Goal: Task Accomplishment & Management: Use online tool/utility

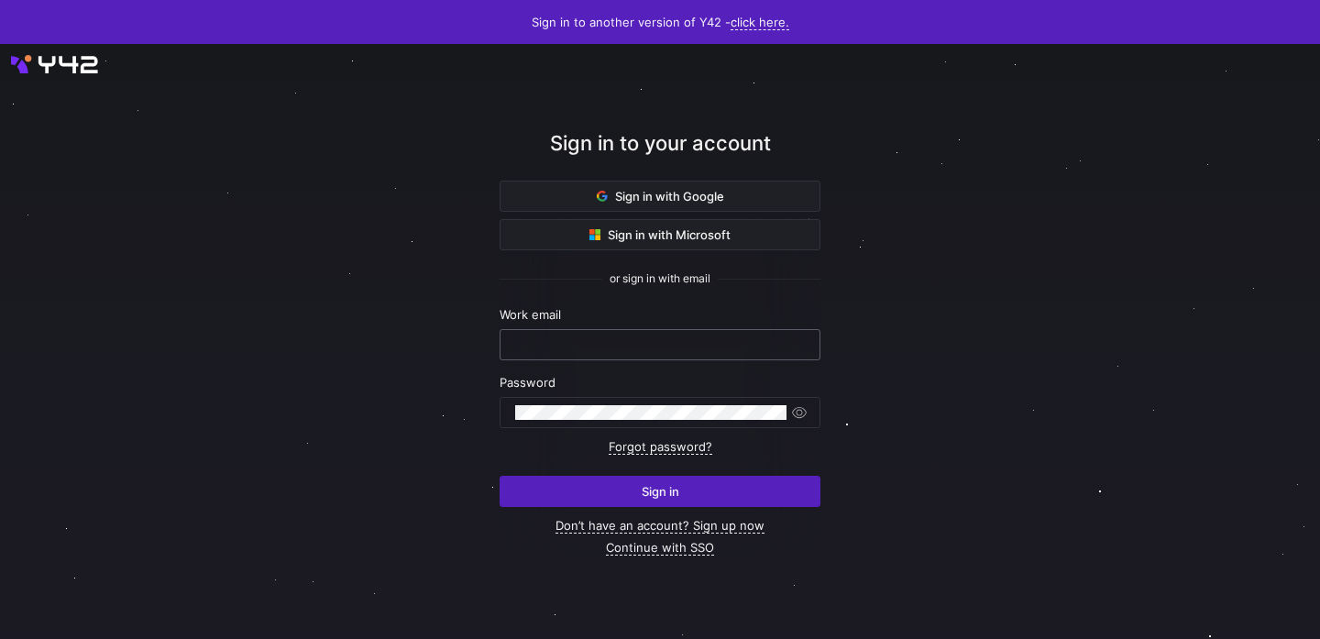
click at [599, 339] on input "text" at bounding box center [660, 344] width 290 height 15
type input "[PERSON_NAME][EMAIL_ADDRESS][DOMAIN_NAME]"
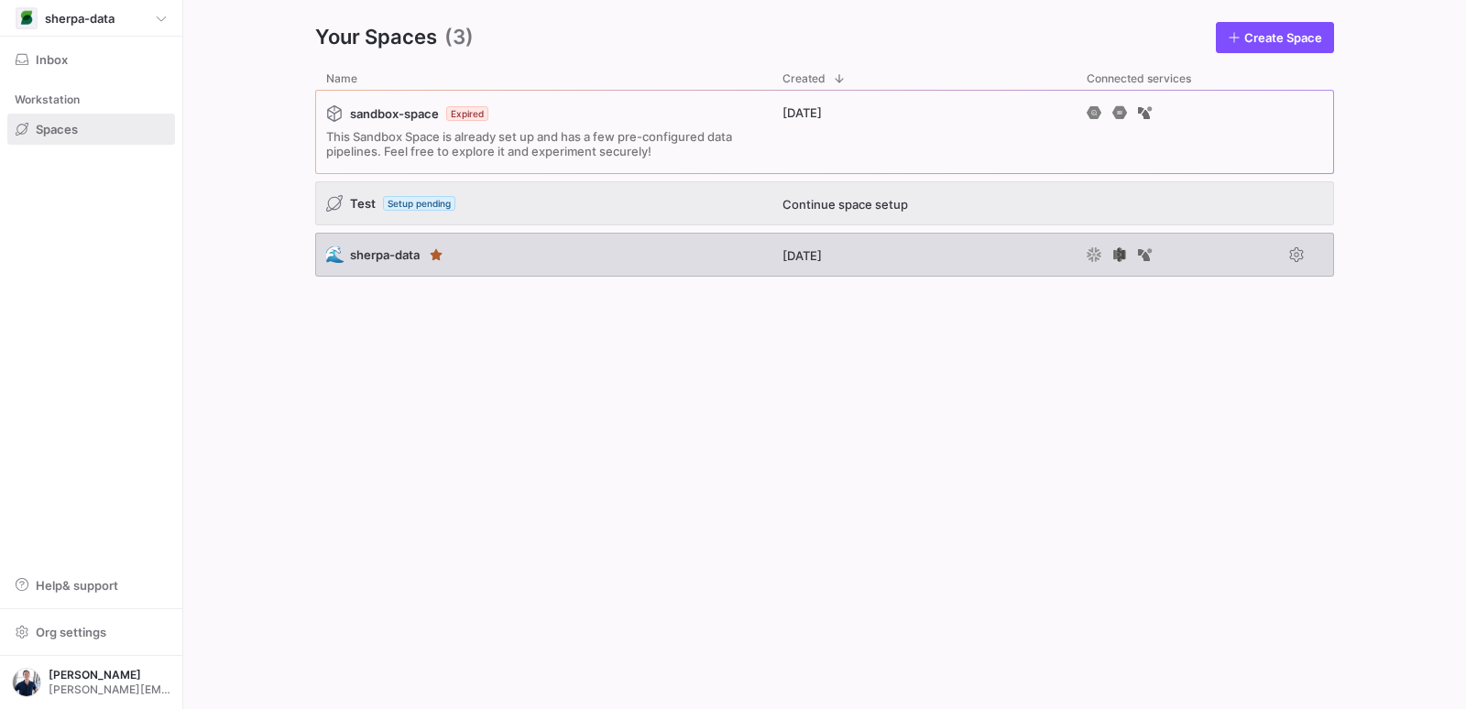
click at [601, 248] on div "🌊 sherpa-data" at bounding box center [543, 255] width 456 height 44
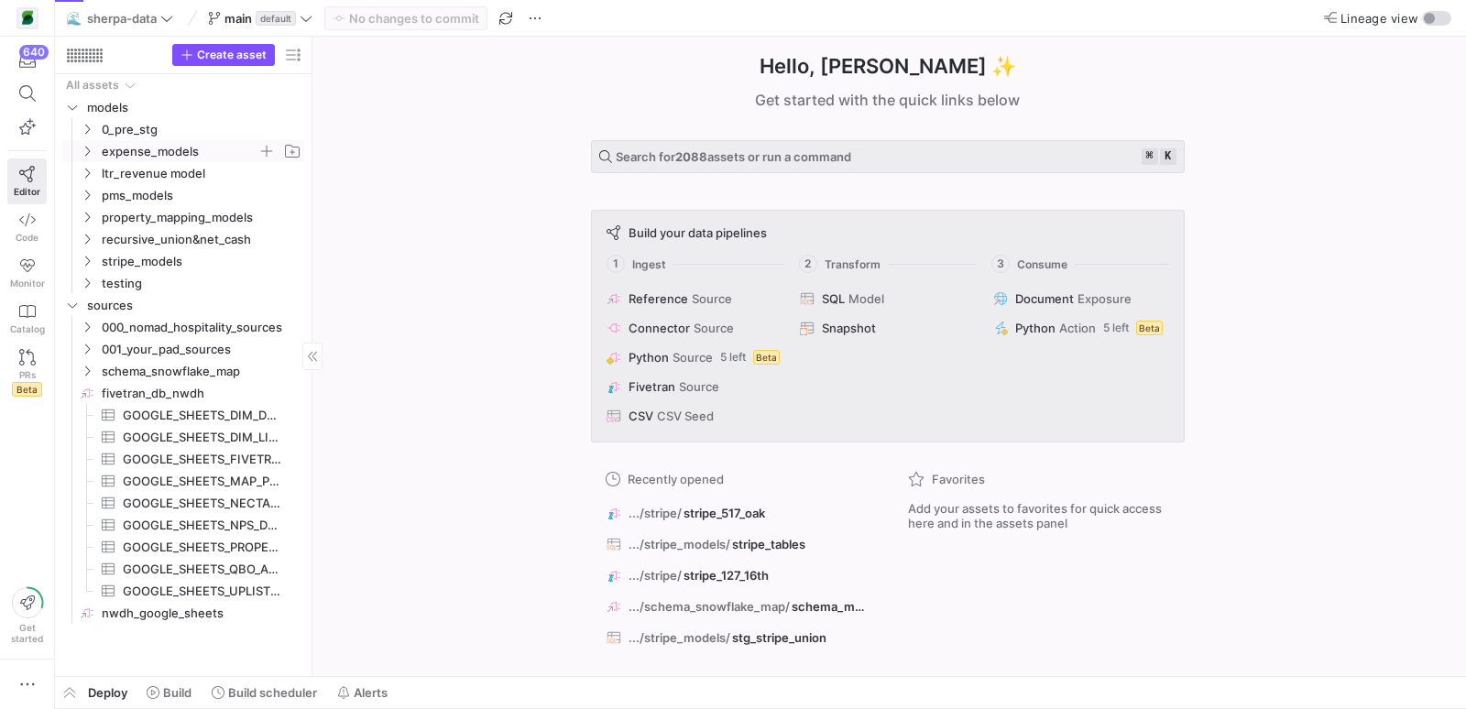
click at [88, 148] on icon "Press SPACE to select this row." at bounding box center [87, 151] width 13 height 11
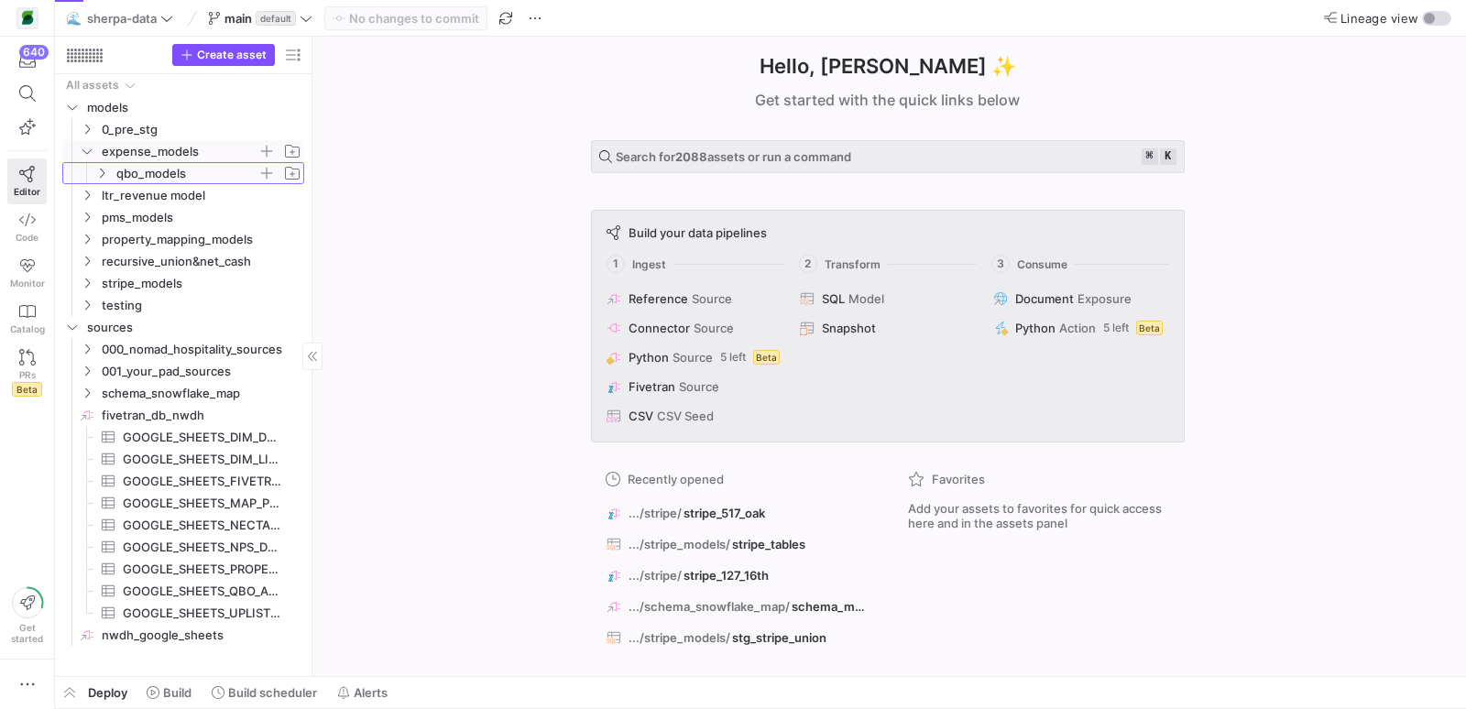
click at [102, 172] on icon "Press SPACE to select this row." at bounding box center [101, 173] width 13 height 11
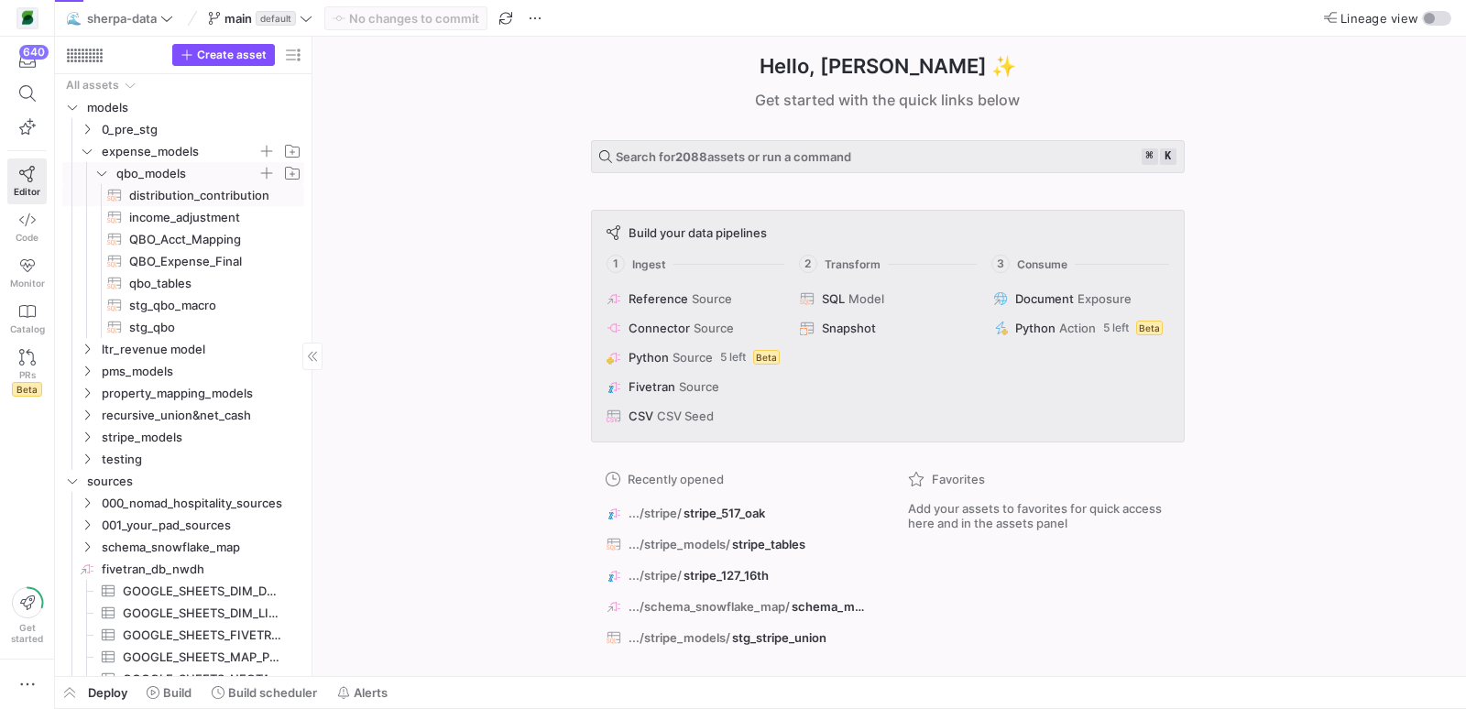
click at [151, 195] on span "distribution_contribution​​​​​​​​​​" at bounding box center [206, 195] width 154 height 21
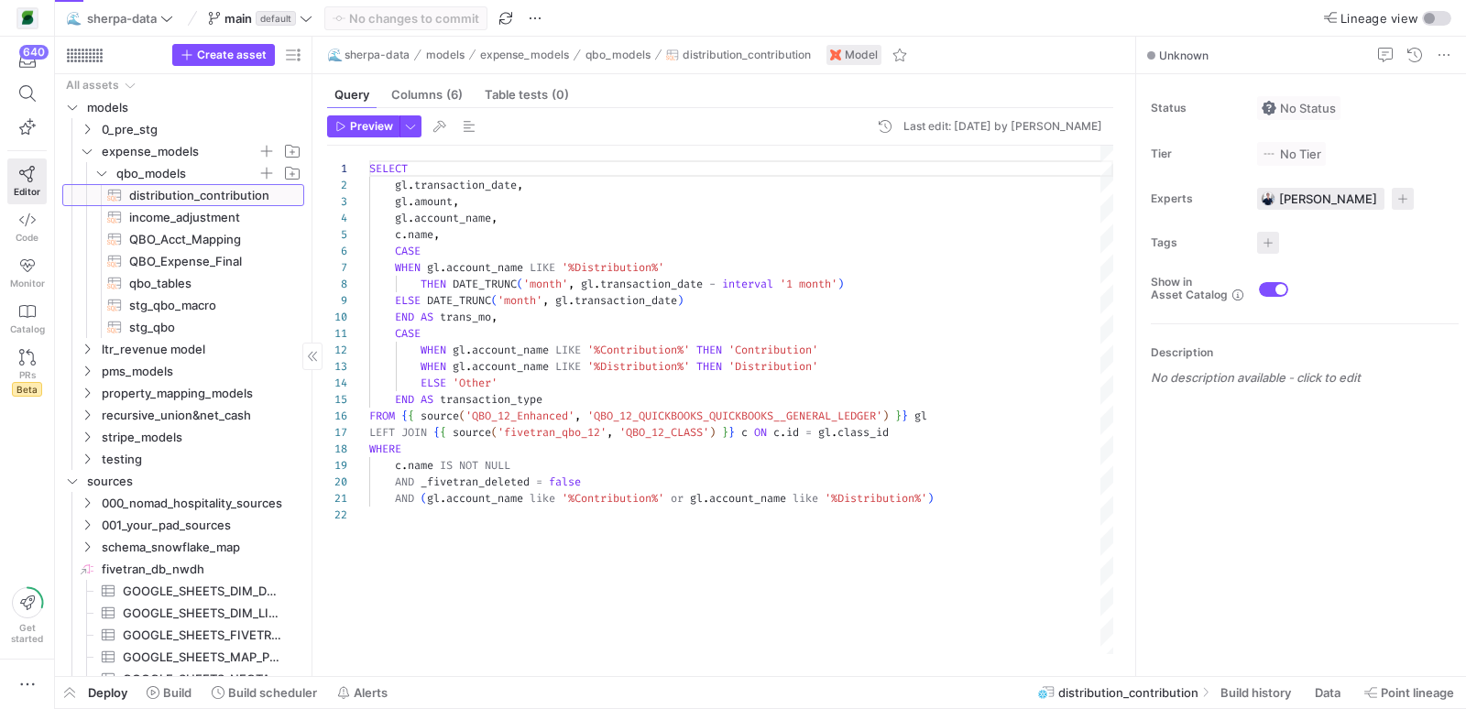
scroll to position [165, 0]
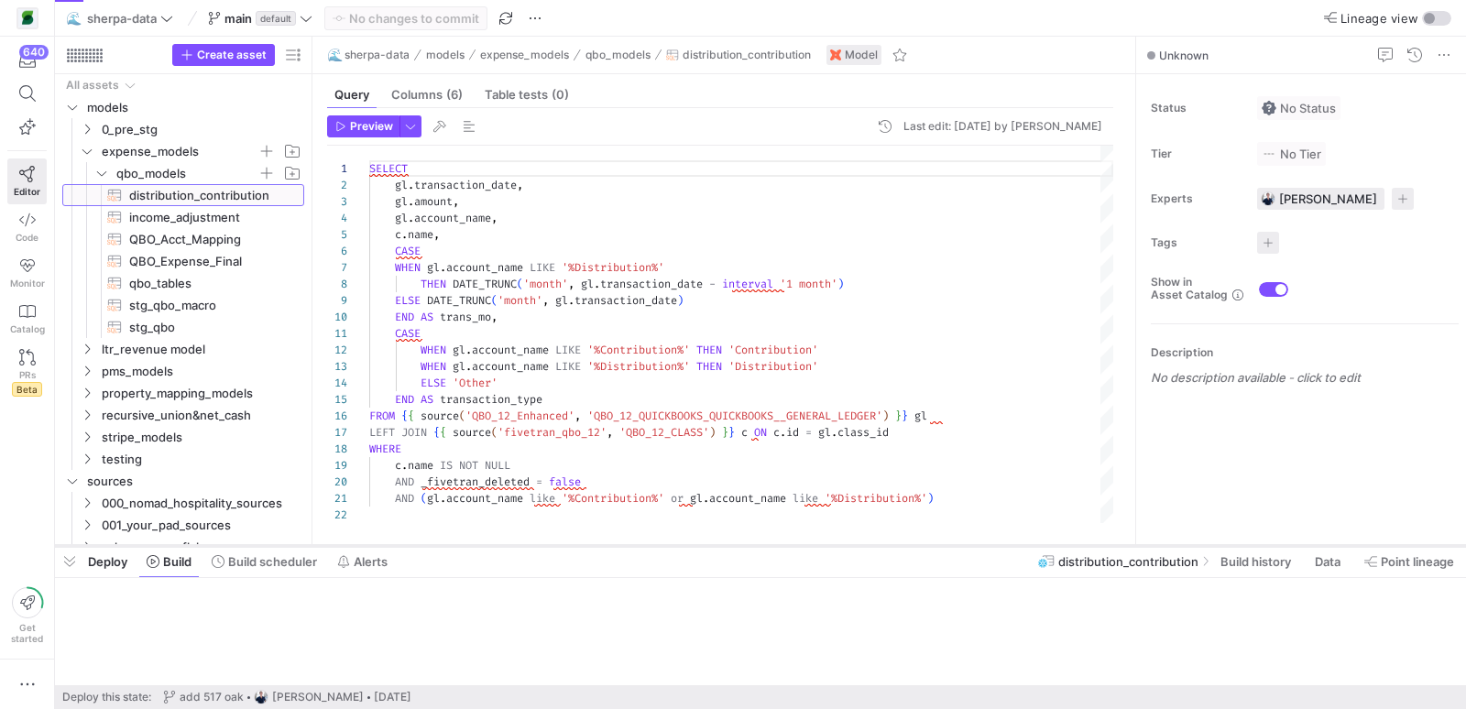
drag, startPoint x: 799, startPoint y: 676, endPoint x: 823, endPoint y: 507, distance: 171.2
click at [823, 543] on div at bounding box center [760, 546] width 1411 height 7
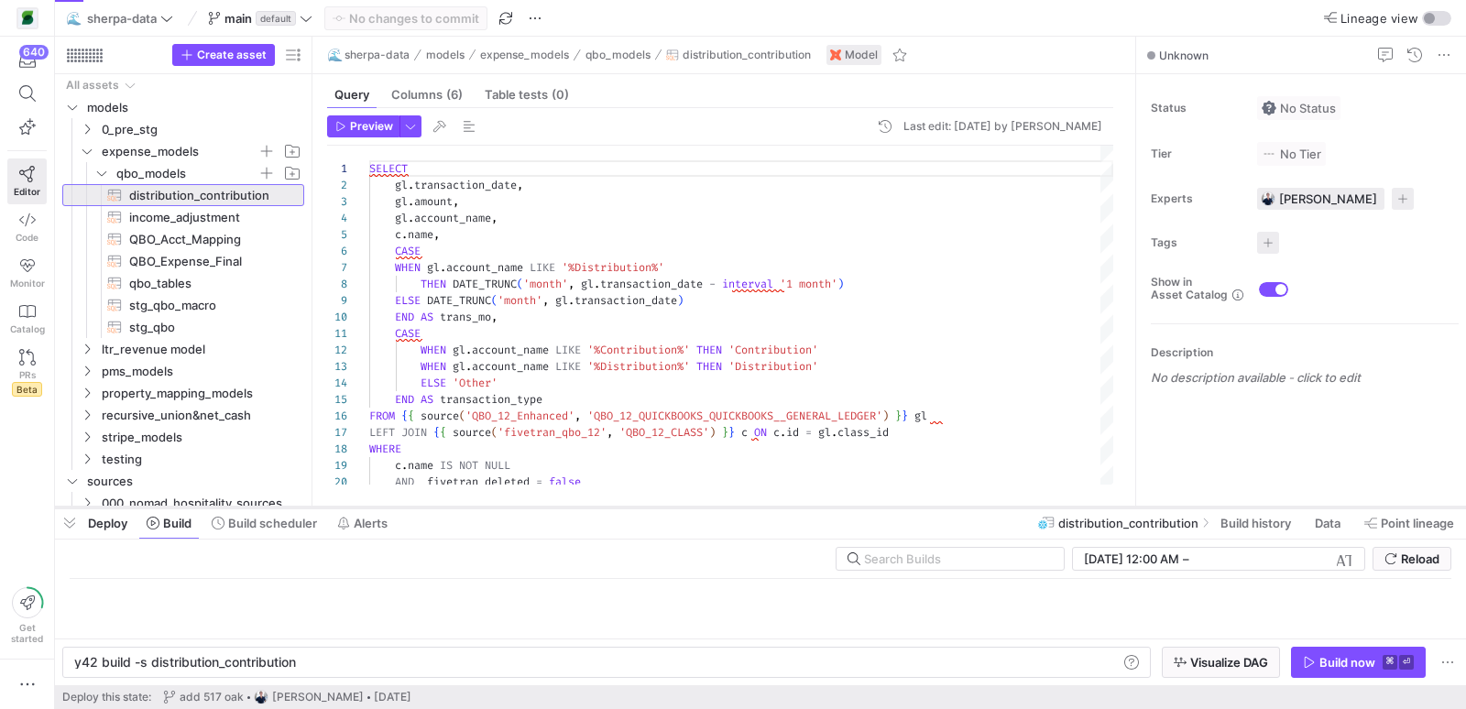
scroll to position [0, 222]
click at [868, 324] on div "SELECT gl . transaction_date , gl . amount , gl . account_name , c . name , CAS…" at bounding box center [741, 335] width 744 height 378
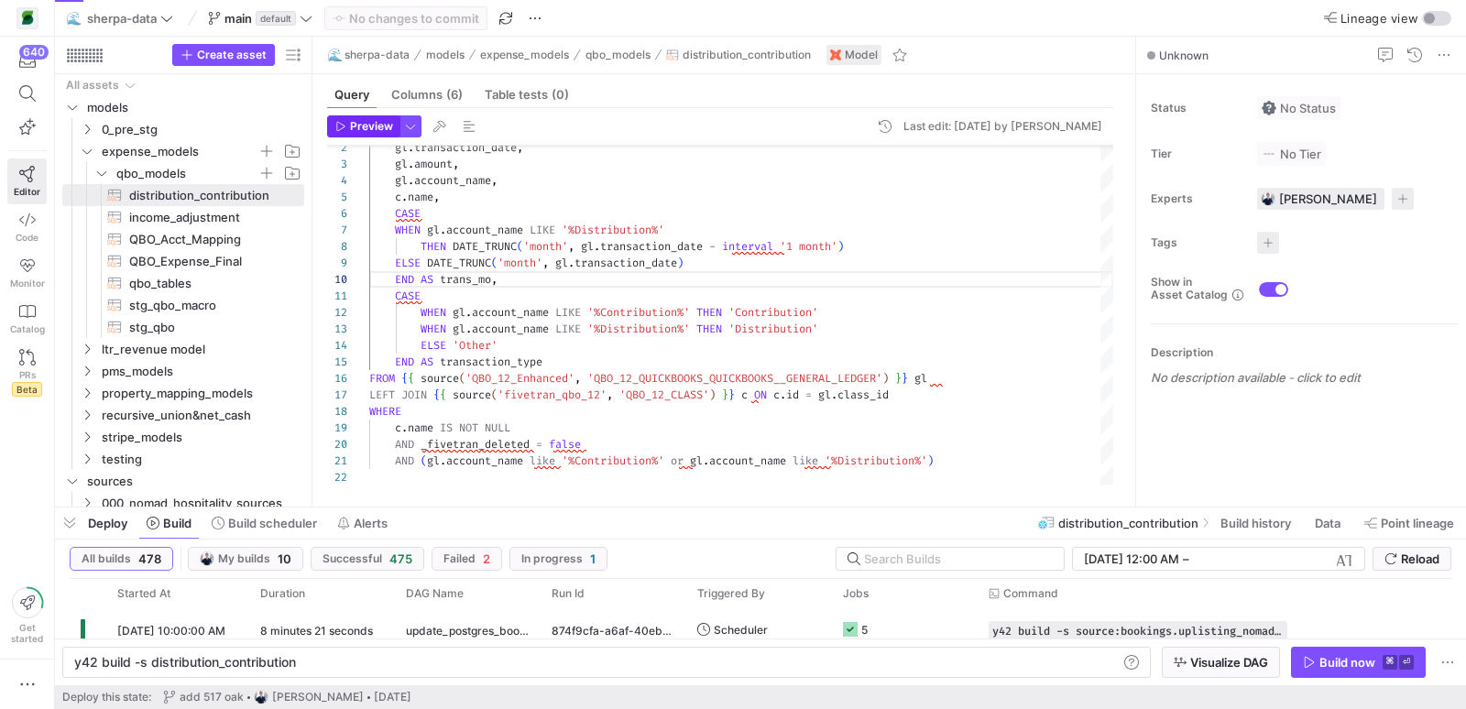
click at [368, 124] on span "Preview" at bounding box center [371, 126] width 43 height 13
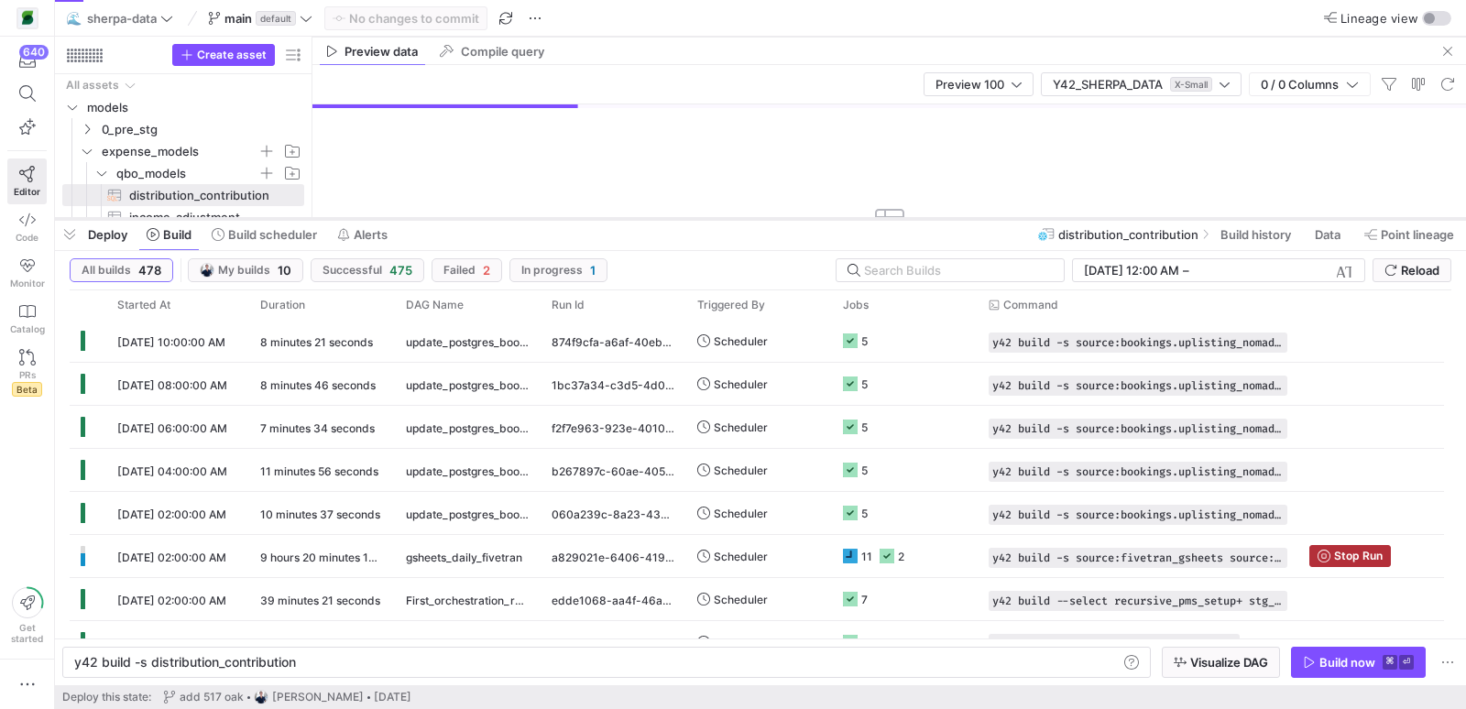
drag, startPoint x: 704, startPoint y: 507, endPoint x: 734, endPoint y: 218, distance: 290.3
click at [734, 218] on div at bounding box center [760, 218] width 1411 height 7
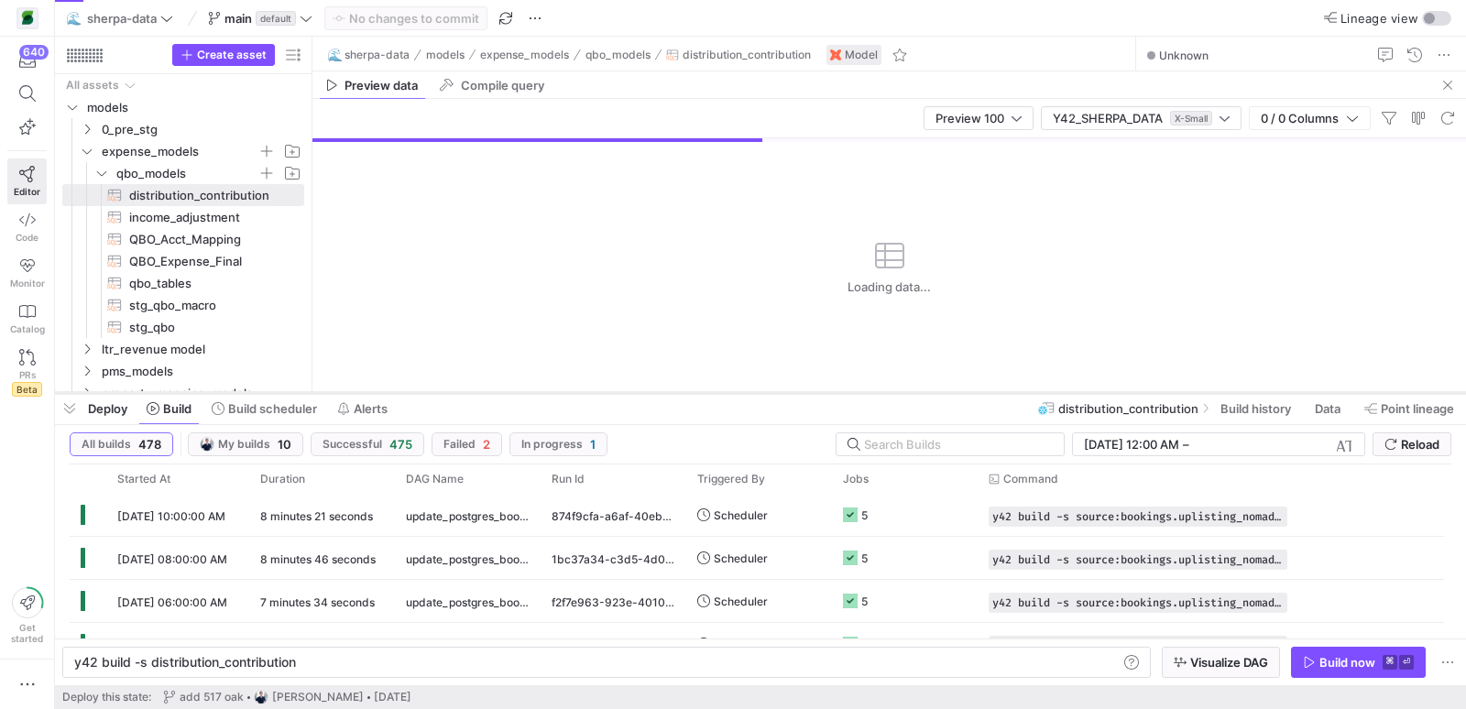
drag, startPoint x: 717, startPoint y: 219, endPoint x: 711, endPoint y: 391, distance: 172.4
click at [711, 391] on div at bounding box center [760, 393] width 1411 height 7
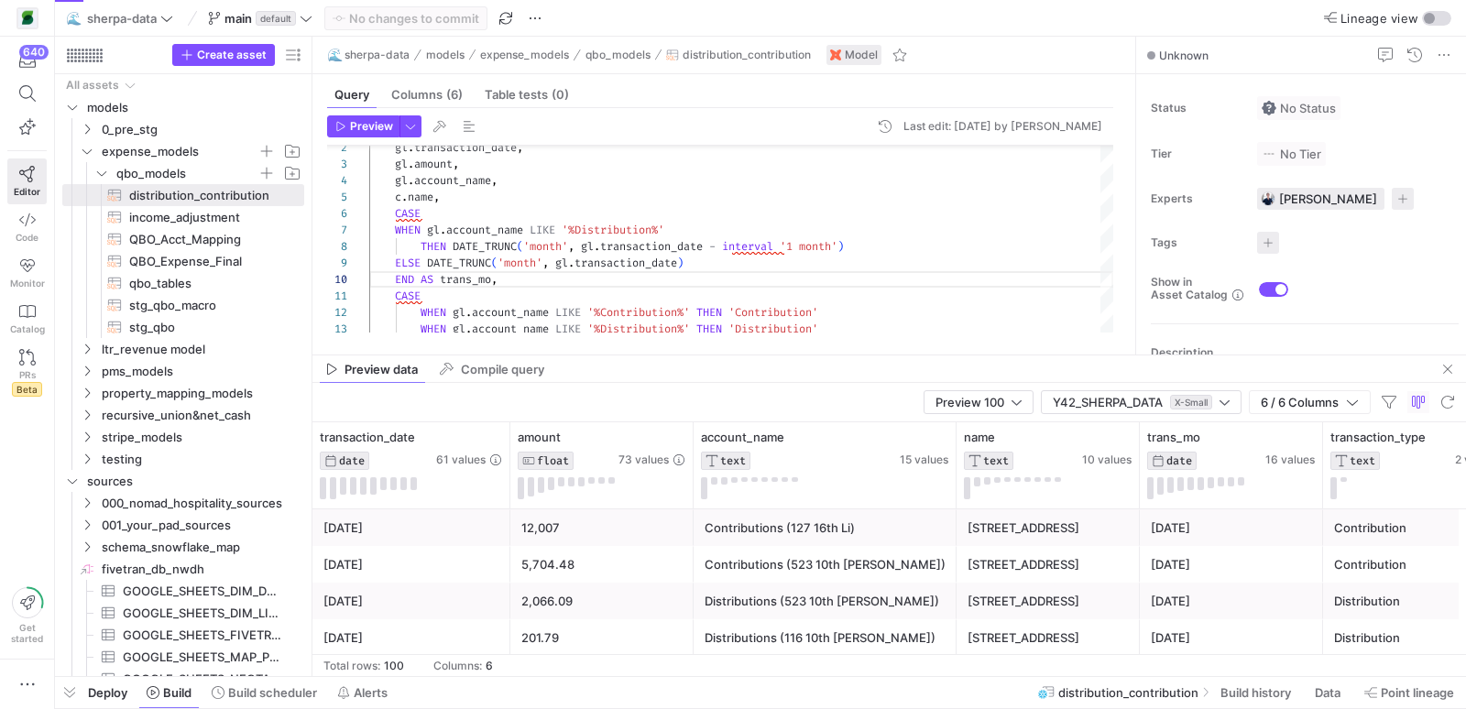
drag, startPoint x: 651, startPoint y: 393, endPoint x: 641, endPoint y: 723, distance: 330.1
click at [641, 708] on html "640 Editor Code Monitor Catalog PRs Beta Get started 🌊 sherpa-data main default…" at bounding box center [733, 354] width 1466 height 709
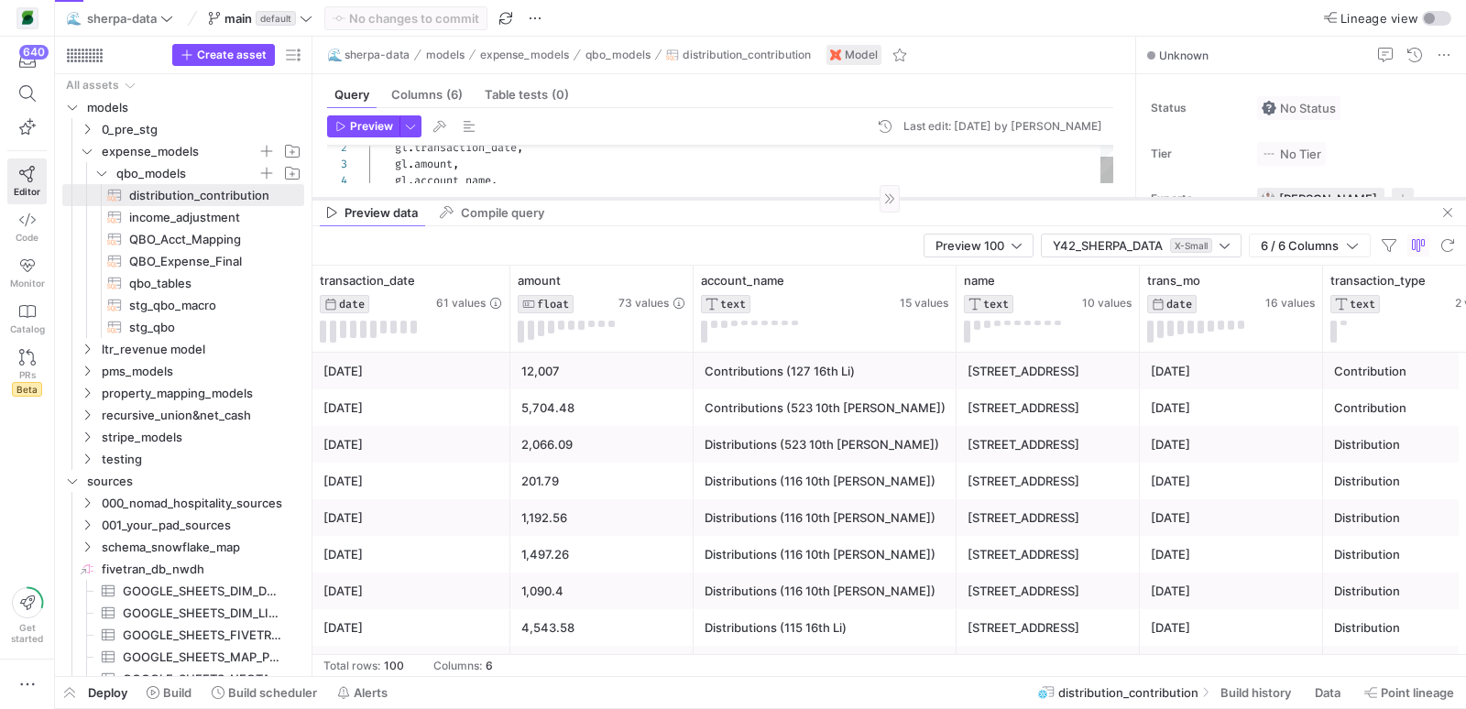
drag, startPoint x: 724, startPoint y: 356, endPoint x: 709, endPoint y: 199, distance: 157.4
click at [709, 199] on div at bounding box center [890, 198] width 1154 height 1
click at [1034, 275] on div "name" at bounding box center [1021, 280] width 115 height 15
click at [1127, 283] on icon at bounding box center [1124, 280] width 15 height 15
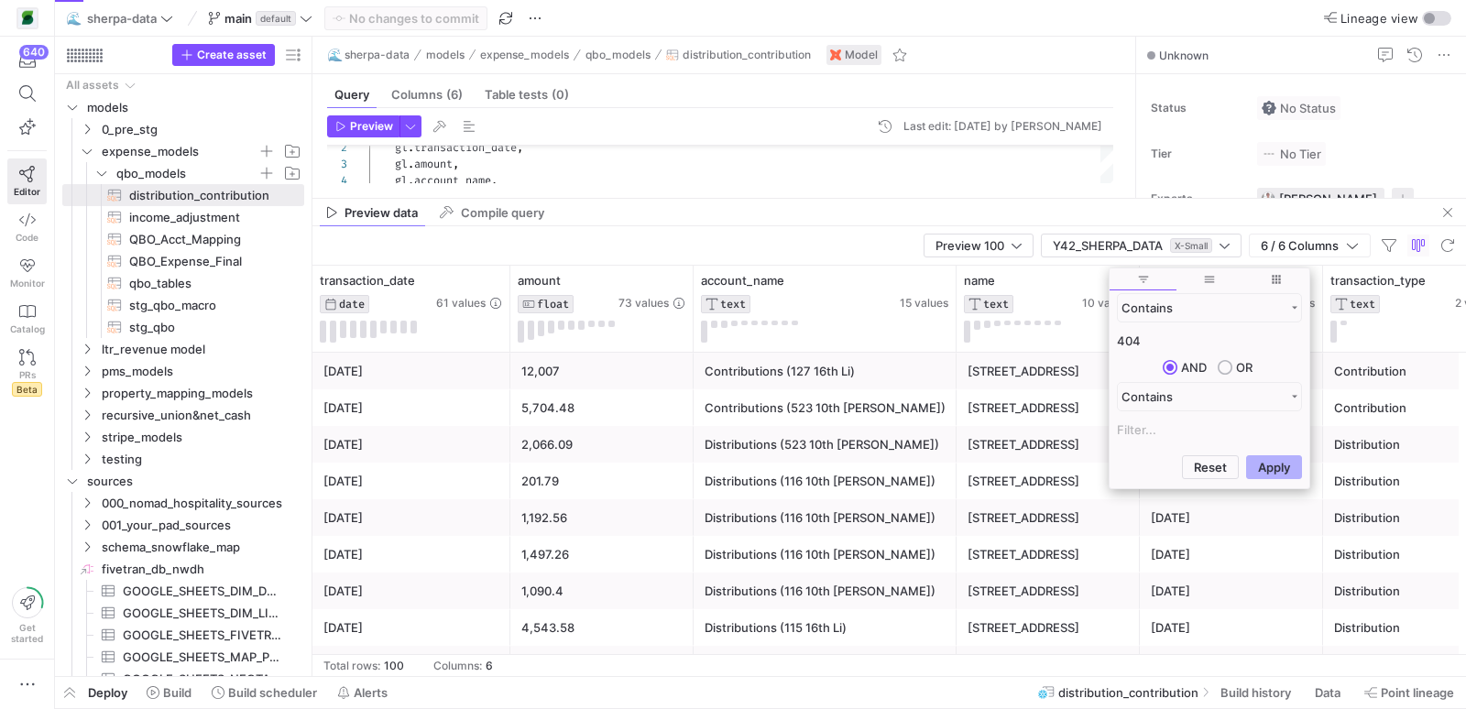
type input "404"
click at [1214, 427] on input "Filter Value" at bounding box center [1209, 430] width 185 height 22
click at [1201, 380] on div "Contains 404 AND OR Contains" at bounding box center [1210, 370] width 200 height 156
click at [1201, 386] on div "Contains" at bounding box center [1209, 396] width 185 height 29
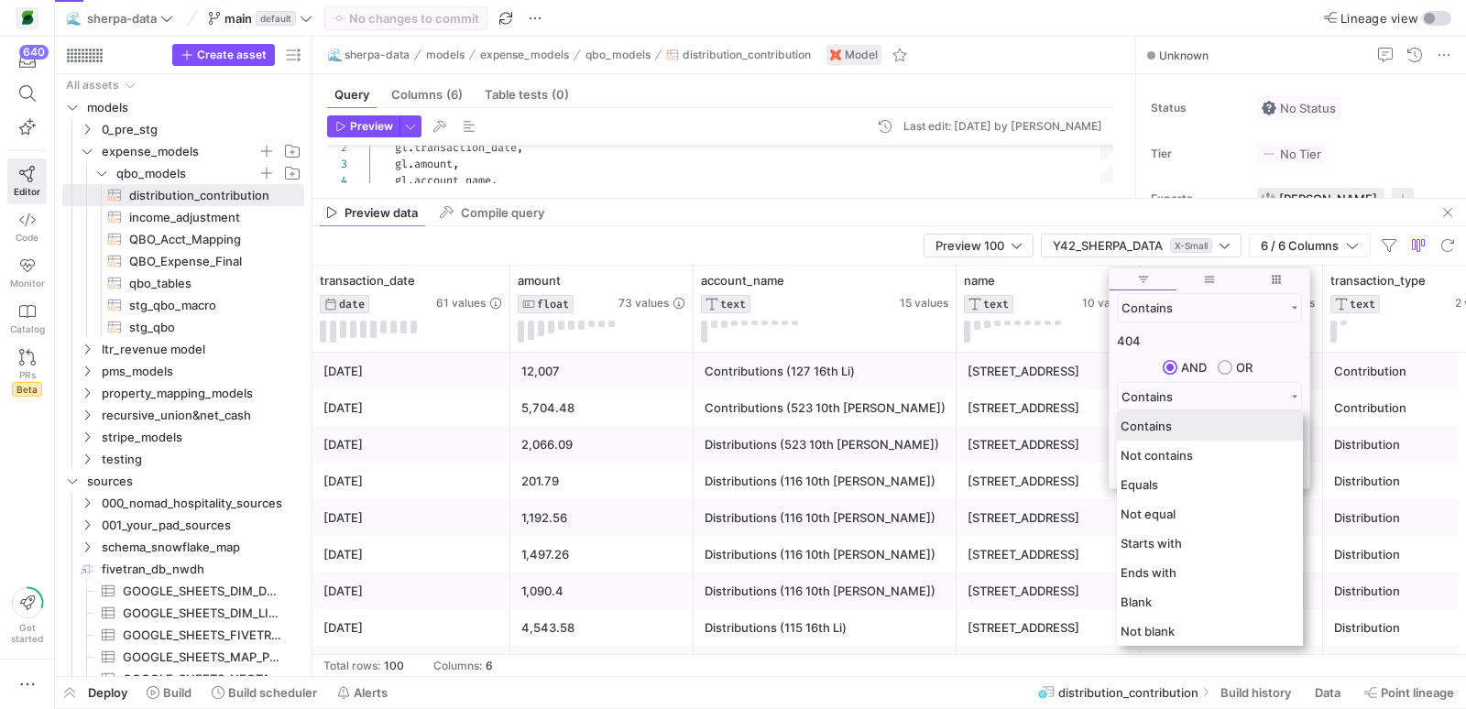
click at [1178, 431] on div "Contains" at bounding box center [1210, 425] width 186 height 29
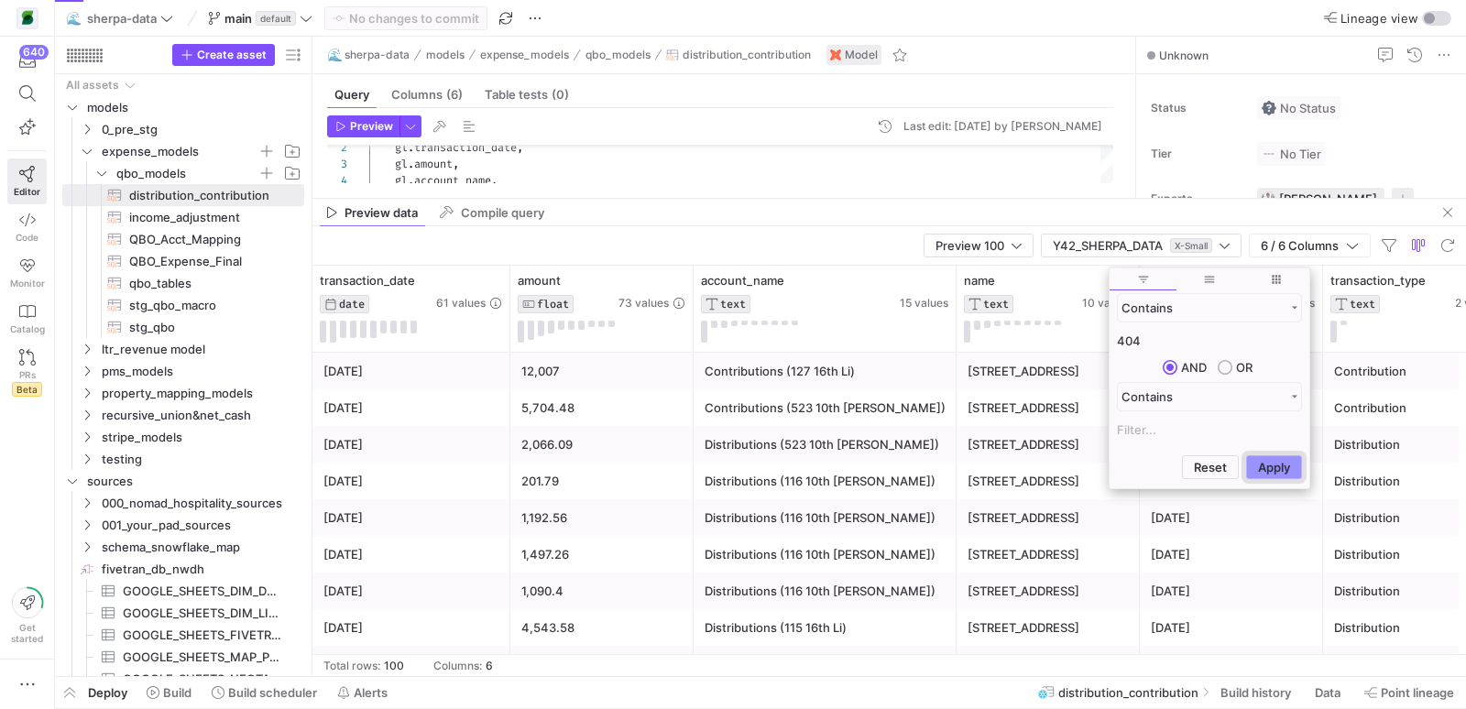
click at [1265, 464] on button "Apply" at bounding box center [1274, 467] width 56 height 24
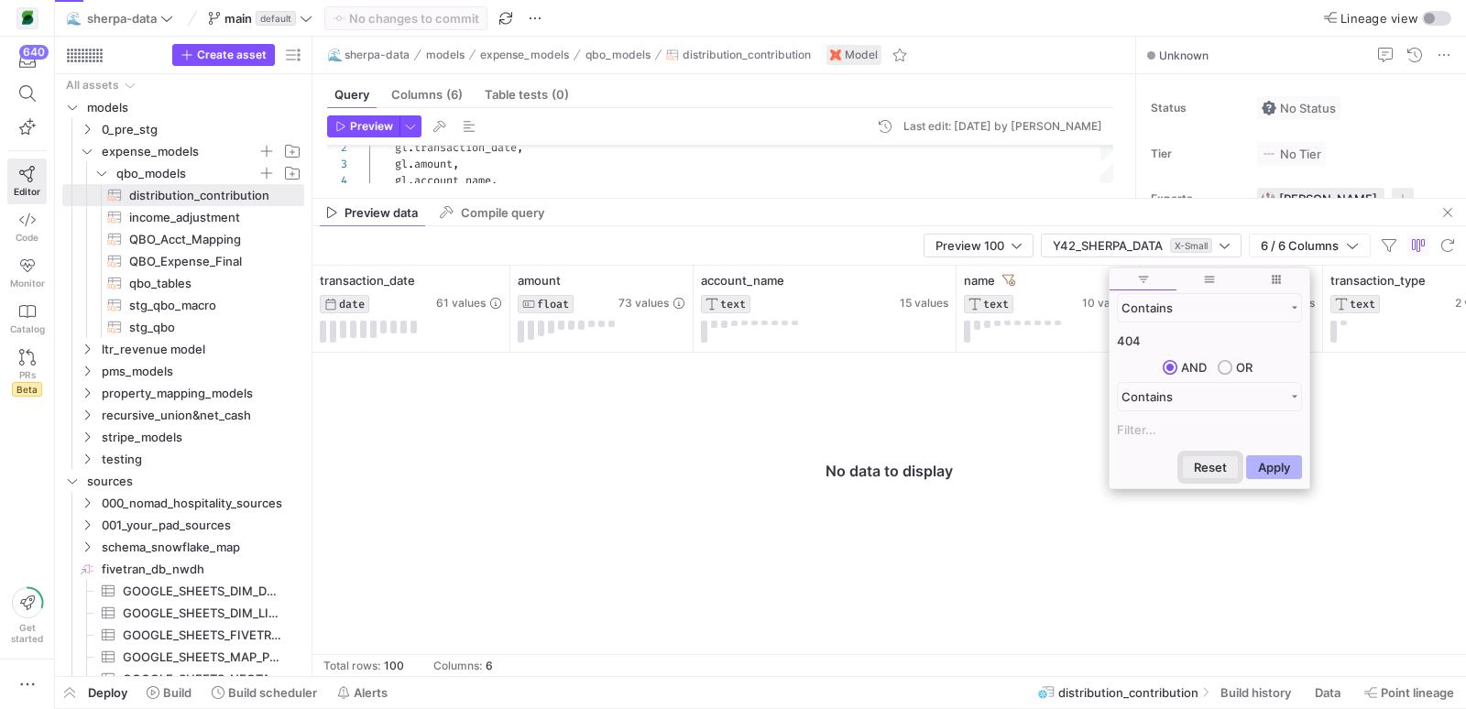
click at [1212, 466] on button "Reset" at bounding box center [1210, 467] width 57 height 24
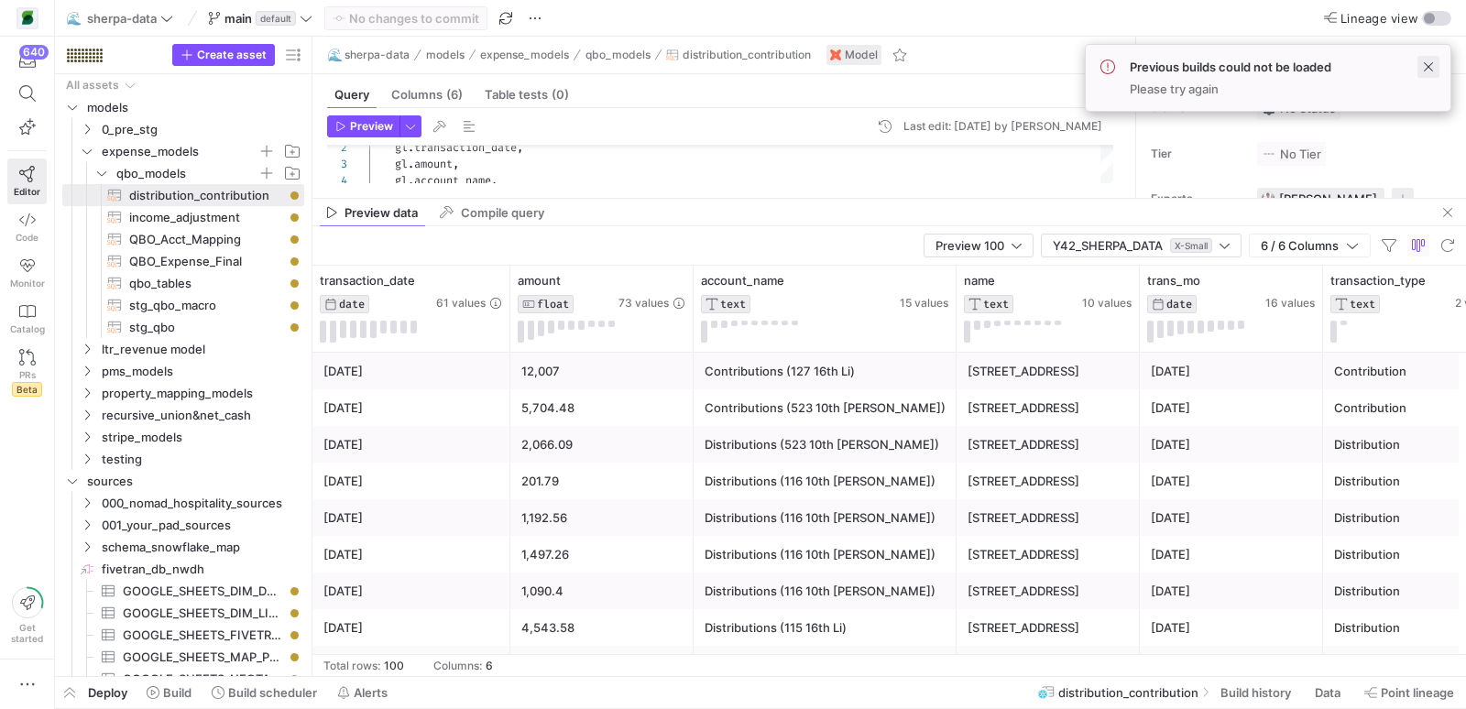
click at [1426, 64] on span at bounding box center [1429, 67] width 22 height 22
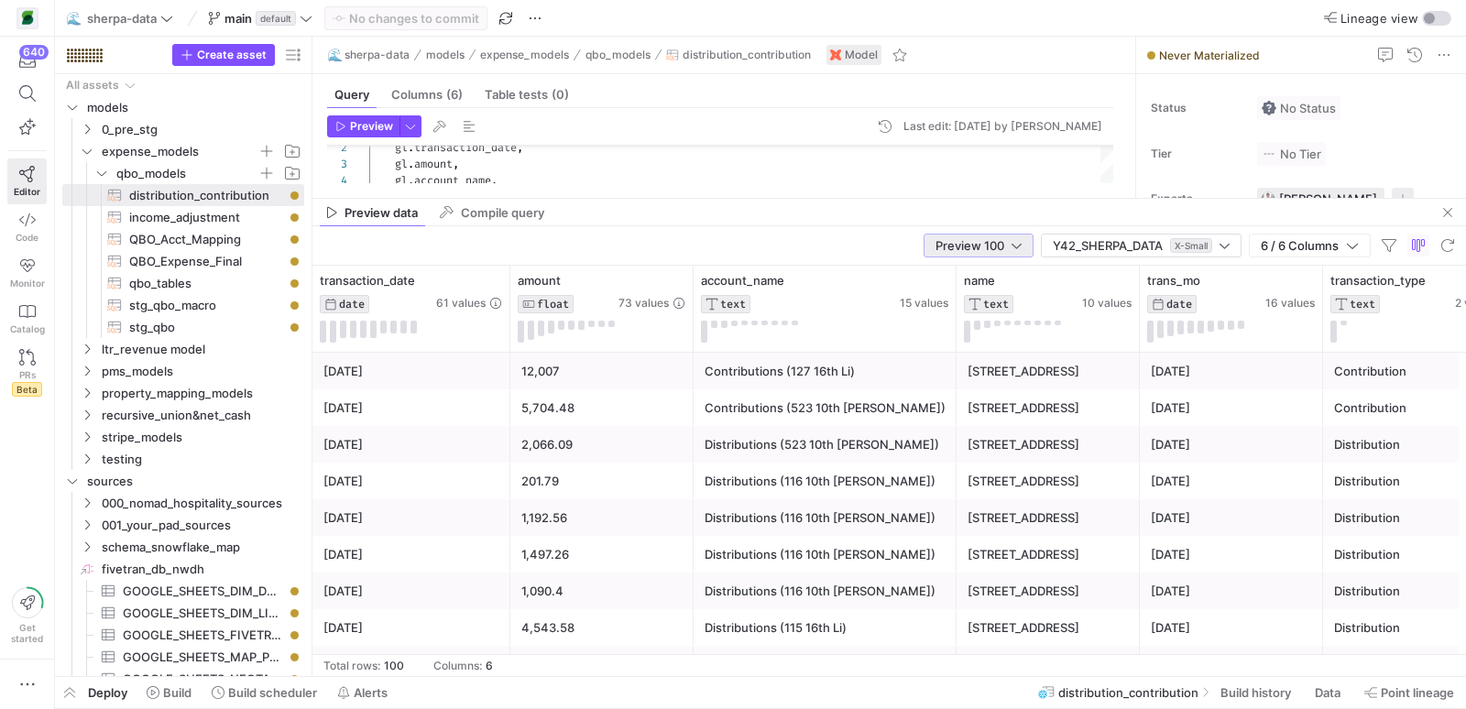
click at [978, 249] on span "Preview 100" at bounding box center [970, 245] width 69 height 15
click at [969, 299] on span "Full Preview" at bounding box center [978, 305] width 93 height 15
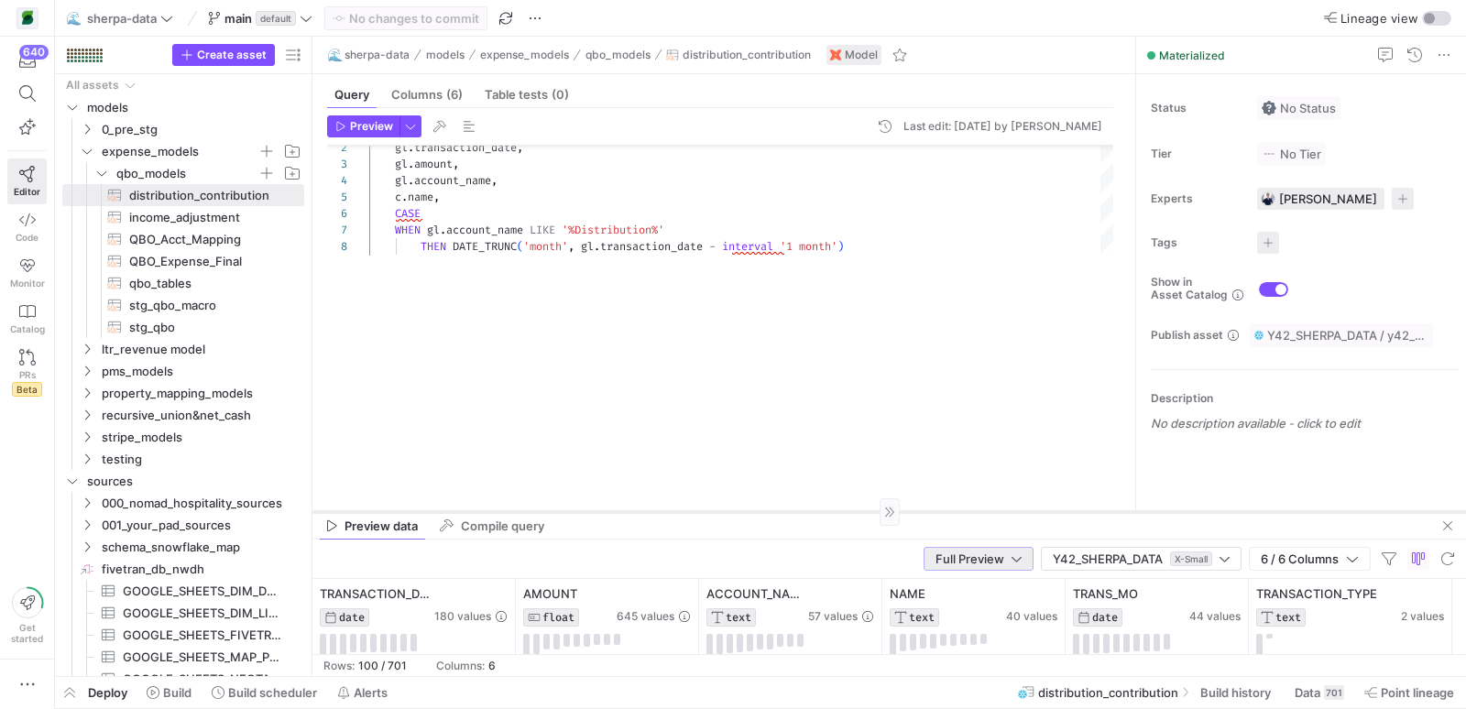
drag, startPoint x: 706, startPoint y: 199, endPoint x: 706, endPoint y: 510, distance: 310.7
click at [706, 511] on div at bounding box center [890, 511] width 1154 height 1
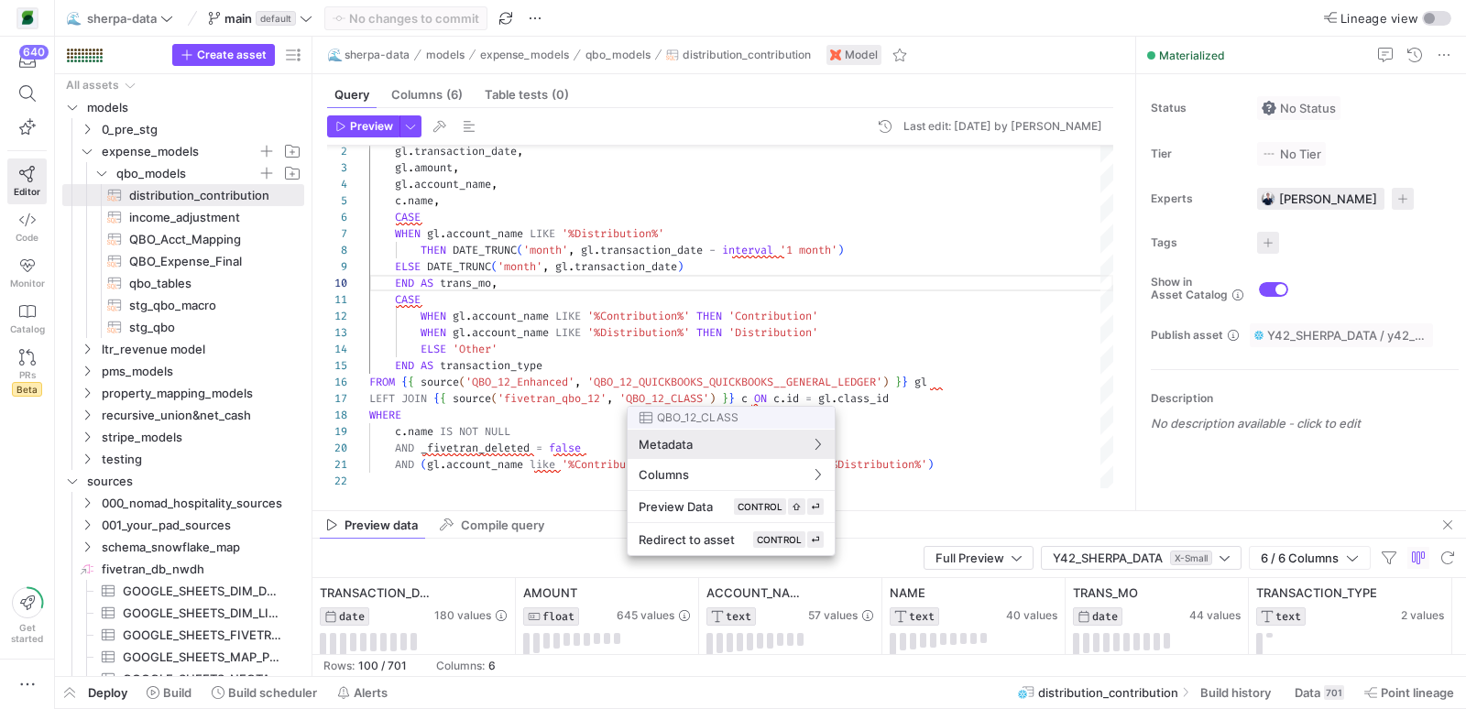
click at [848, 310] on div at bounding box center [733, 354] width 1466 height 709
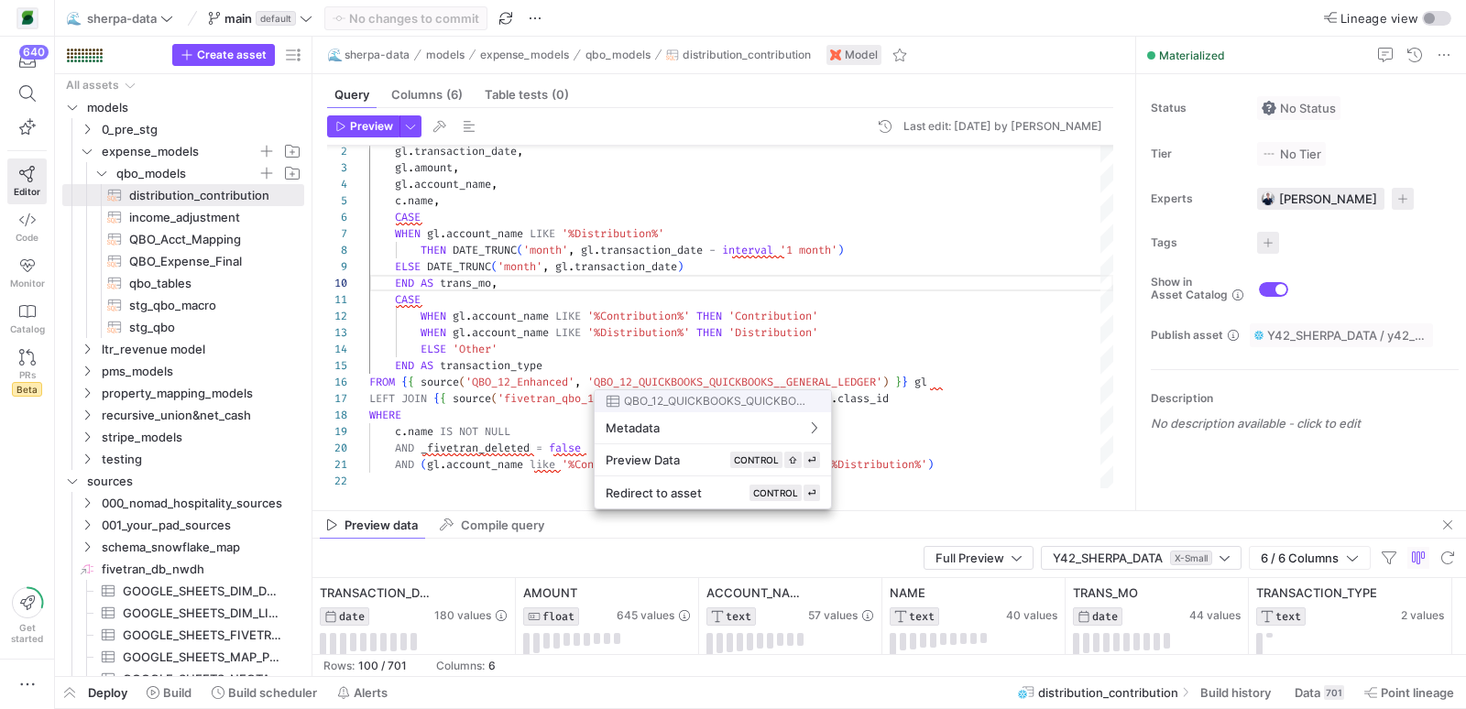
click at [914, 510] on div at bounding box center [733, 354] width 1466 height 709
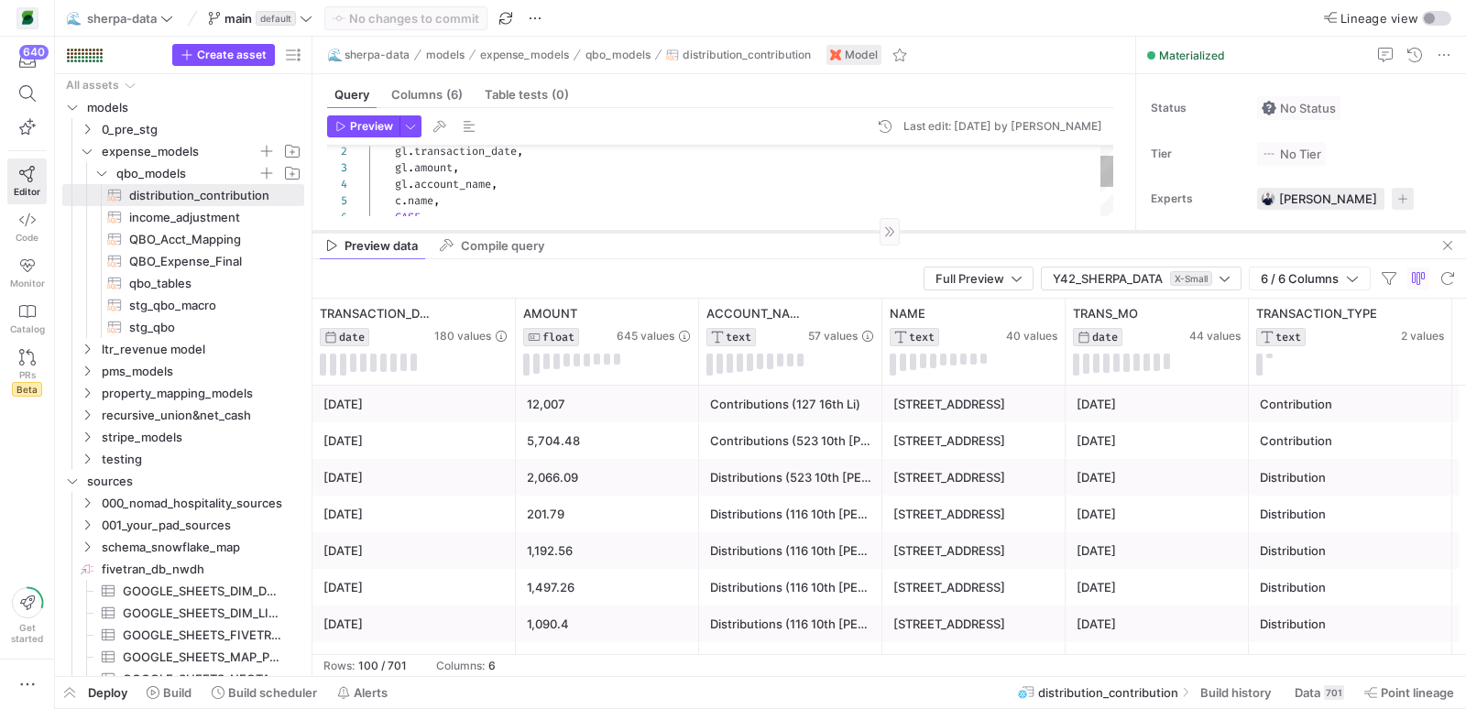
drag, startPoint x: 914, startPoint y: 510, endPoint x: 901, endPoint y: 231, distance: 279.8
click at [901, 231] on div at bounding box center [890, 231] width 1154 height 1
click at [1049, 311] on icon at bounding box center [1050, 313] width 15 height 15
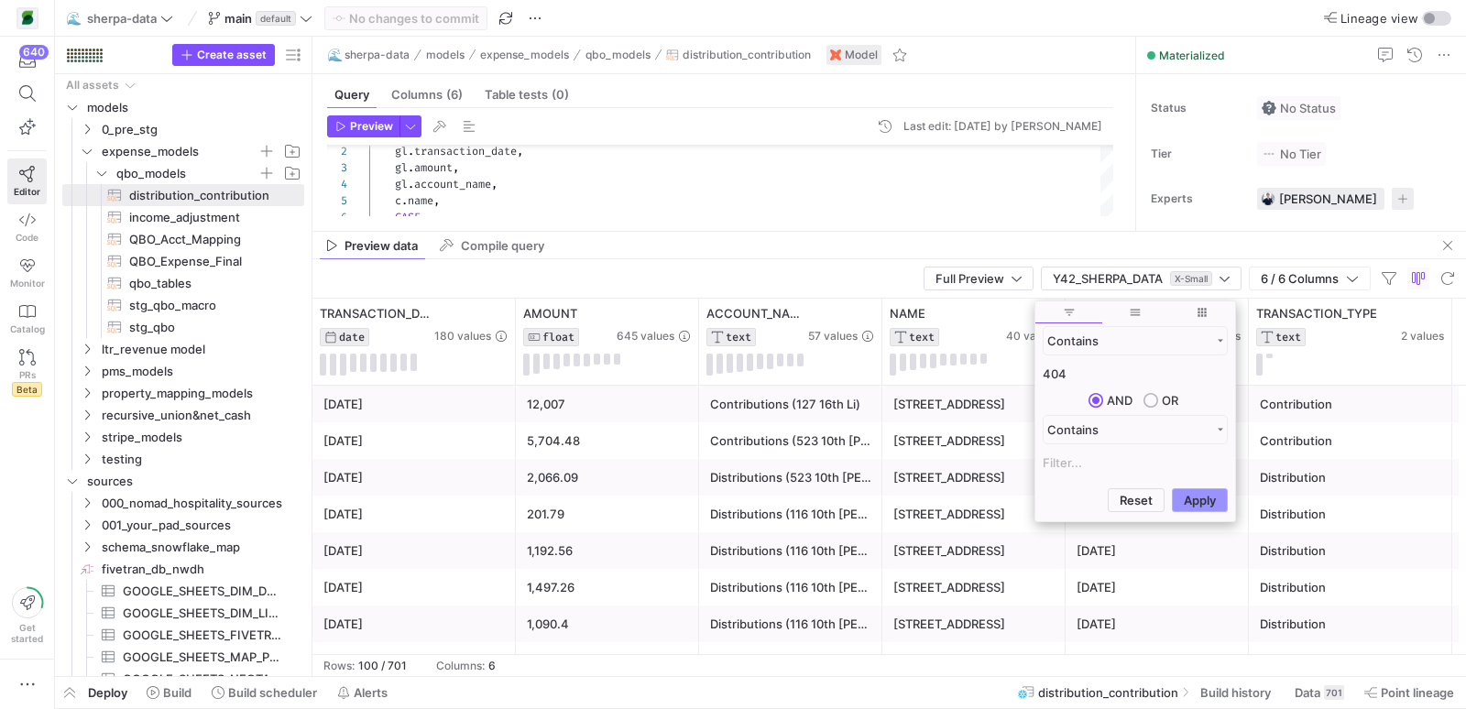
type input "404"
click at [1197, 497] on button "Apply" at bounding box center [1200, 500] width 56 height 24
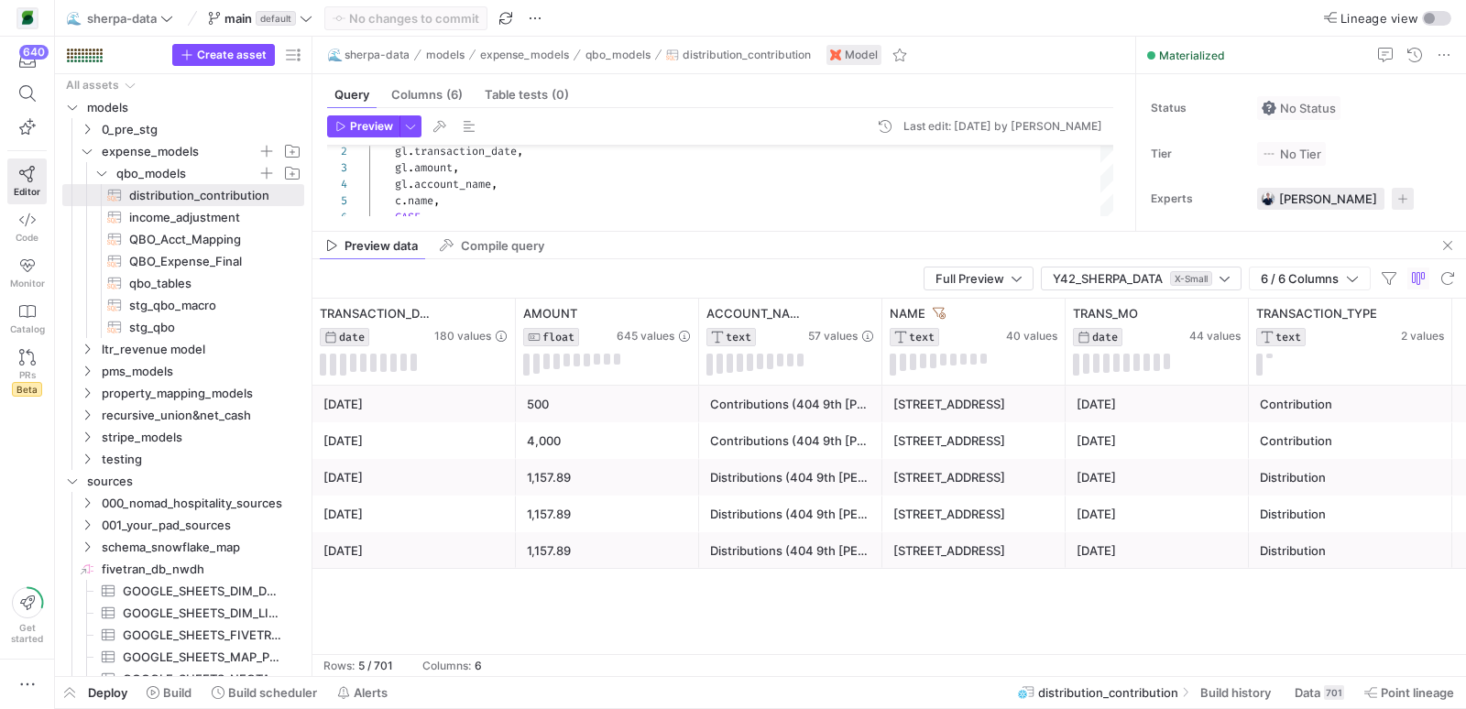
click at [948, 629] on div "2025-05-06 500 Contributions (404 9th Santori) 404 9th Ave N 2025-05-01 Contrib…" at bounding box center [890, 520] width 1154 height 269
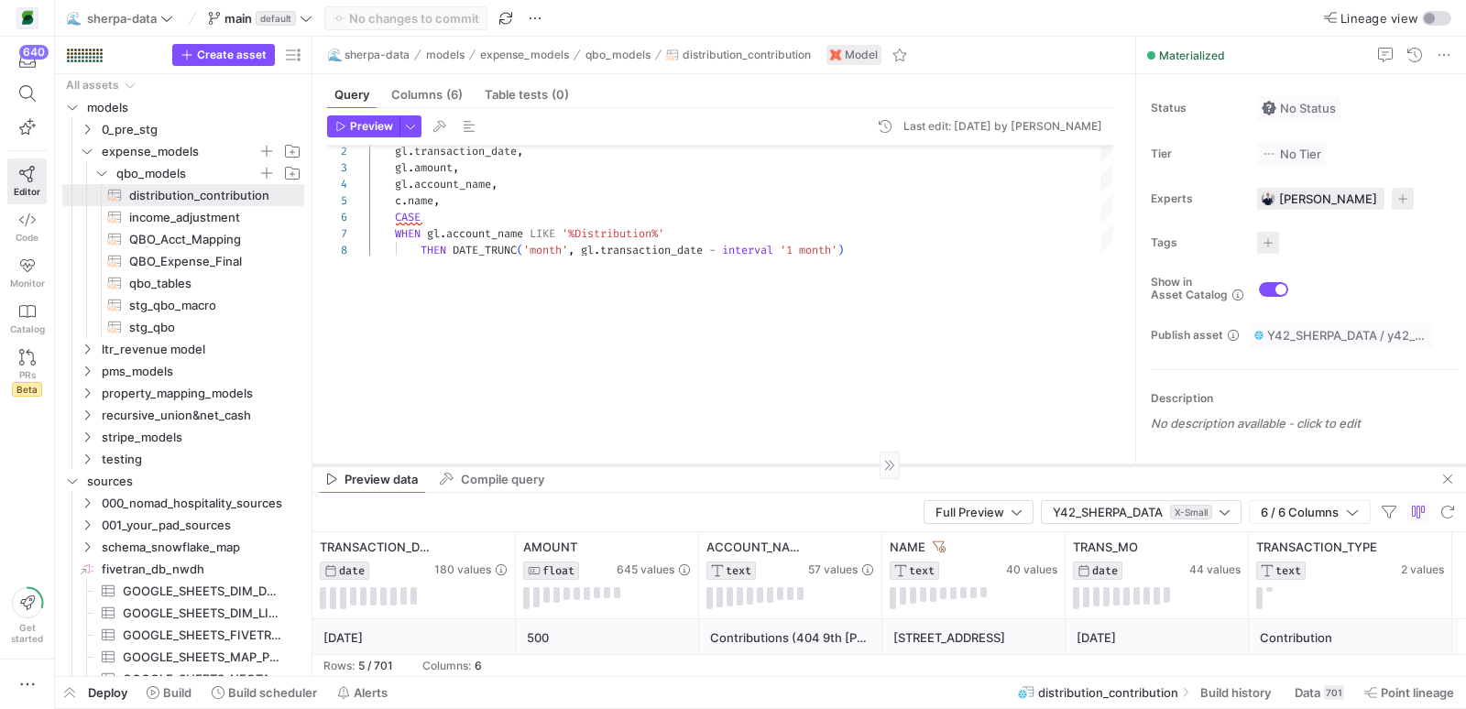
drag, startPoint x: 682, startPoint y: 230, endPoint x: 681, endPoint y: 464, distance: 233.7
click at [681, 465] on div at bounding box center [890, 465] width 1154 height 1
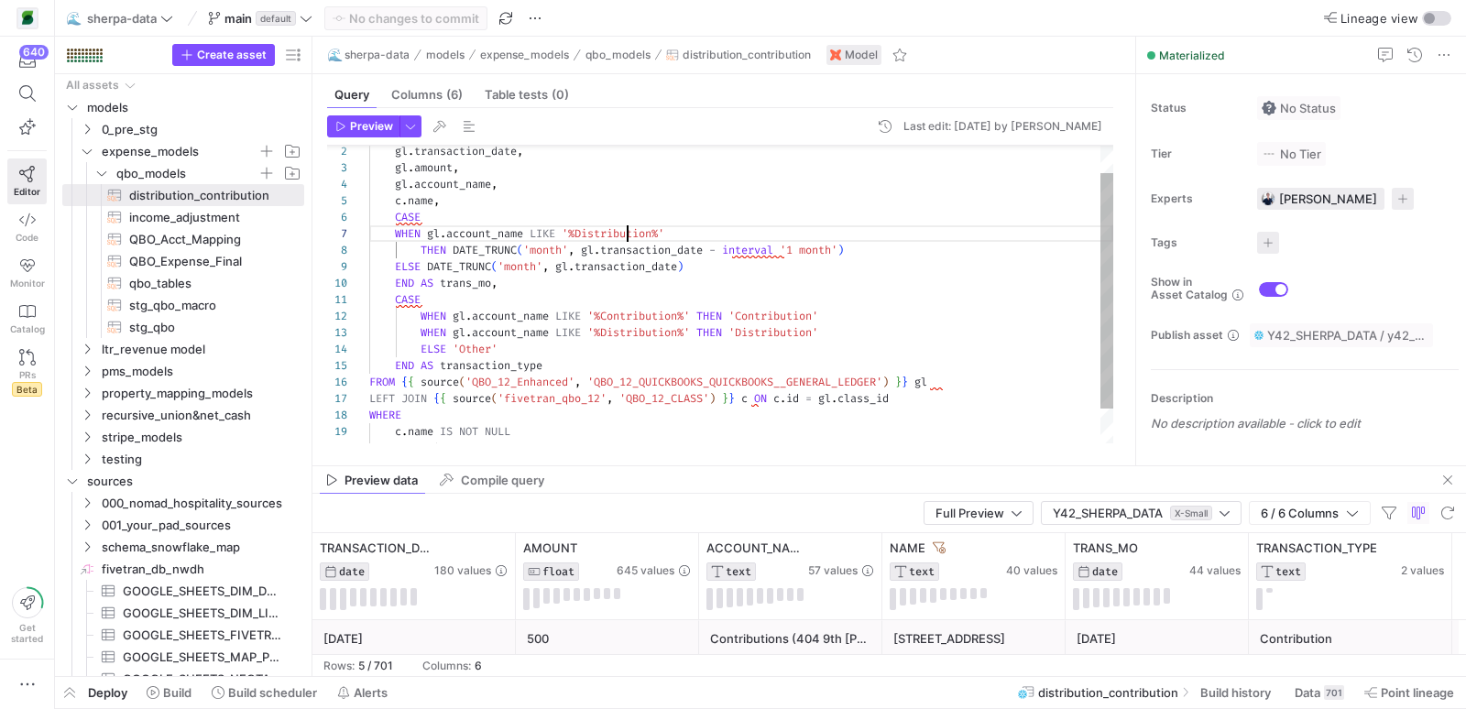
click at [624, 239] on div "gl . transaction_date , gl . amount , gl . account_name , c . name , CASE WHEN …" at bounding box center [741, 301] width 744 height 378
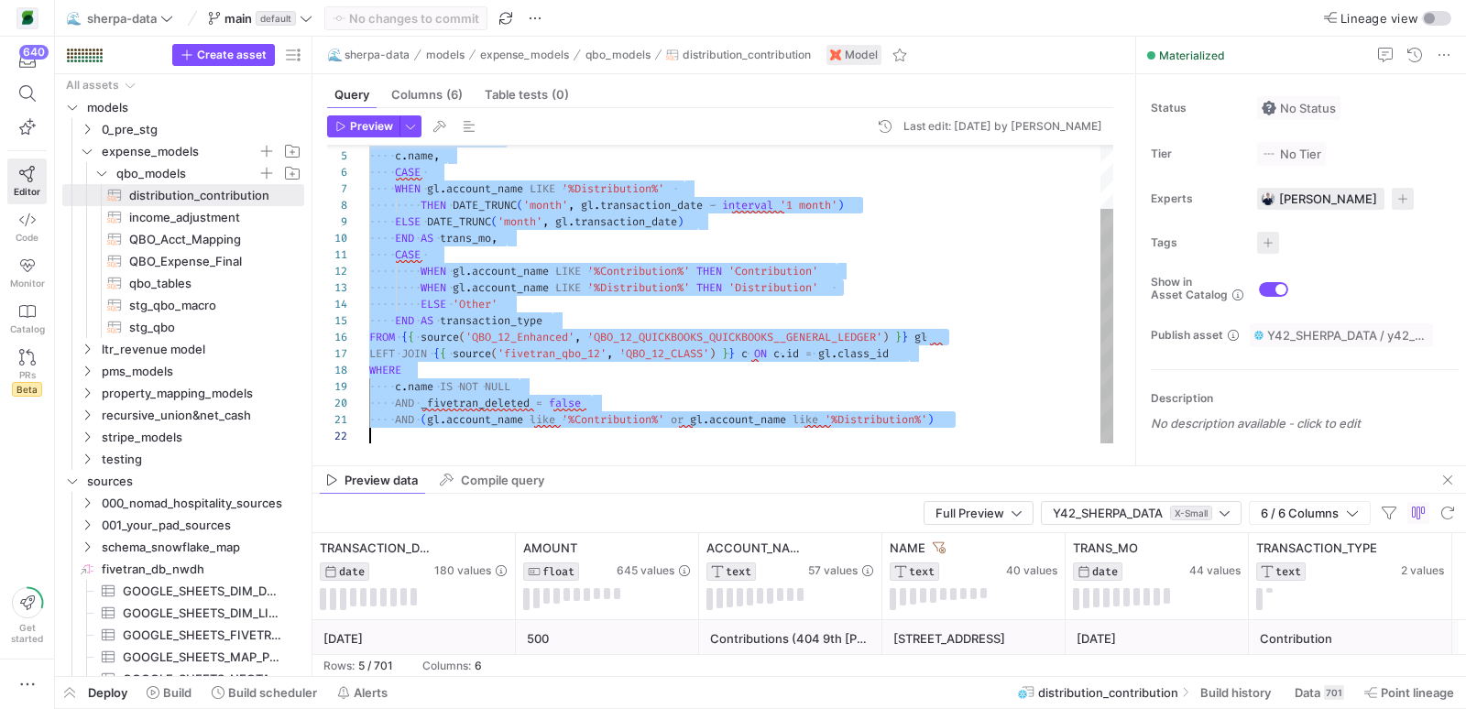
type textarea "FROM {{ source('QBO_12_Enhanced', 'QBO_12_QUICKBOOKS_QUICKBOOKS__GENERAL_LEDGER…"
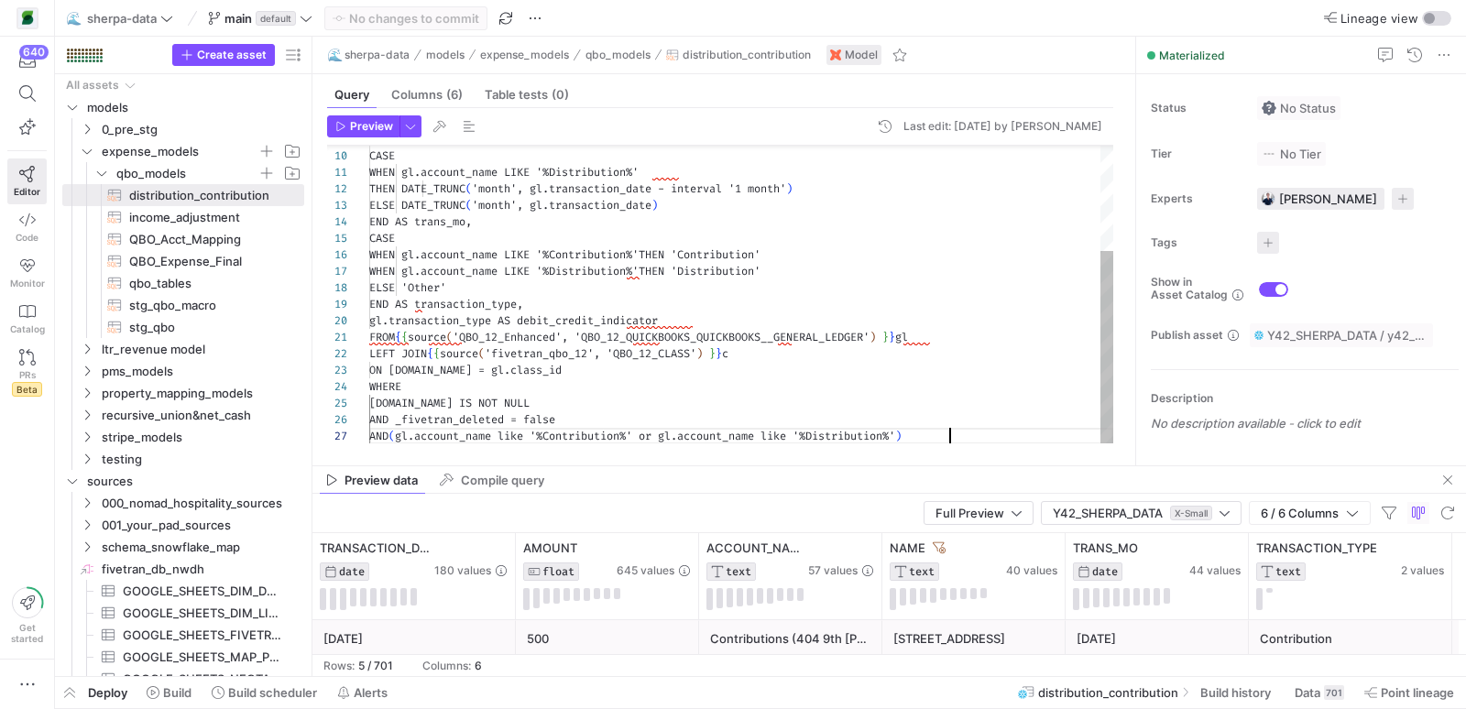
scroll to position [98, 579]
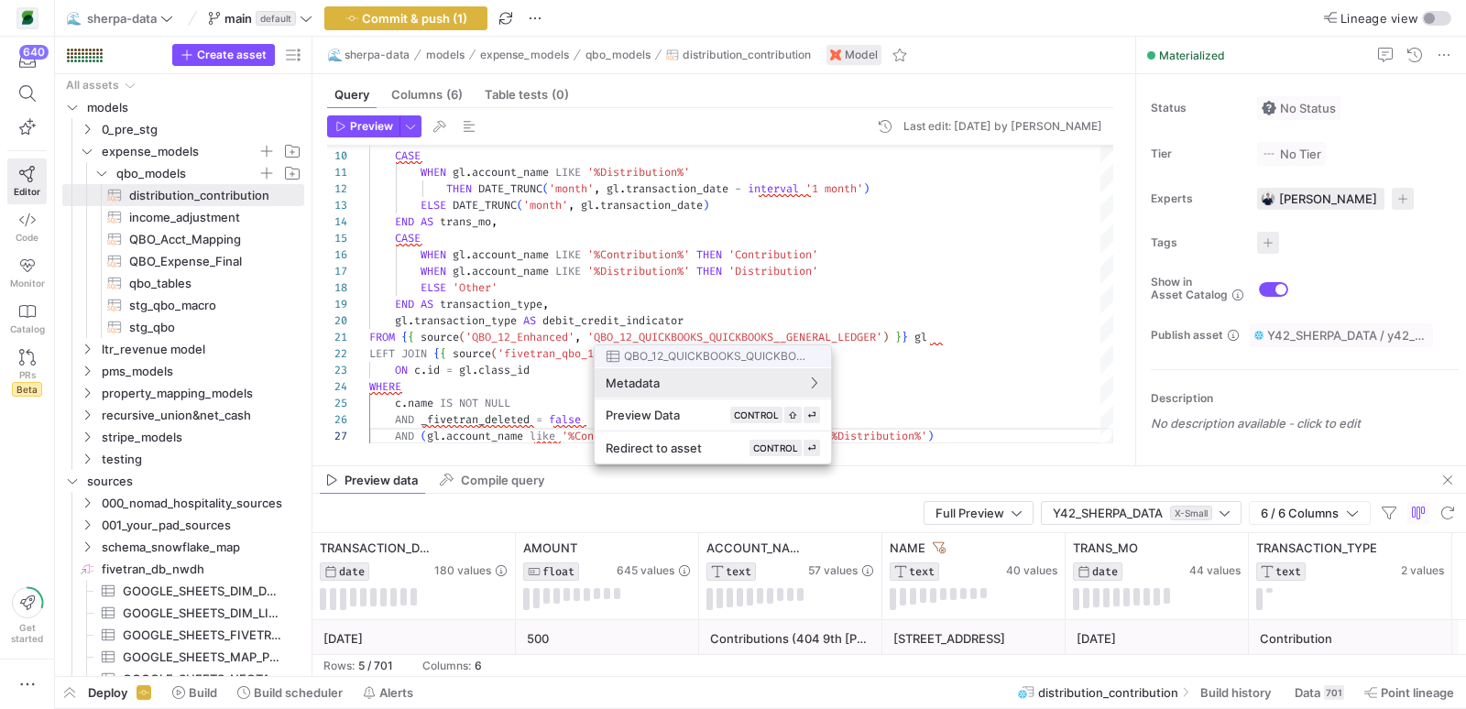
click at [363, 125] on div at bounding box center [733, 354] width 1466 height 709
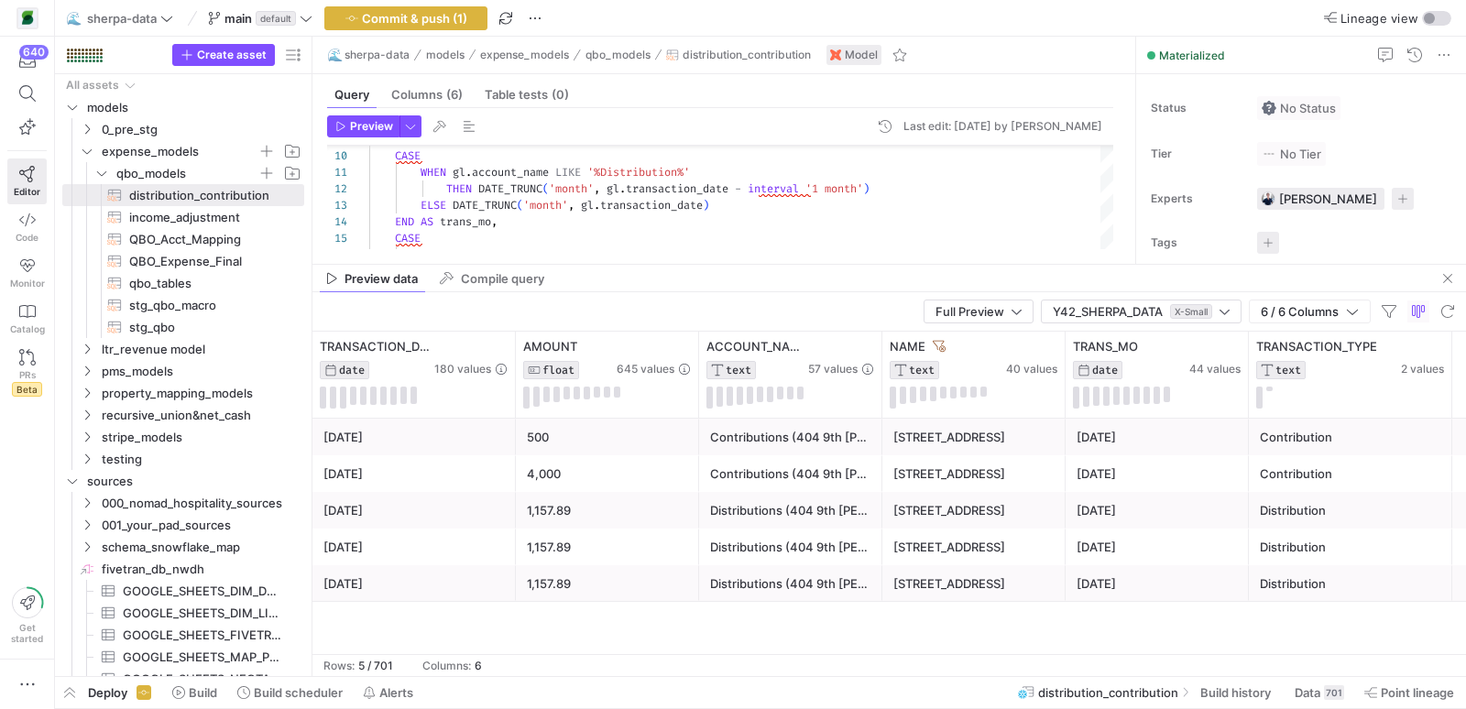
drag, startPoint x: 1127, startPoint y: 467, endPoint x: 1128, endPoint y: 232, distance: 235.5
click at [1128, 229] on as-split "🌊 sherpa-data models expense_models qbo_models distribution_contribution Model …" at bounding box center [890, 357] width 1154 height 640
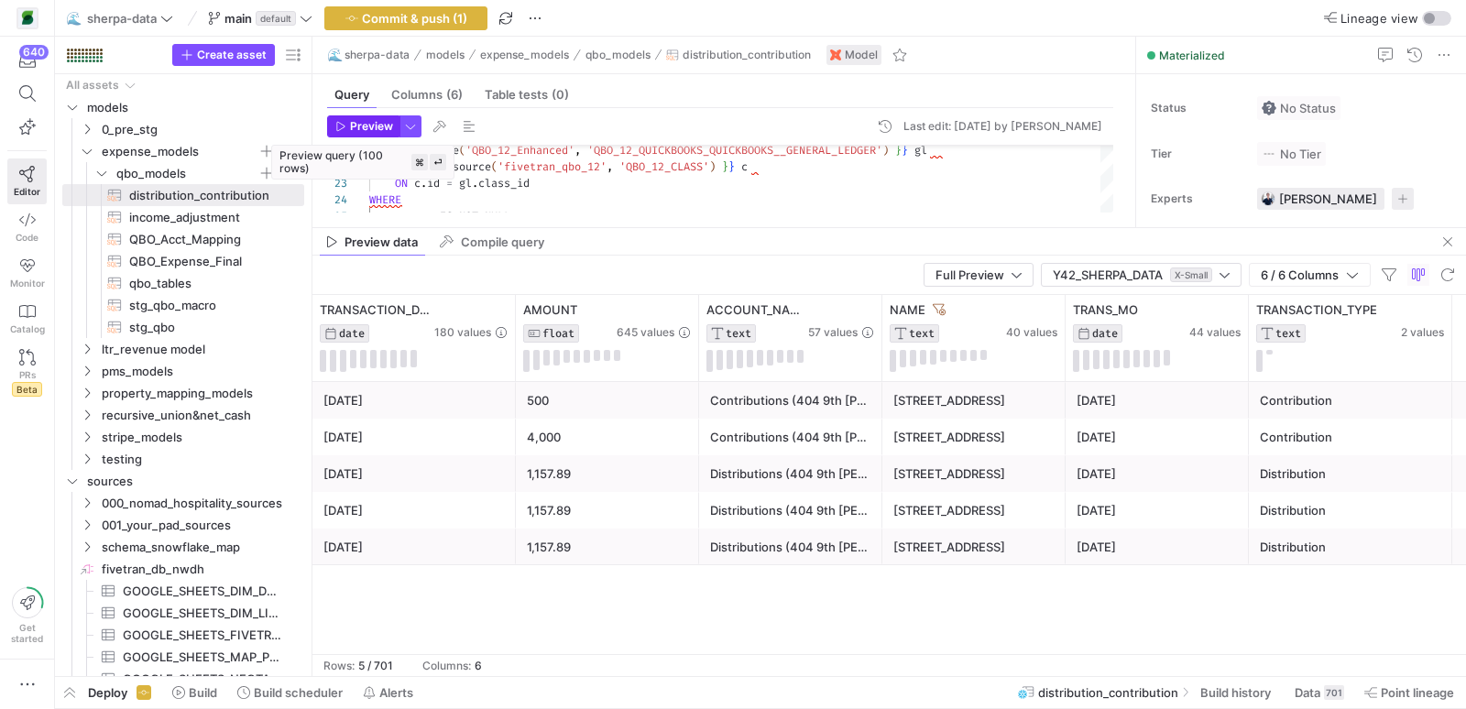
click at [360, 122] on span "Preview" at bounding box center [371, 126] width 43 height 13
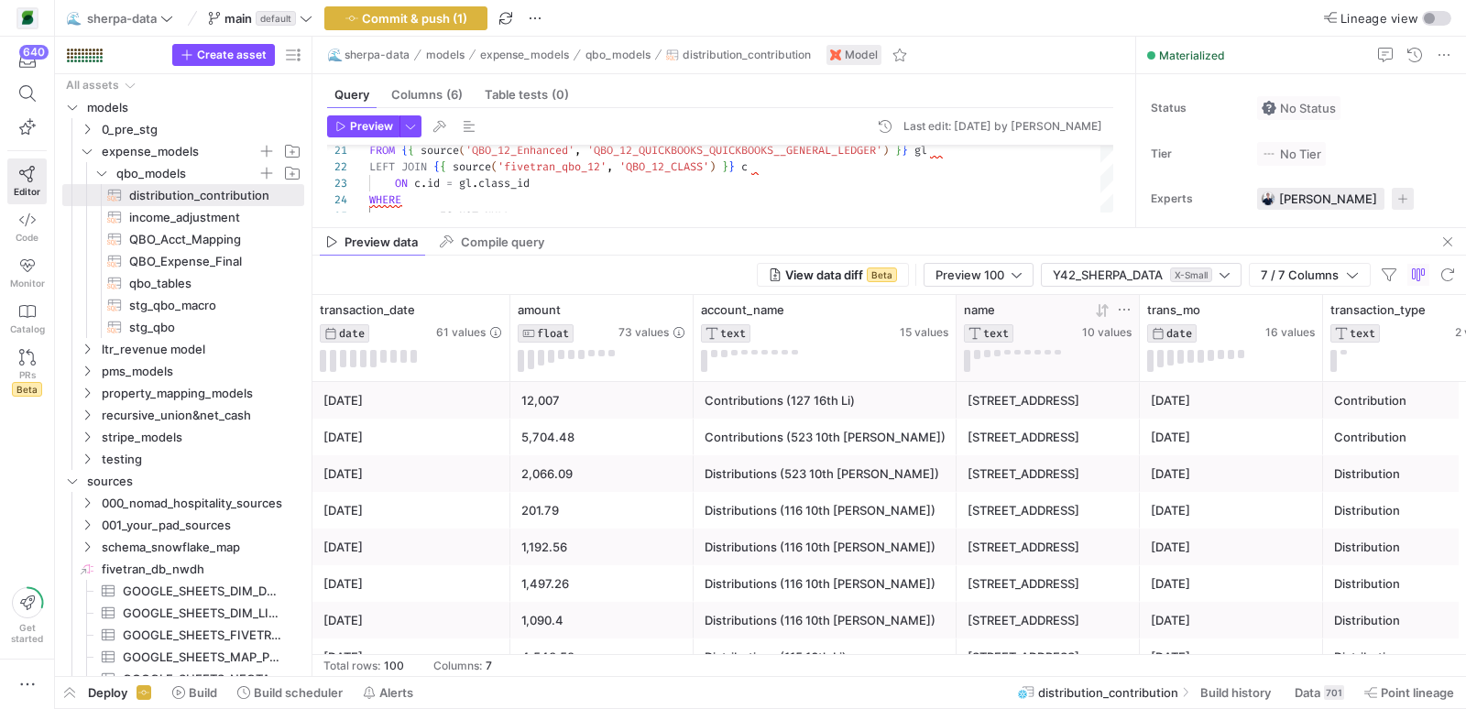
click at [1125, 306] on icon at bounding box center [1124, 309] width 15 height 15
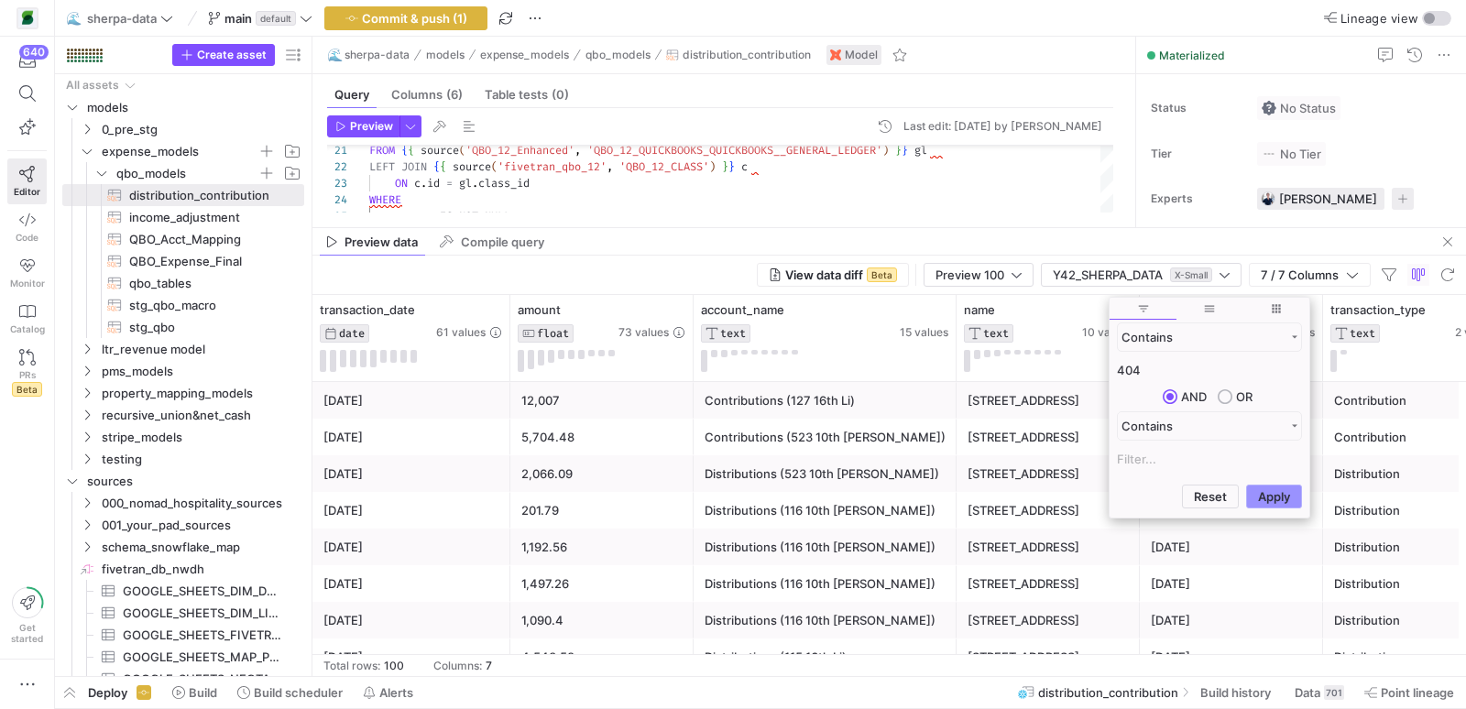
type input "404"
click at [1280, 494] on button "Apply" at bounding box center [1274, 497] width 56 height 24
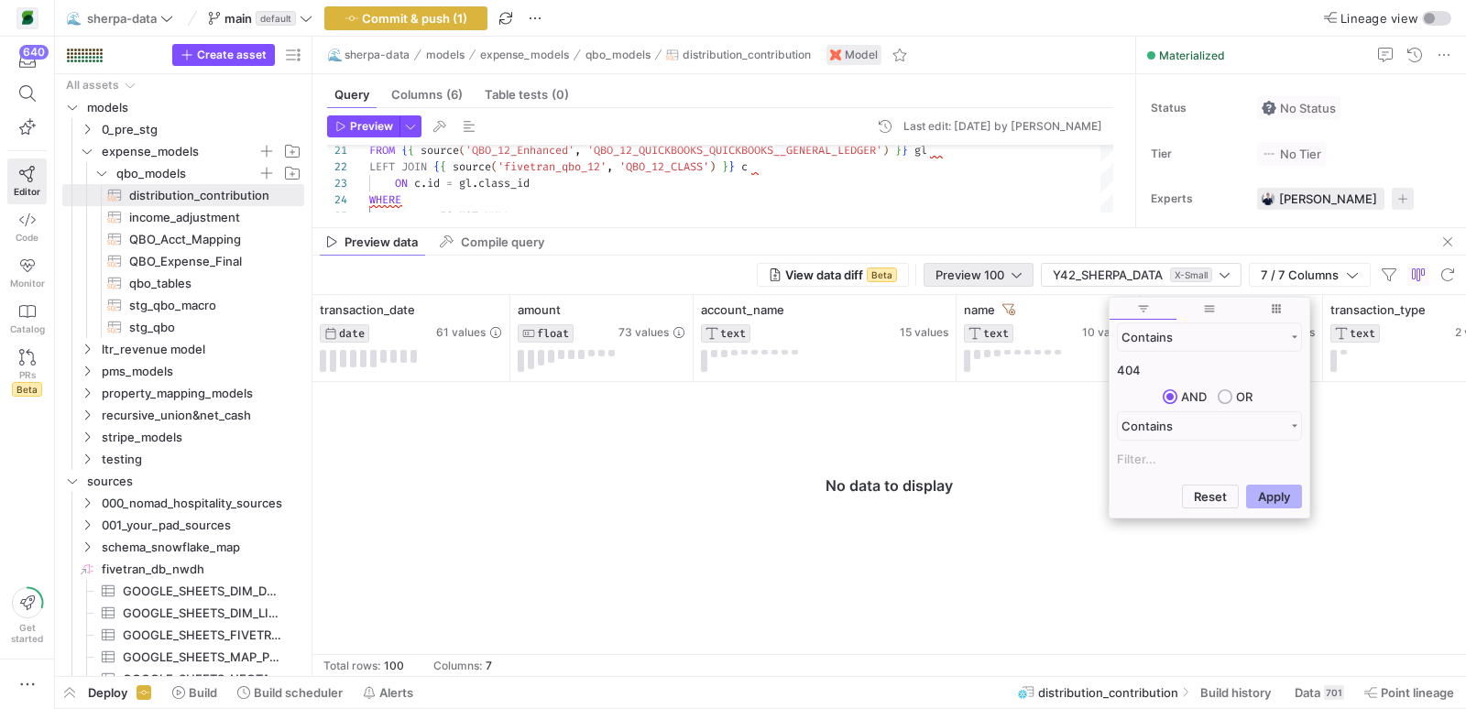
click at [1015, 280] on div at bounding box center [1017, 275] width 10 height 15
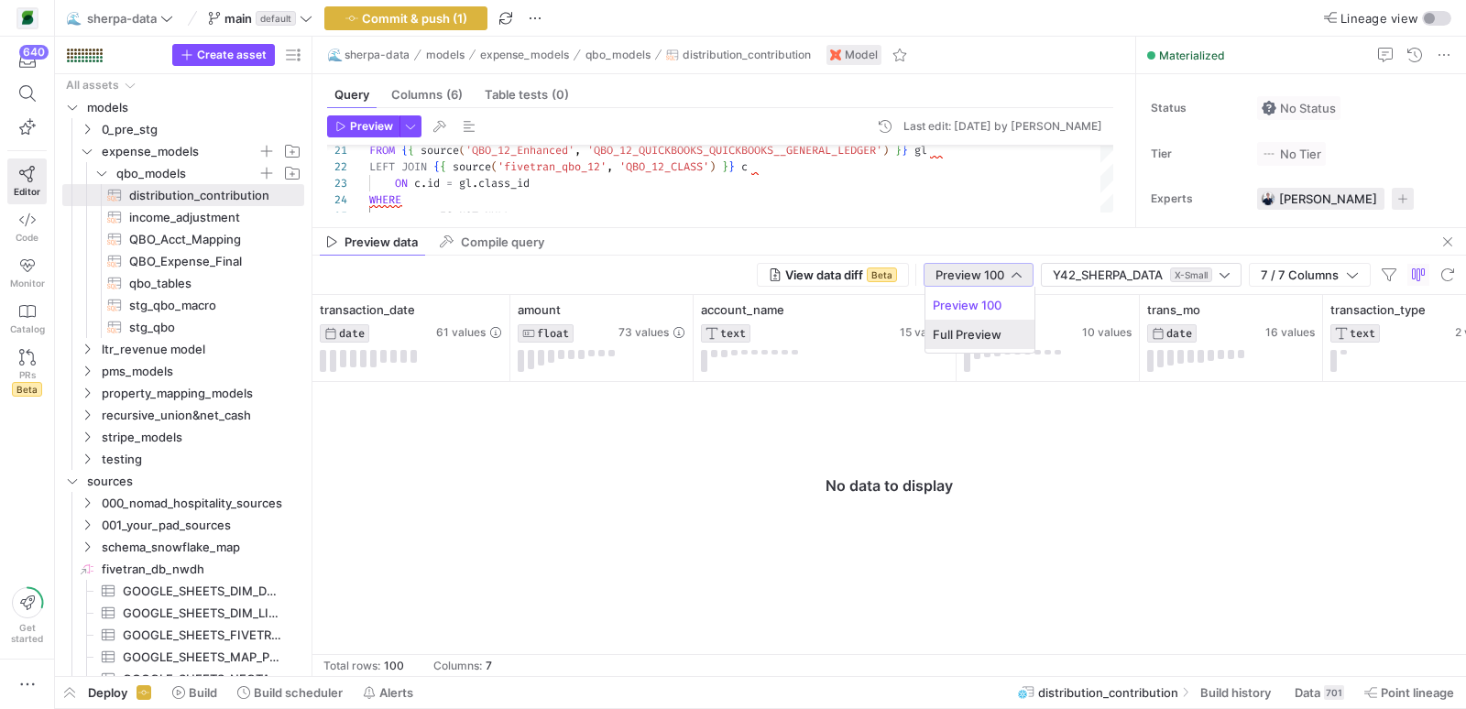
click at [987, 327] on span "Full Preview" at bounding box center [979, 334] width 93 height 15
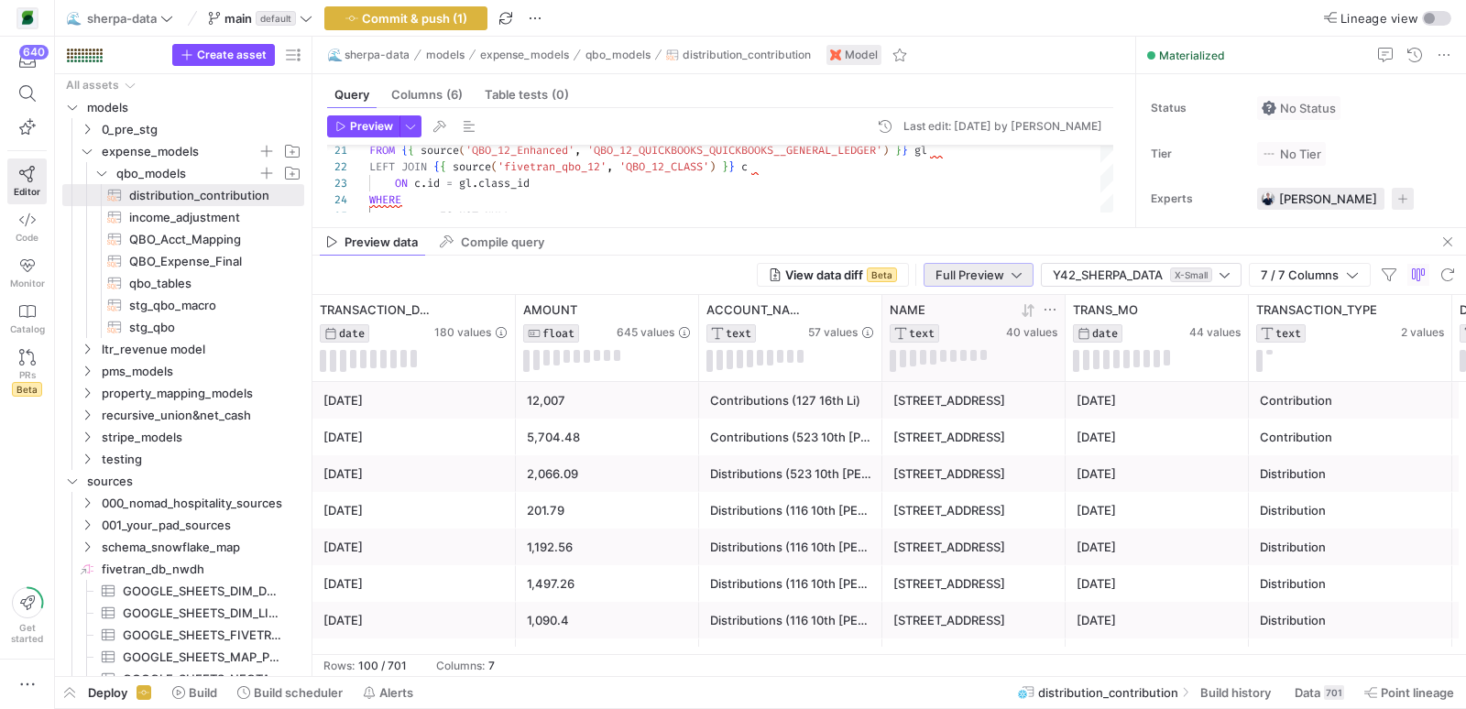
click at [1048, 308] on icon at bounding box center [1050, 309] width 15 height 15
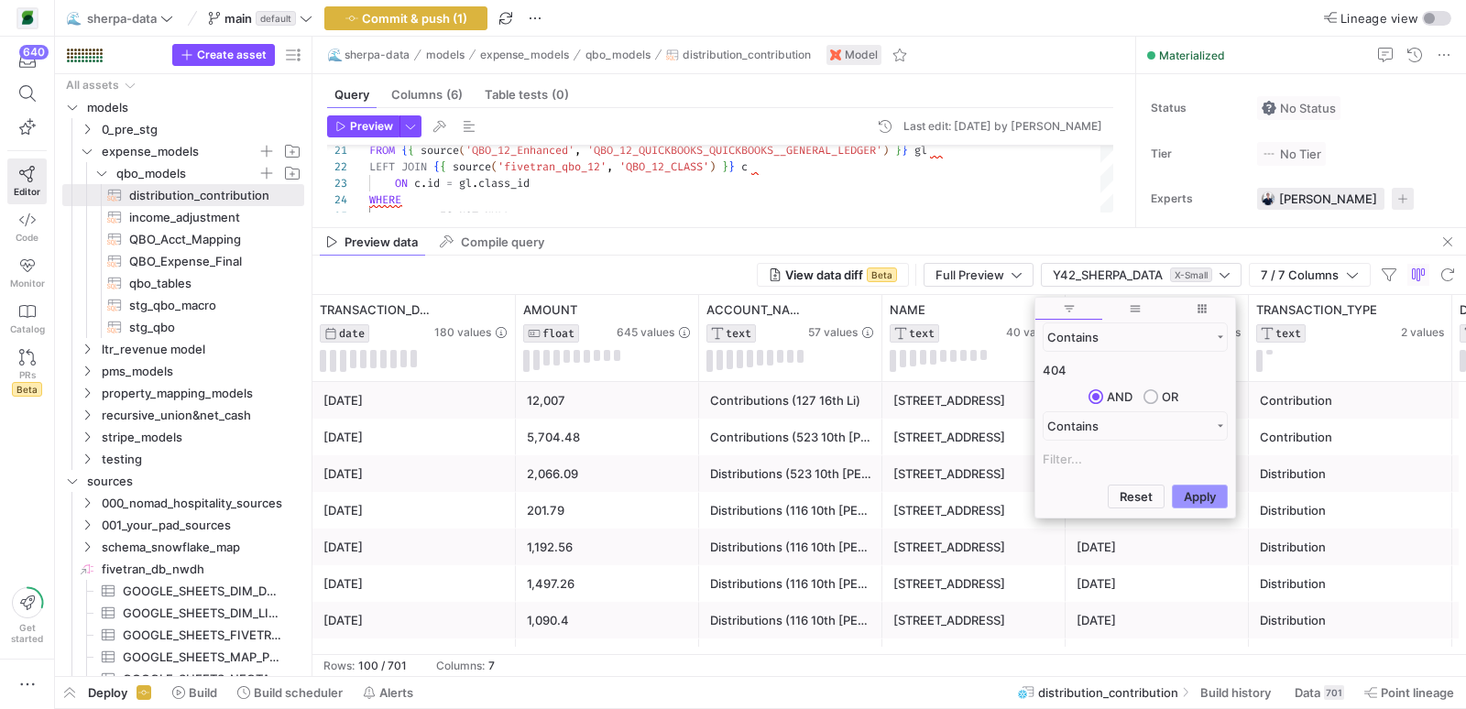
type input "404"
click at [1217, 493] on button "Apply" at bounding box center [1200, 497] width 56 height 24
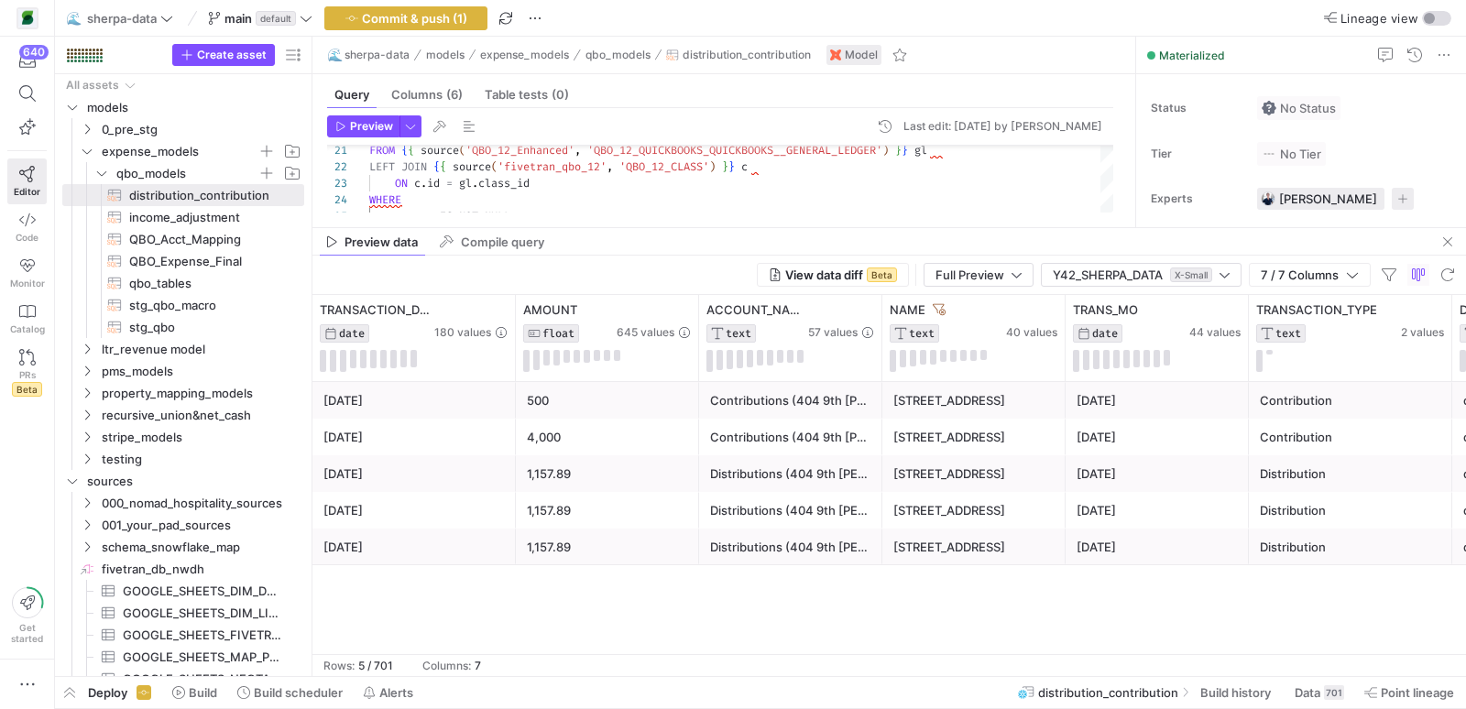
click at [866, 587] on div "2025-05-06 500 Contributions (404 9th Santori) 404 9th Ave N 2025-05-01 Contrib…" at bounding box center [890, 518] width 1154 height 272
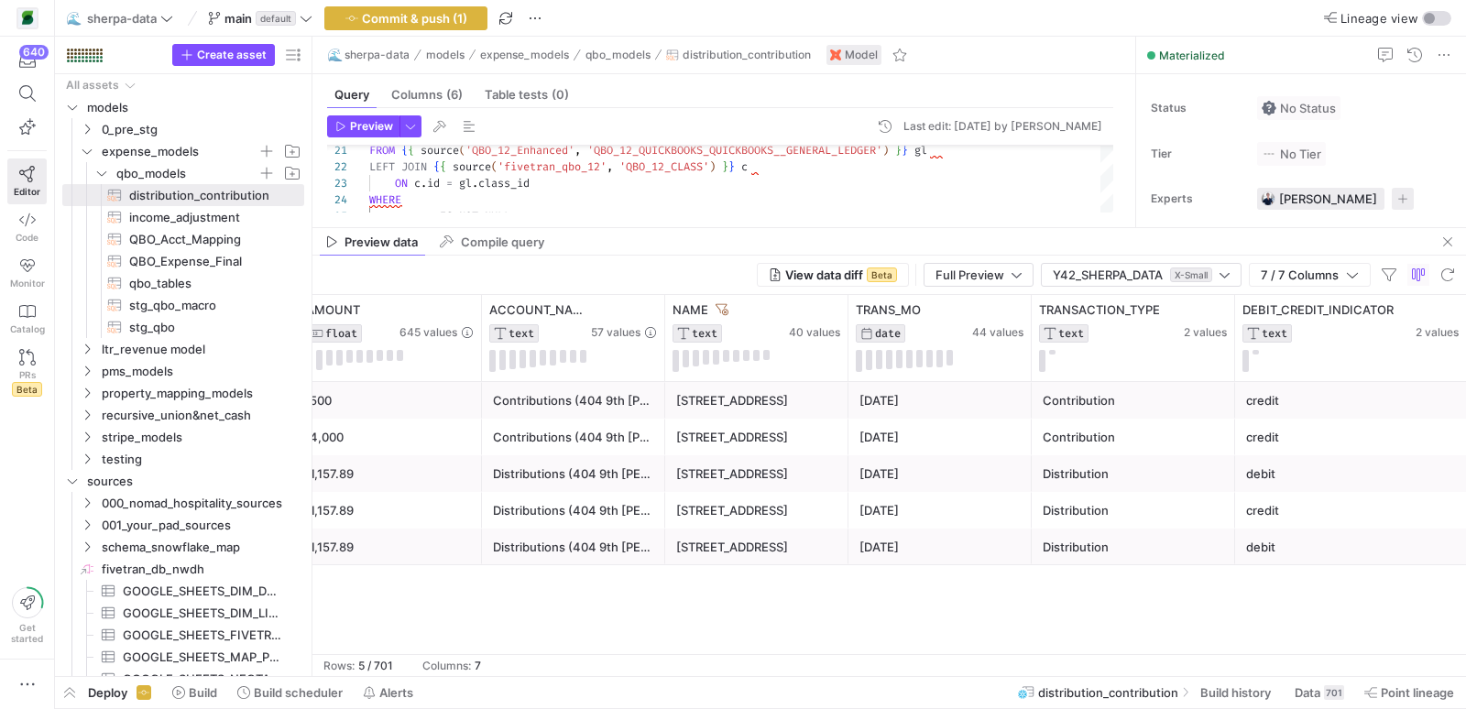
scroll to position [0, 0]
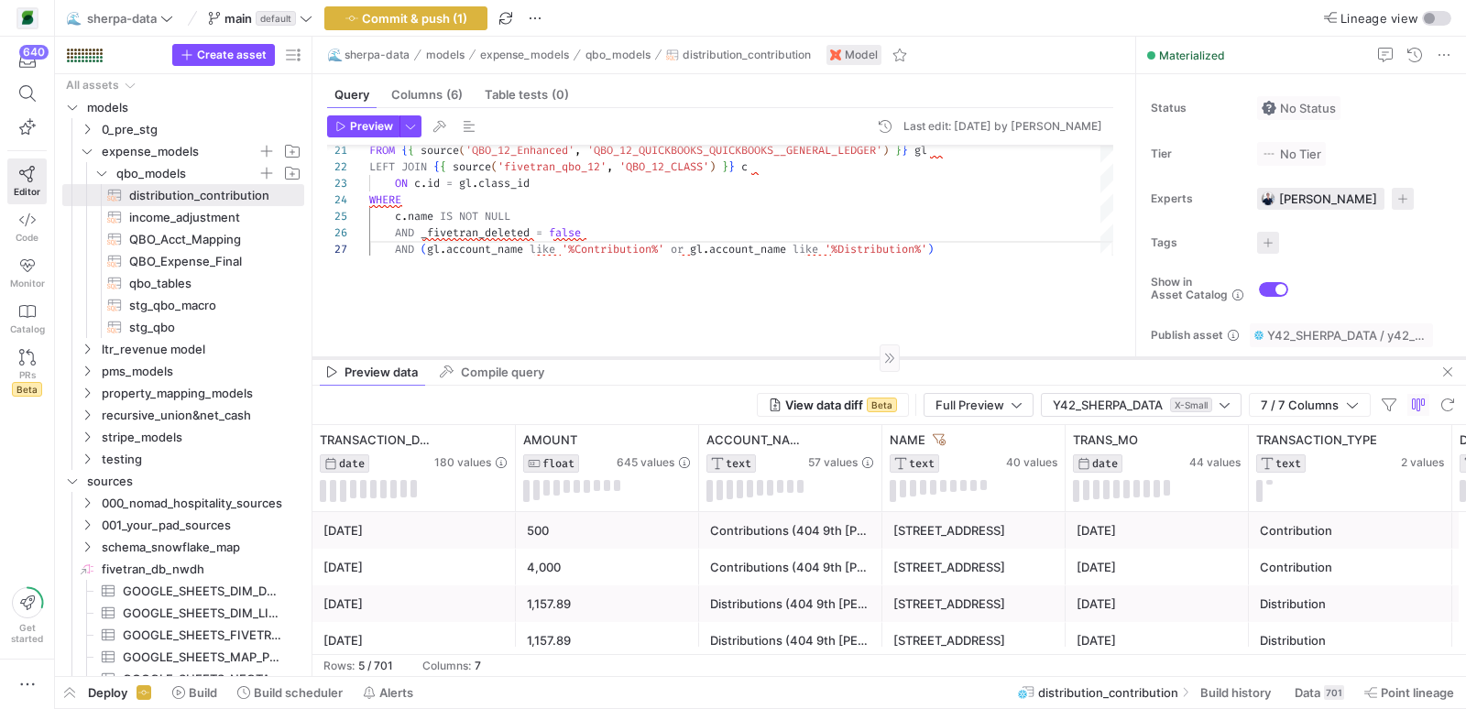
drag, startPoint x: 784, startPoint y: 228, endPoint x: 784, endPoint y: 355, distance: 126.5
click at [784, 357] on div at bounding box center [890, 357] width 1154 height 1
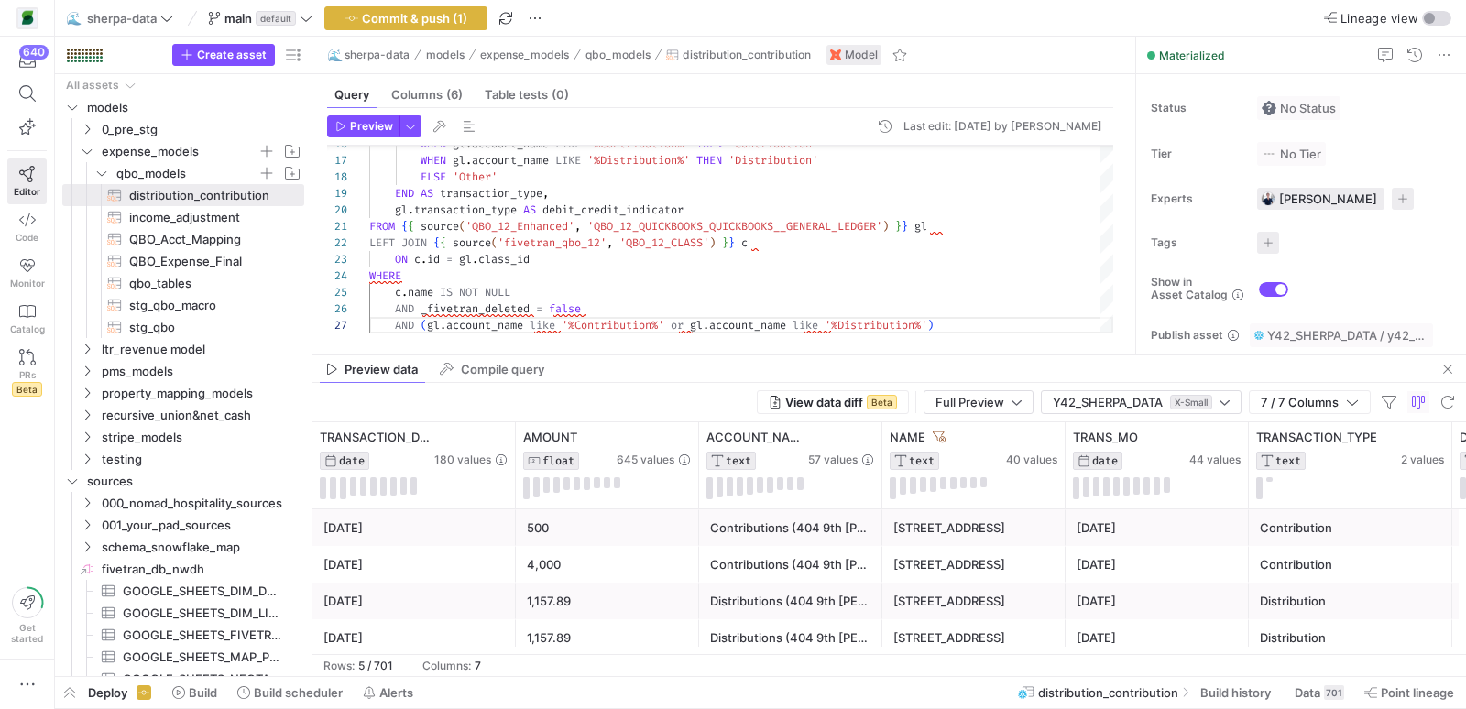
click at [781, 352] on mat-tab-group "Query Columns (6) Table tests (0) Preview Last edit: Tuesday, April 29, 2025 by…" at bounding box center [721, 214] width 816 height 280
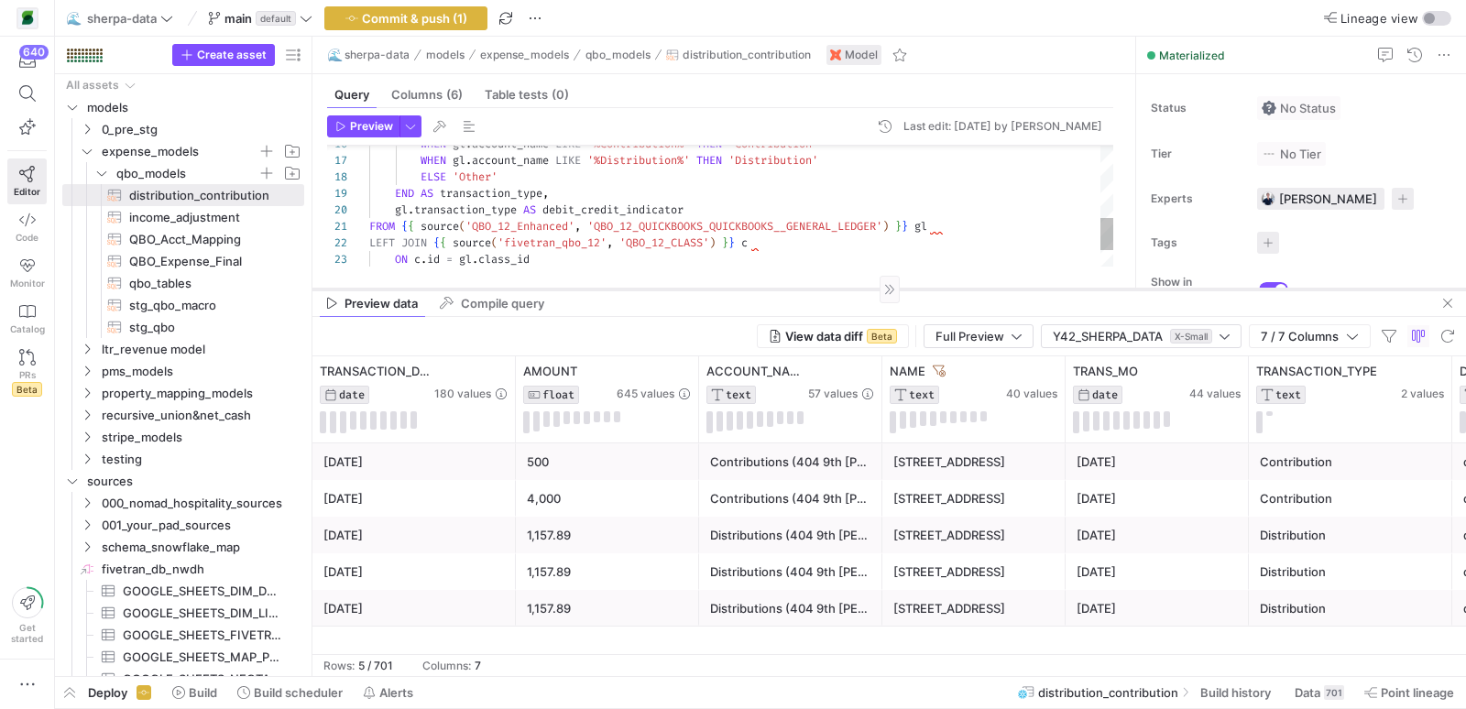
drag, startPoint x: 781, startPoint y: 355, endPoint x: 782, endPoint y: 289, distance: 66.0
click at [782, 289] on div at bounding box center [890, 289] width 1154 height 1
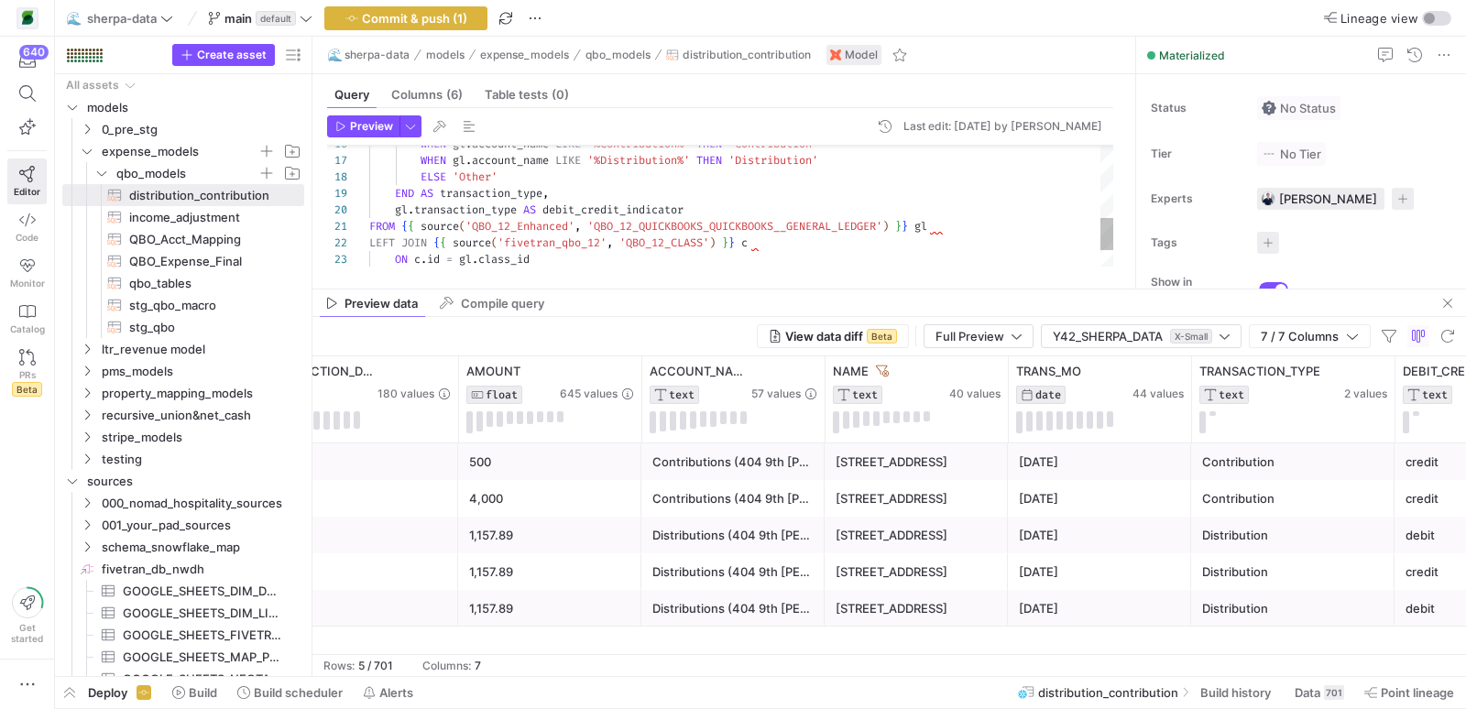
scroll to position [115, 131]
click at [553, 180] on div "WHEN gl . account_name LIKE '%Contribution%' THEN 'Contribution' WHEN gl . acco…" at bounding box center [741, 104] width 744 height 460
type textarea "SELECT gl.transaction_date, CASE WHEN gl.transaction_type = 'DEBIT' THEN gl.amo…"
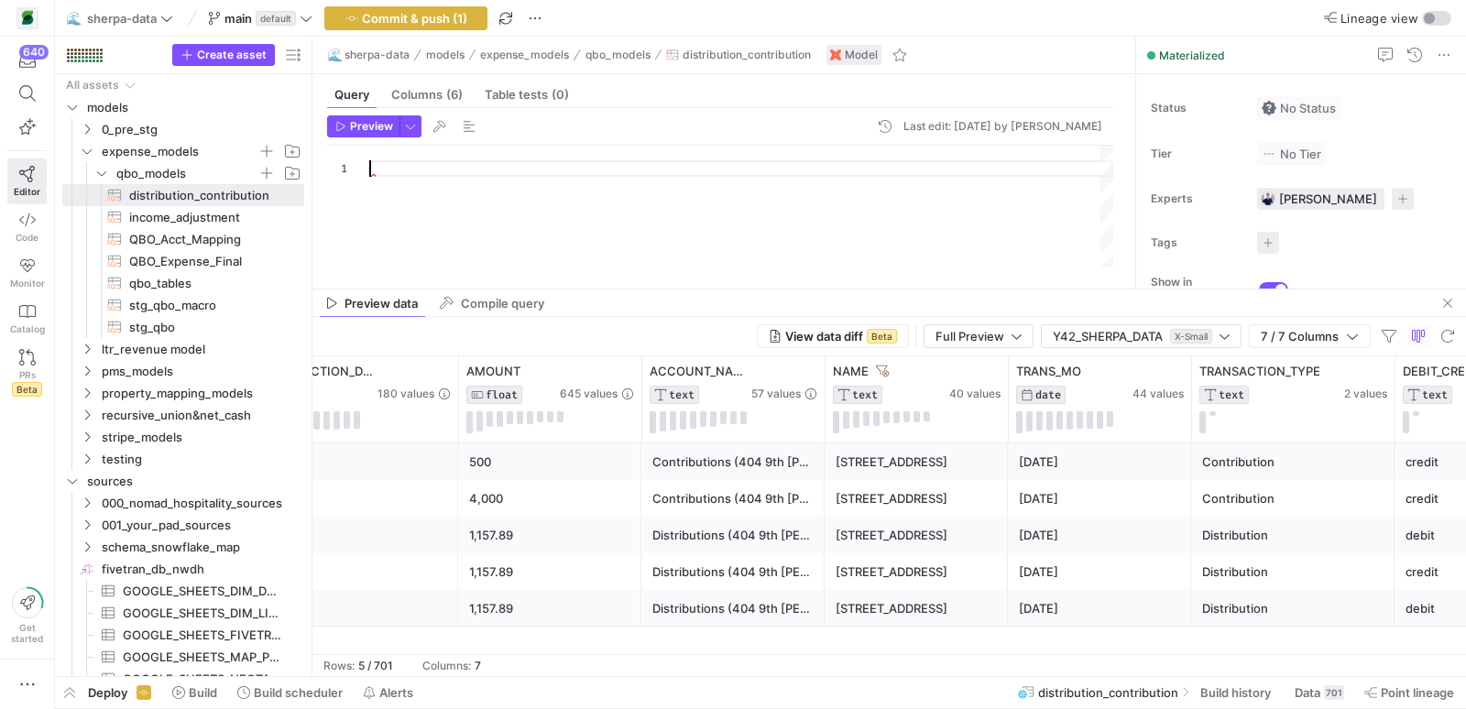
type textarea "END AS transaction_type, gl.transaction_type AS debit_credit_indicator FROM {{ …"
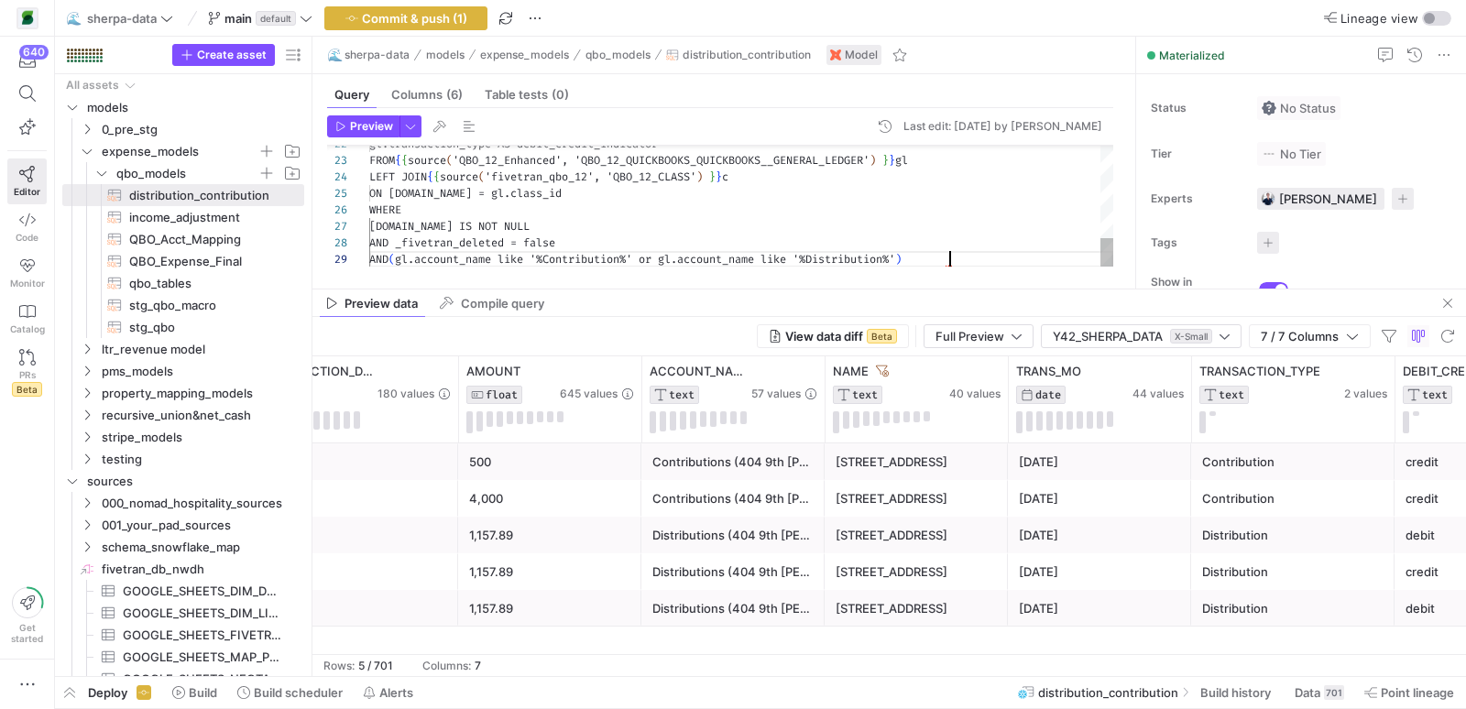
scroll to position [131, 579]
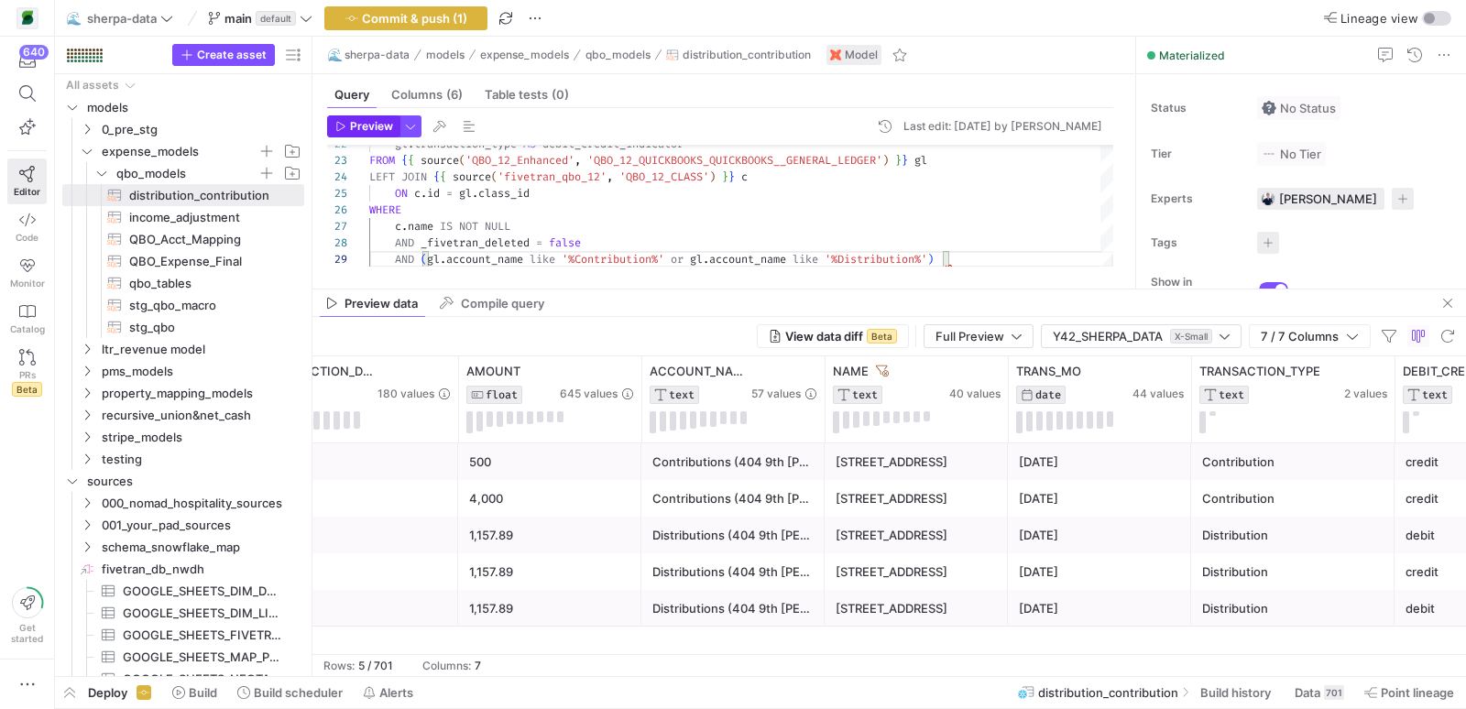
click at [357, 121] on span "Preview" at bounding box center [371, 126] width 43 height 13
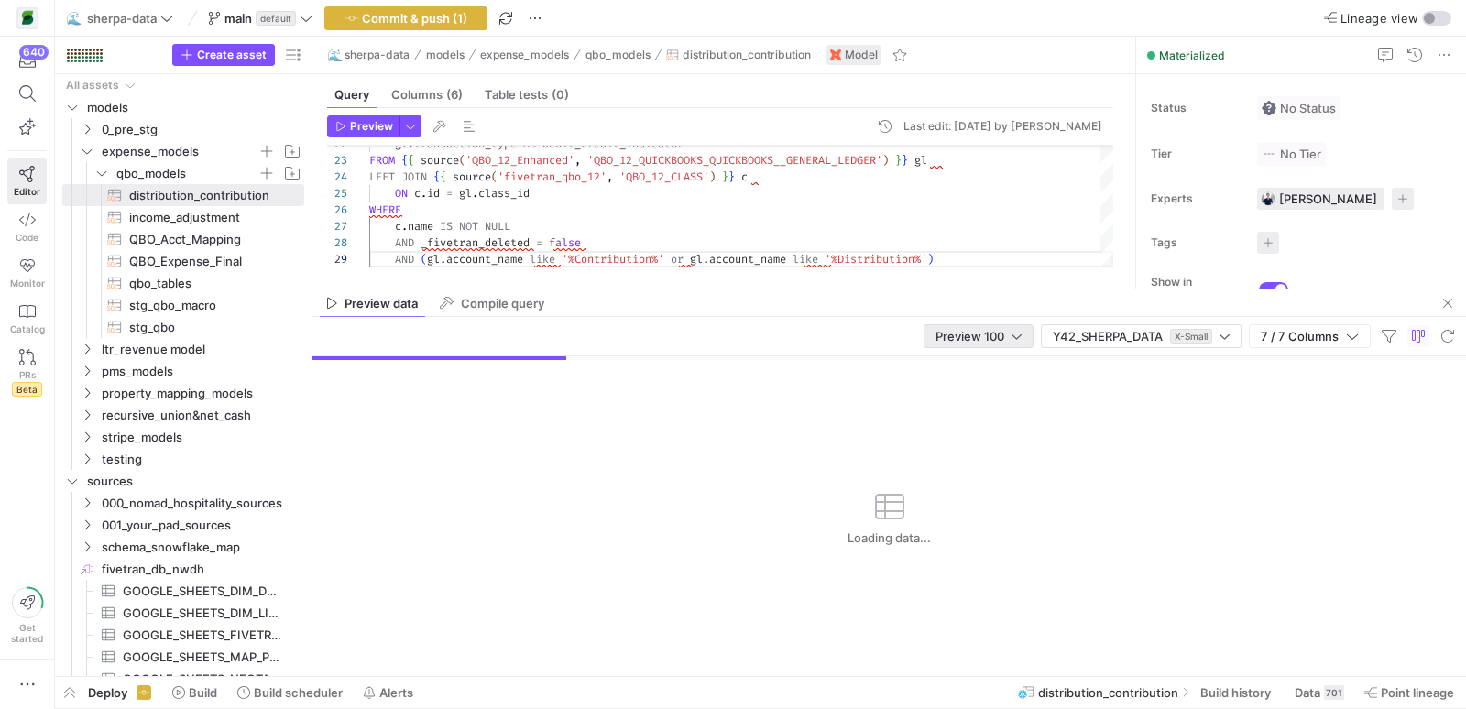
click at [979, 340] on span "Preview 100" at bounding box center [970, 336] width 69 height 15
click at [979, 392] on span "Full Preview" at bounding box center [979, 396] width 93 height 15
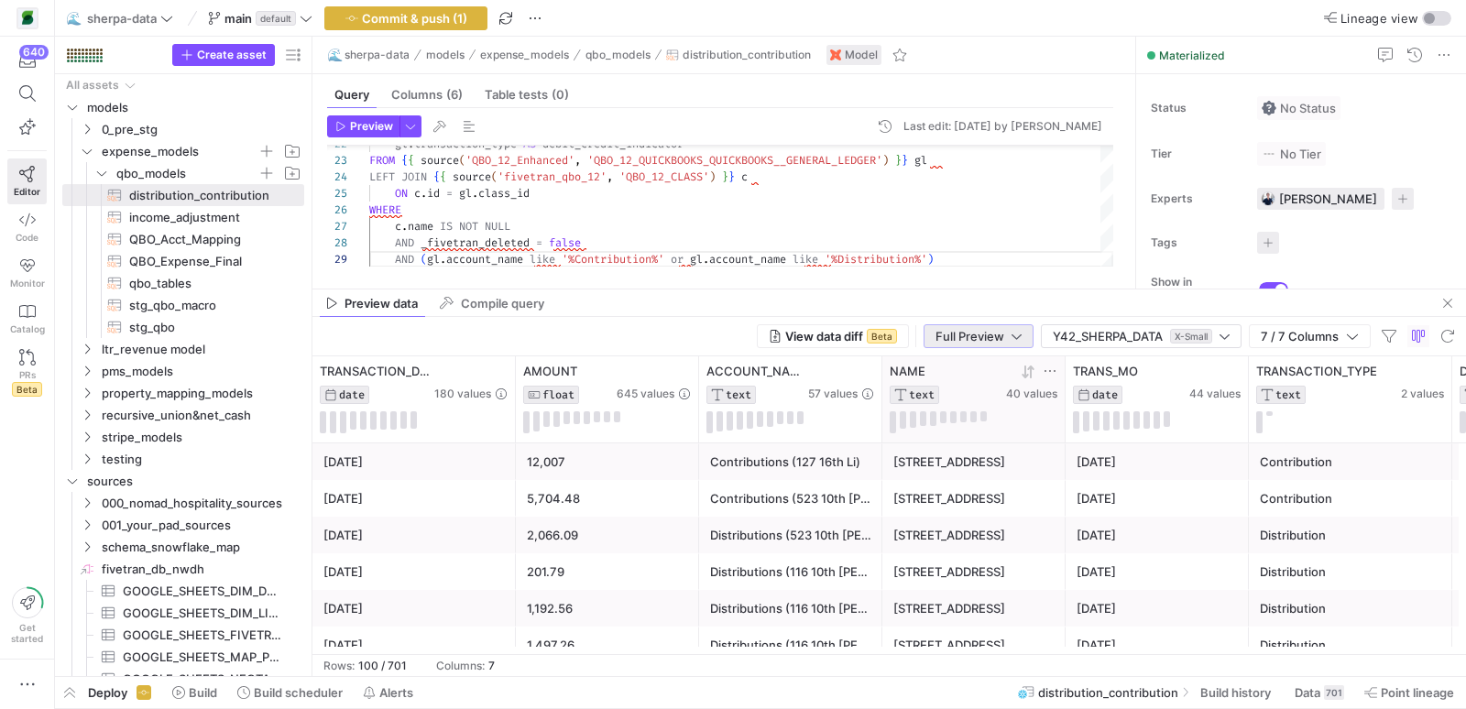
click at [1051, 370] on icon at bounding box center [1050, 371] width 15 height 15
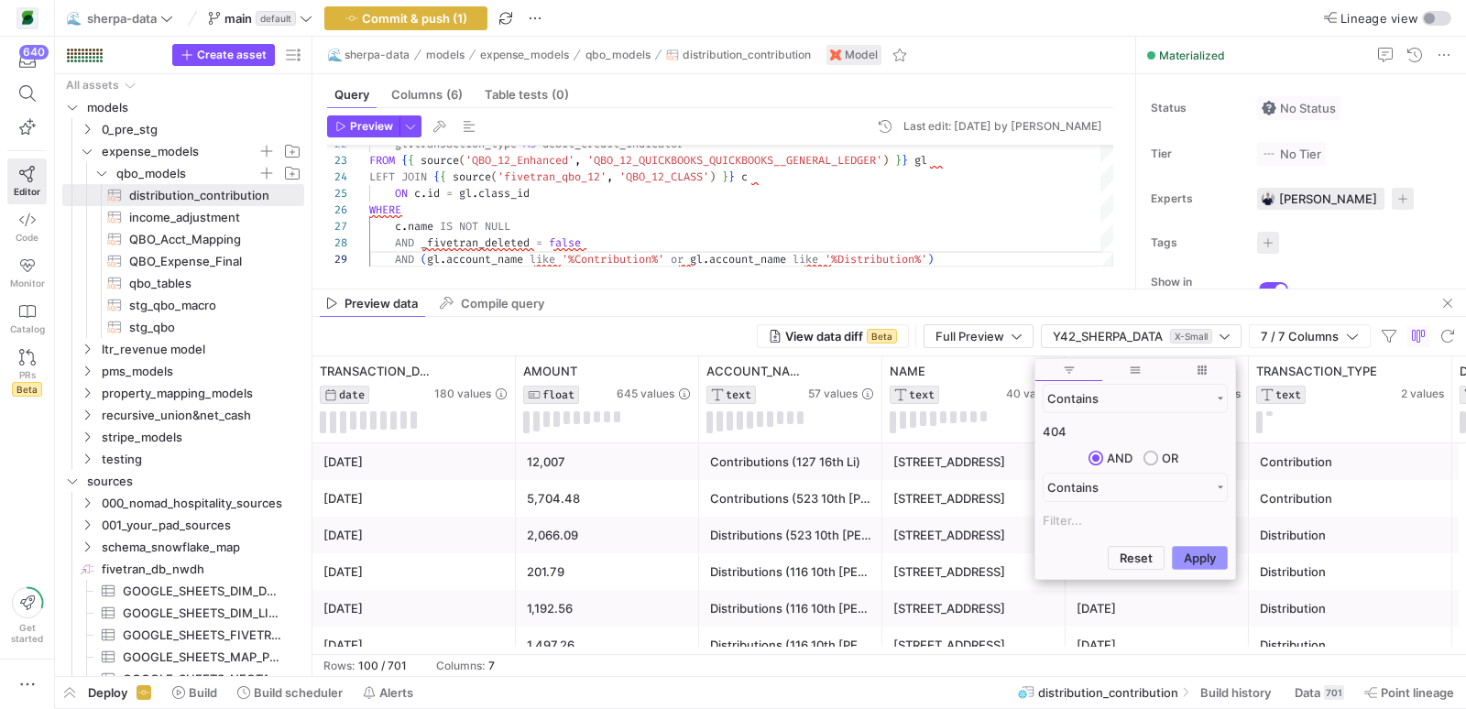
type input "404"
click at [1186, 560] on button "Apply" at bounding box center [1200, 558] width 56 height 24
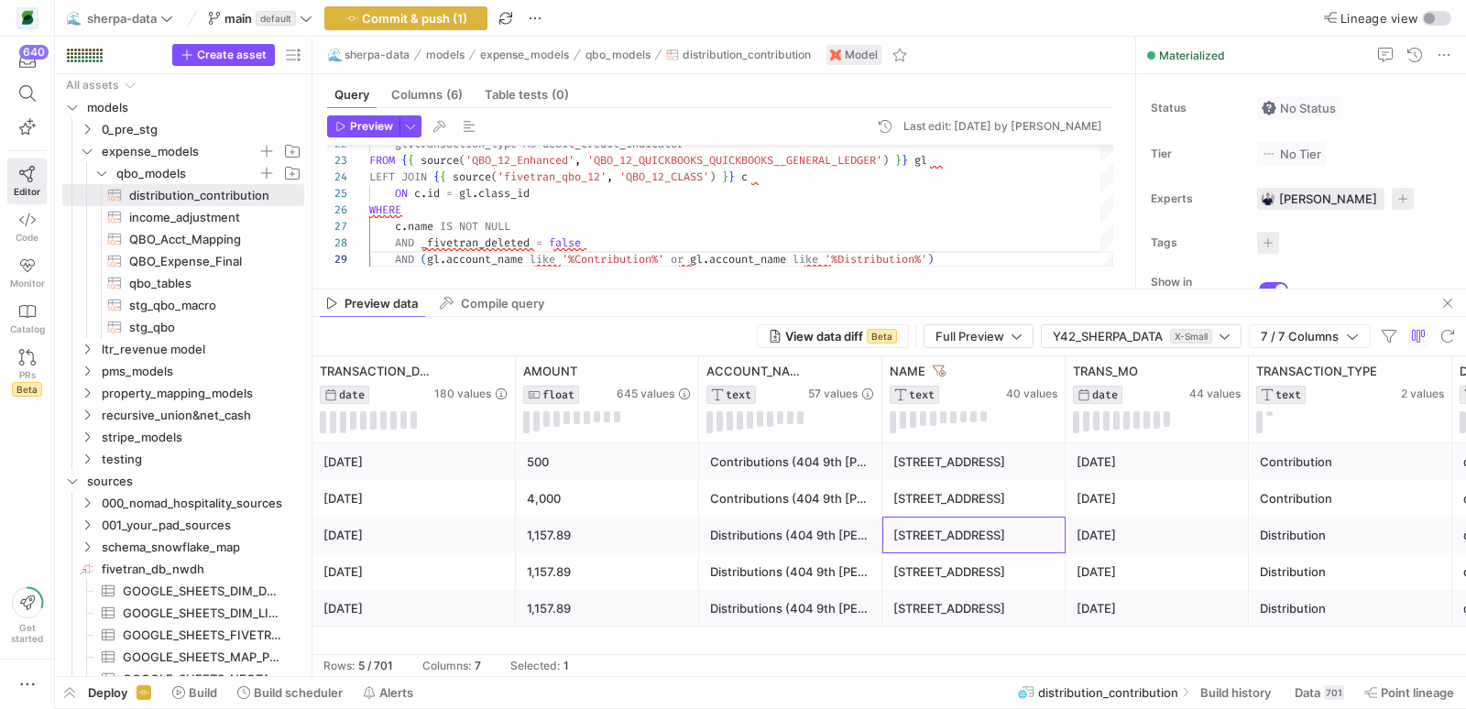
click at [940, 542] on div "404 9th Ave N" at bounding box center [974, 536] width 161 height 36
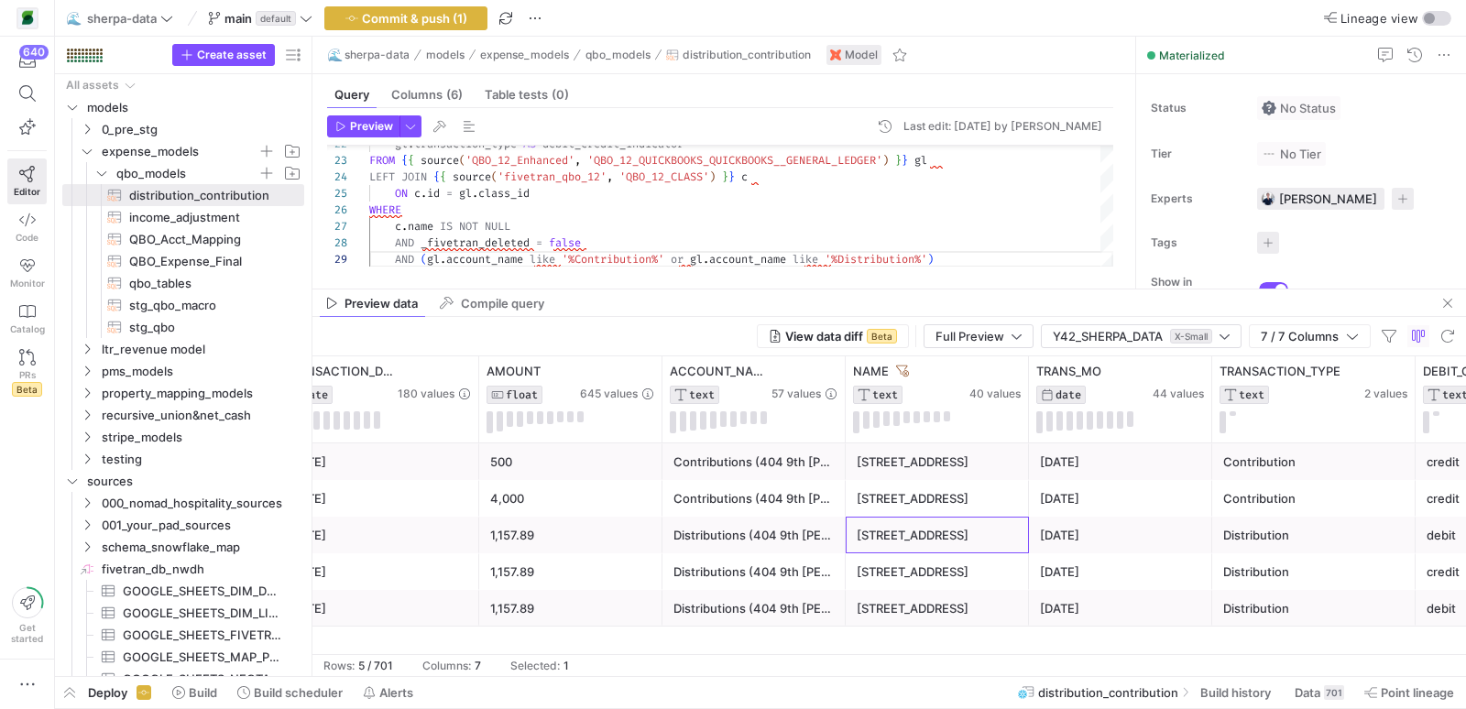
scroll to position [0, 43]
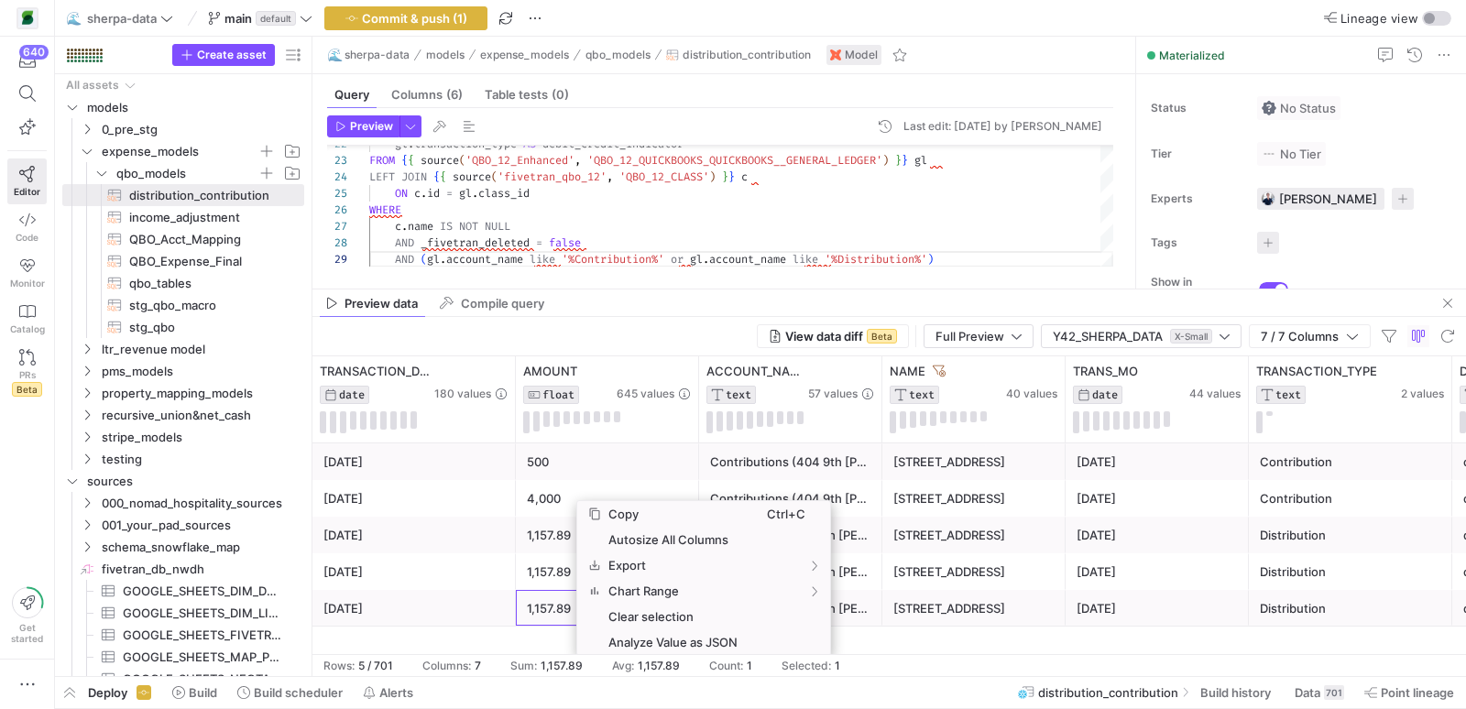
click at [519, 578] on div "1,157.89" at bounding box center [607, 572] width 183 height 37
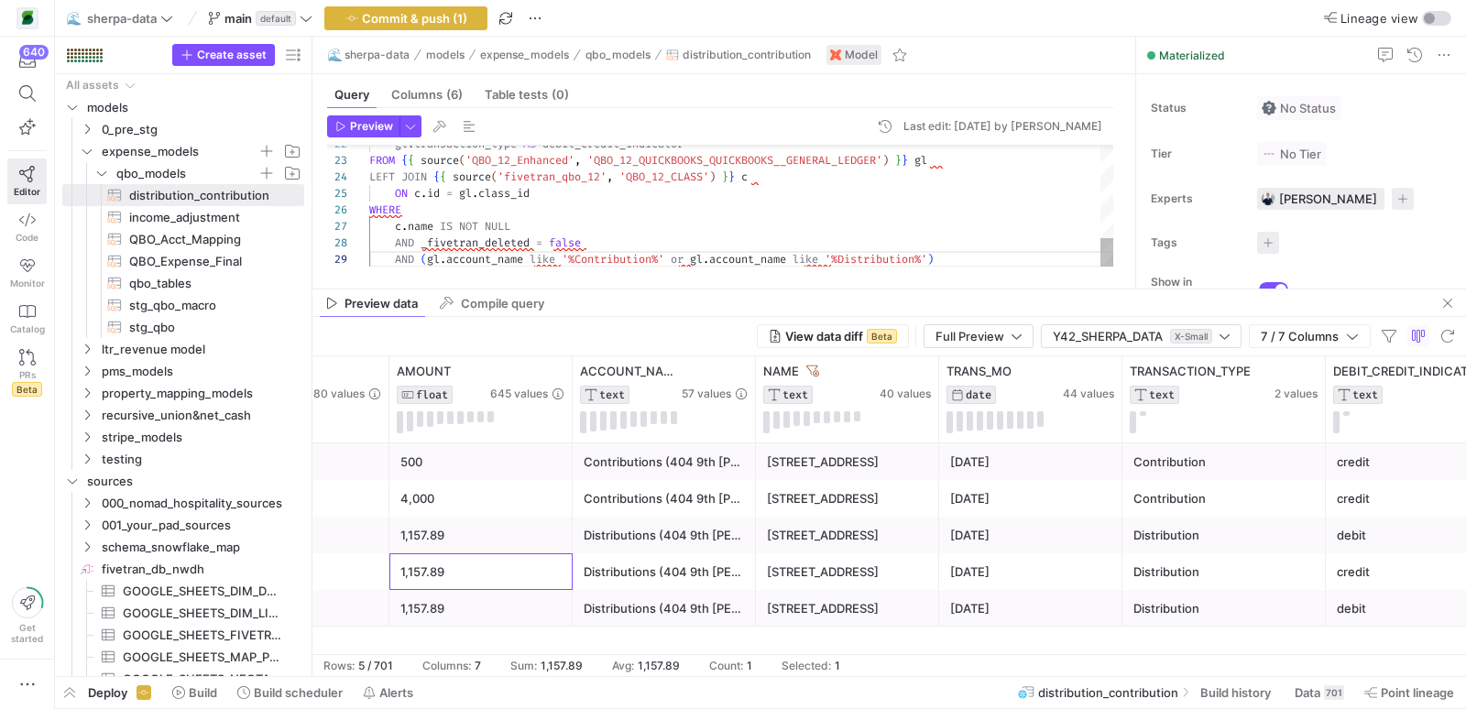
click at [644, 212] on div "WHERE" at bounding box center [741, 210] width 744 height 16
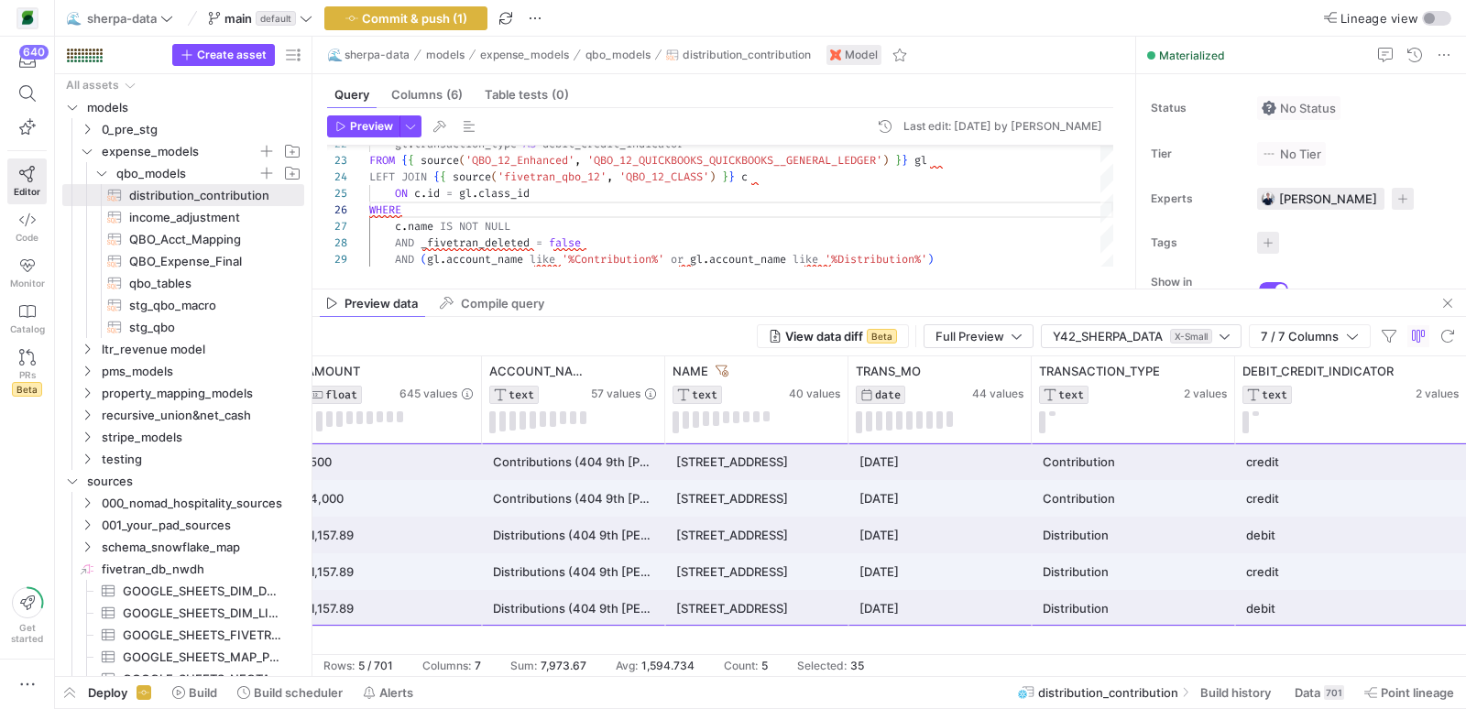
drag, startPoint x: 371, startPoint y: 458, endPoint x: 1465, endPoint y: 642, distance: 1108.6
click at [1465, 642] on div "2025-05-06 500 Contributions (404 9th Santori) 404 9th Ave N 2025-05-01 Contrib…" at bounding box center [890, 549] width 1154 height 211
click at [562, 221] on div "gl . transaction_type AS debit_credit_indicator FROM { { source ( 'QBO_12_Enhan…" at bounding box center [741, 21] width 744 height 493
type textarea "SELECT gl.transaction_date, CASE WHEN gl.account_name LIKE '%Distribution%' AND…"
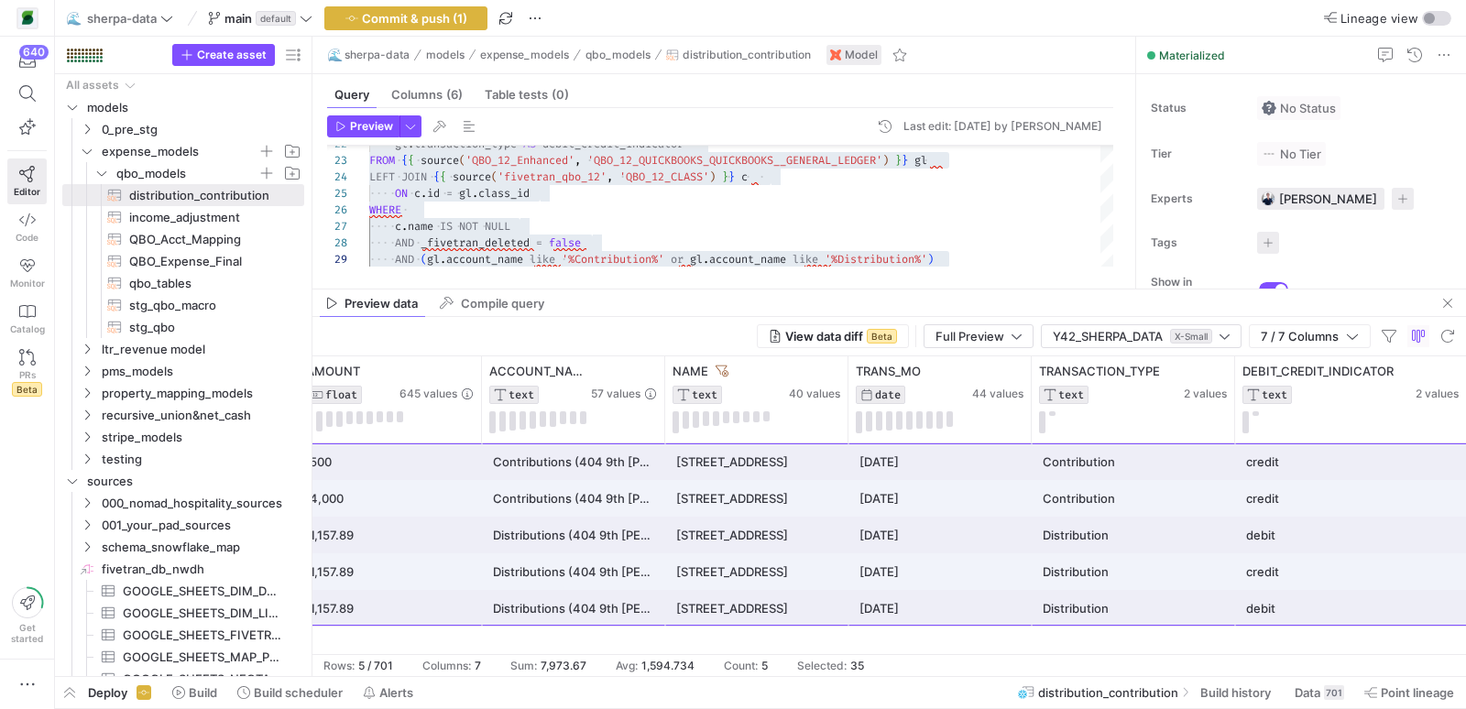
click at [421, 124] on header "Preview Last edit: Tuesday, April 29, 2025 by Josh Kristoff" at bounding box center [720, 130] width 786 height 30
click at [416, 124] on span "button" at bounding box center [410, 126] width 20 height 20
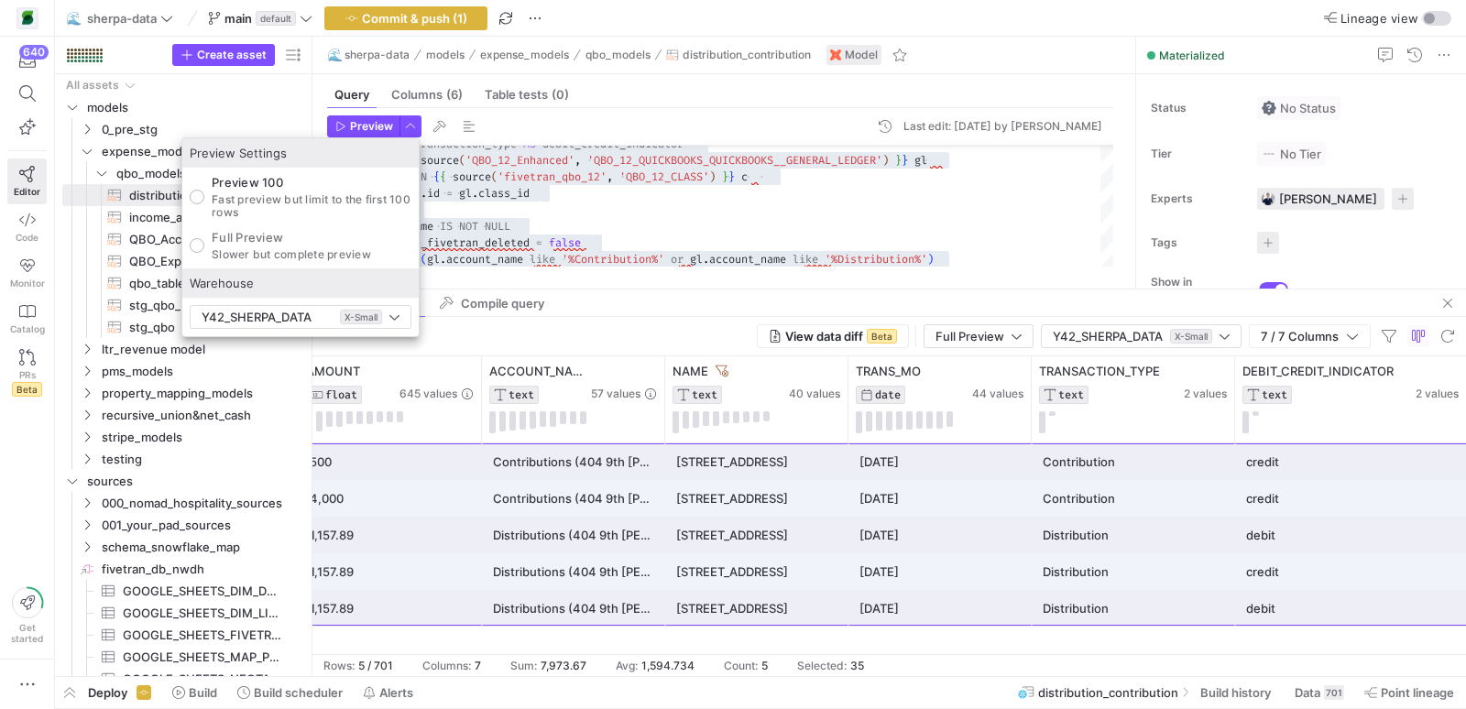
click at [275, 250] on p "Slower but complete preview" at bounding box center [291, 254] width 159 height 13
click at [204, 250] on input "Full Preview Slower but complete preview" at bounding box center [197, 245] width 15 height 15
radio input "true"
click at [367, 123] on div at bounding box center [733, 354] width 1466 height 709
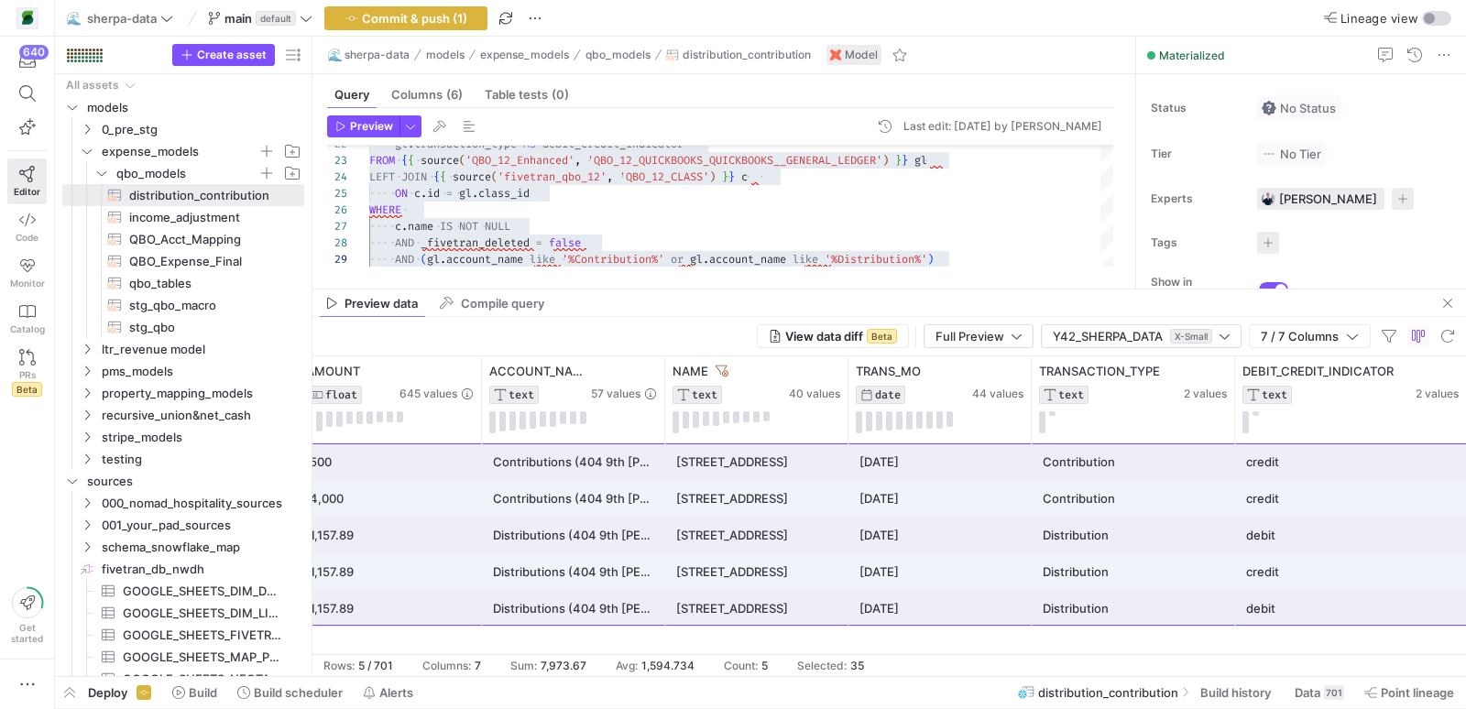
click at [367, 123] on span "Preview" at bounding box center [371, 126] width 43 height 13
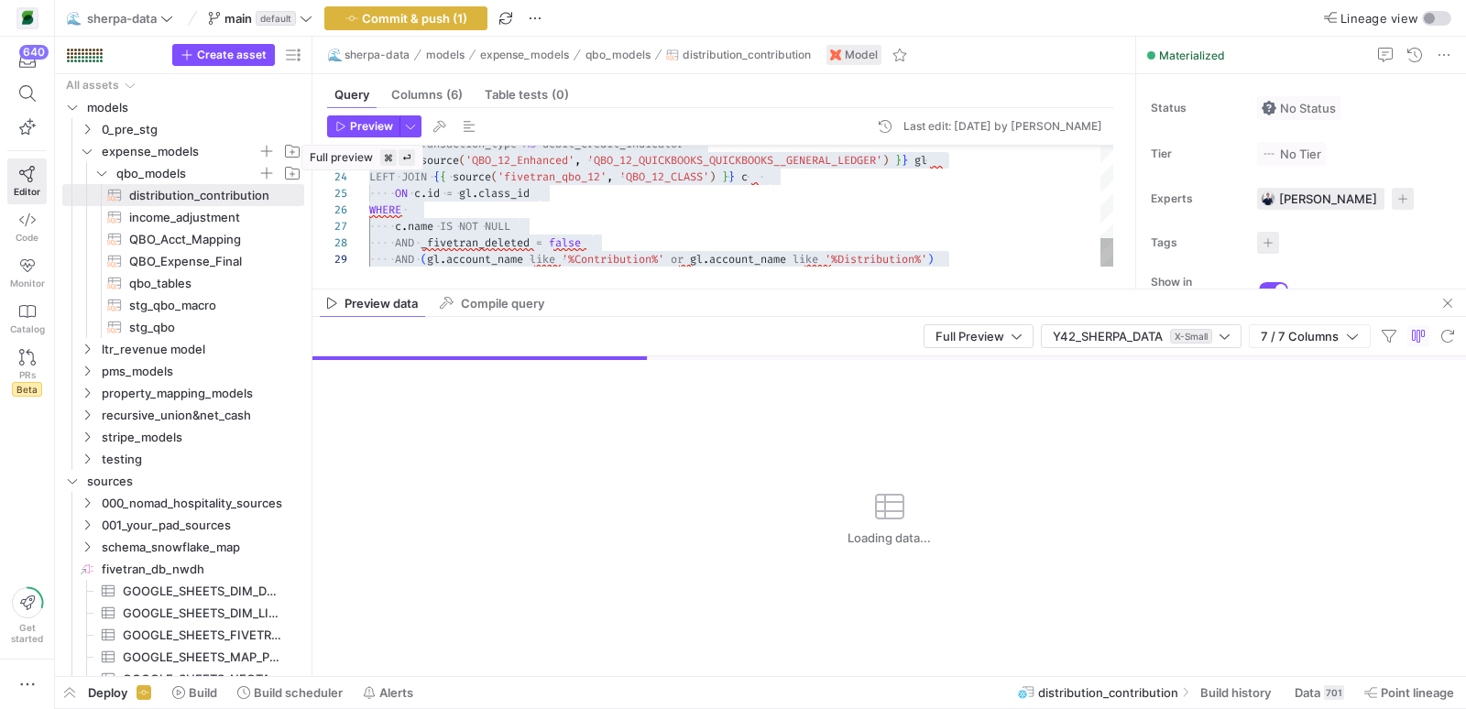
type textarea "END AS transaction_type, gl.transaction_type AS debit_credit_indicator FROM {{ …"
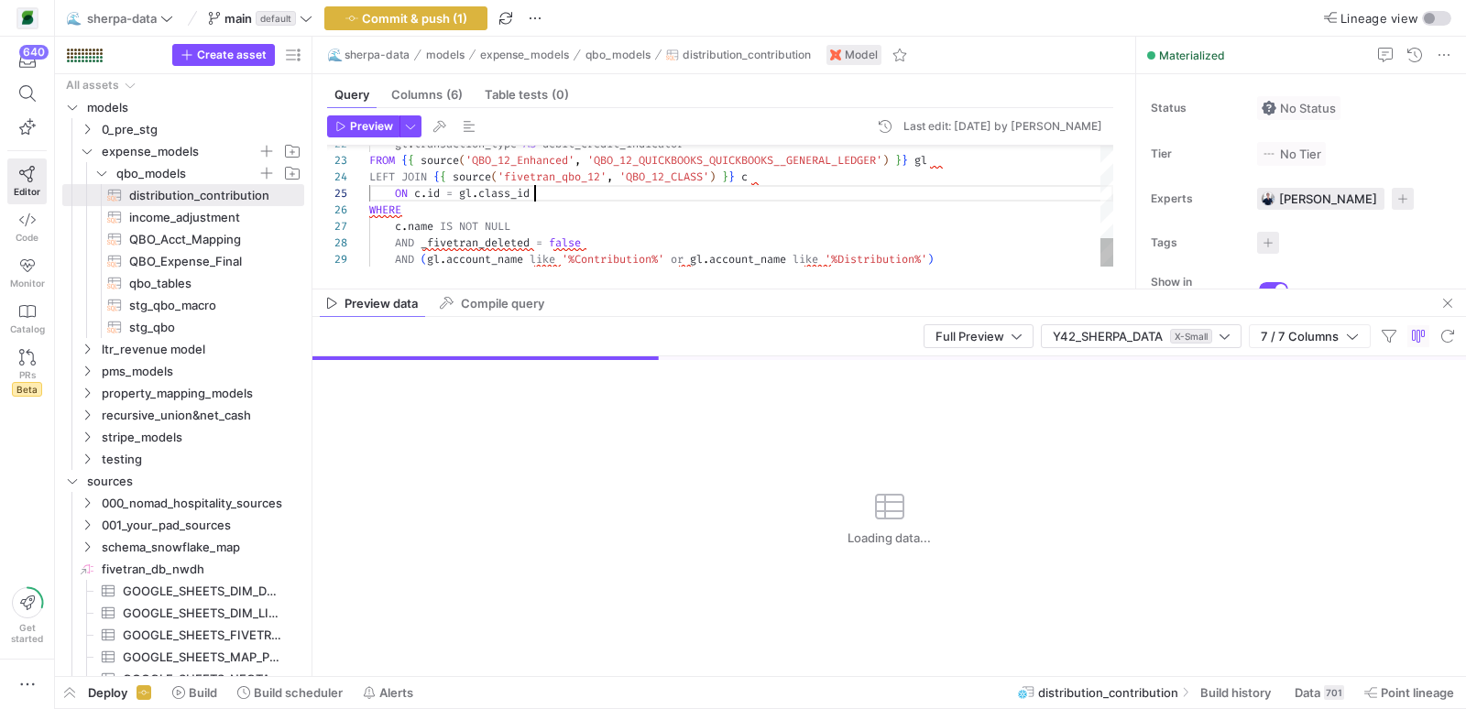
scroll to position [66, 165]
click at [661, 199] on div "gl . transaction_type AS debit_credit_indicator FROM { { source ( 'QBO_12_Enhan…" at bounding box center [741, 21] width 744 height 493
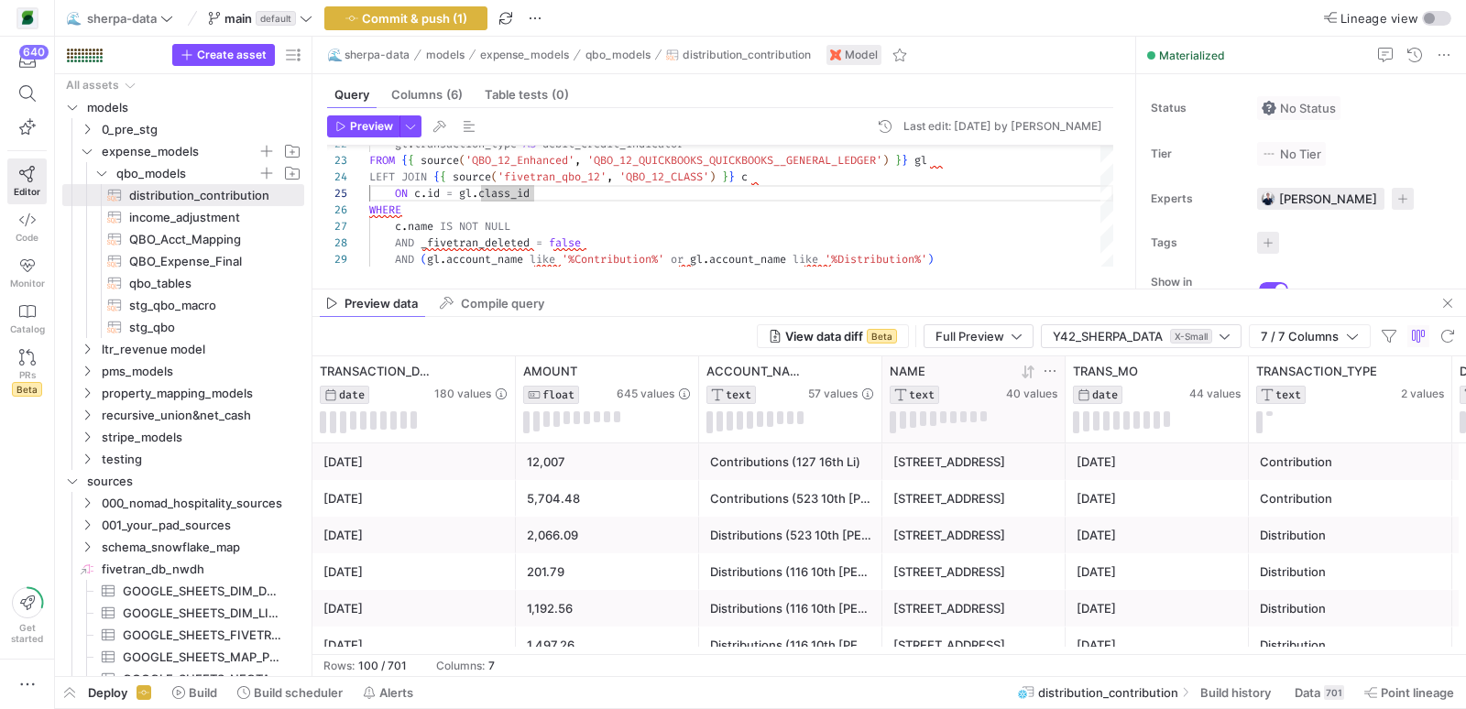
click at [1048, 368] on icon at bounding box center [1050, 371] width 15 height 15
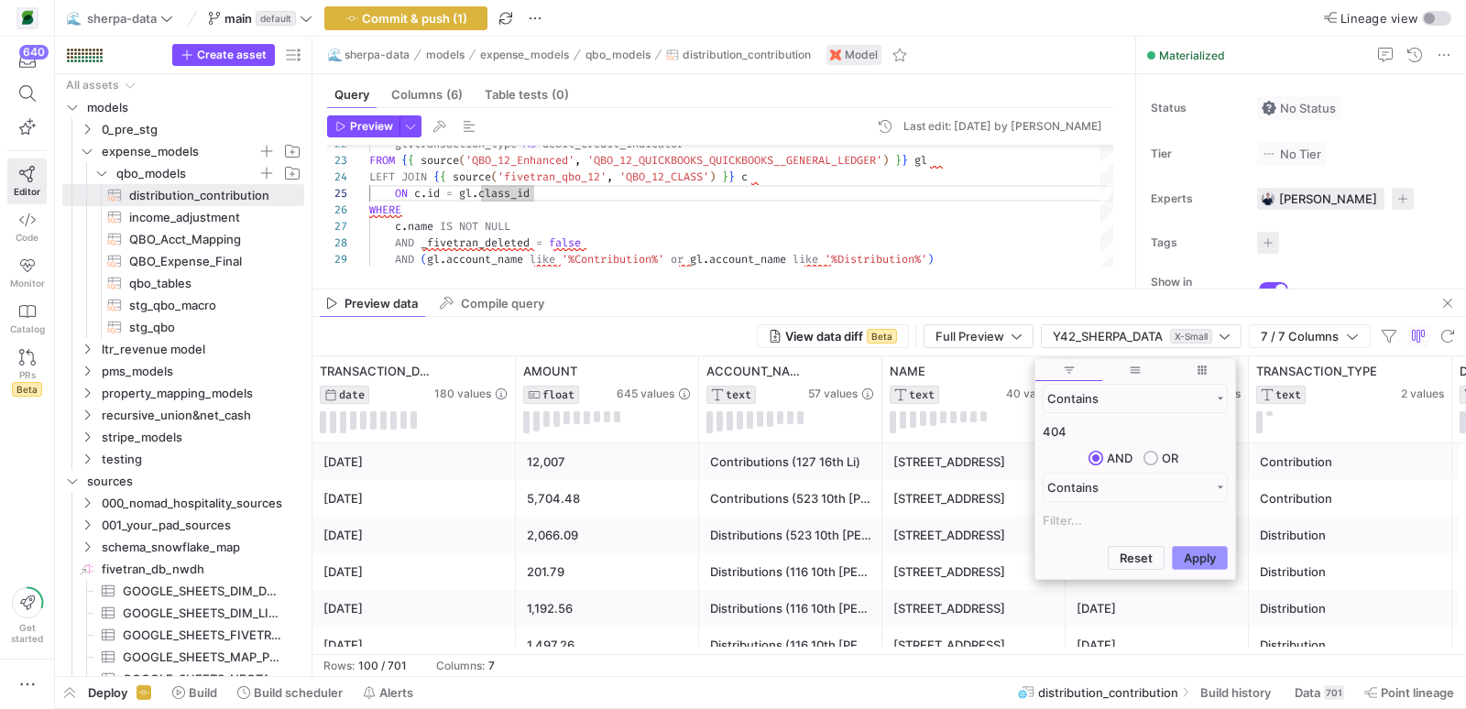
type input "404"
click at [1214, 557] on button "Apply" at bounding box center [1200, 558] width 56 height 24
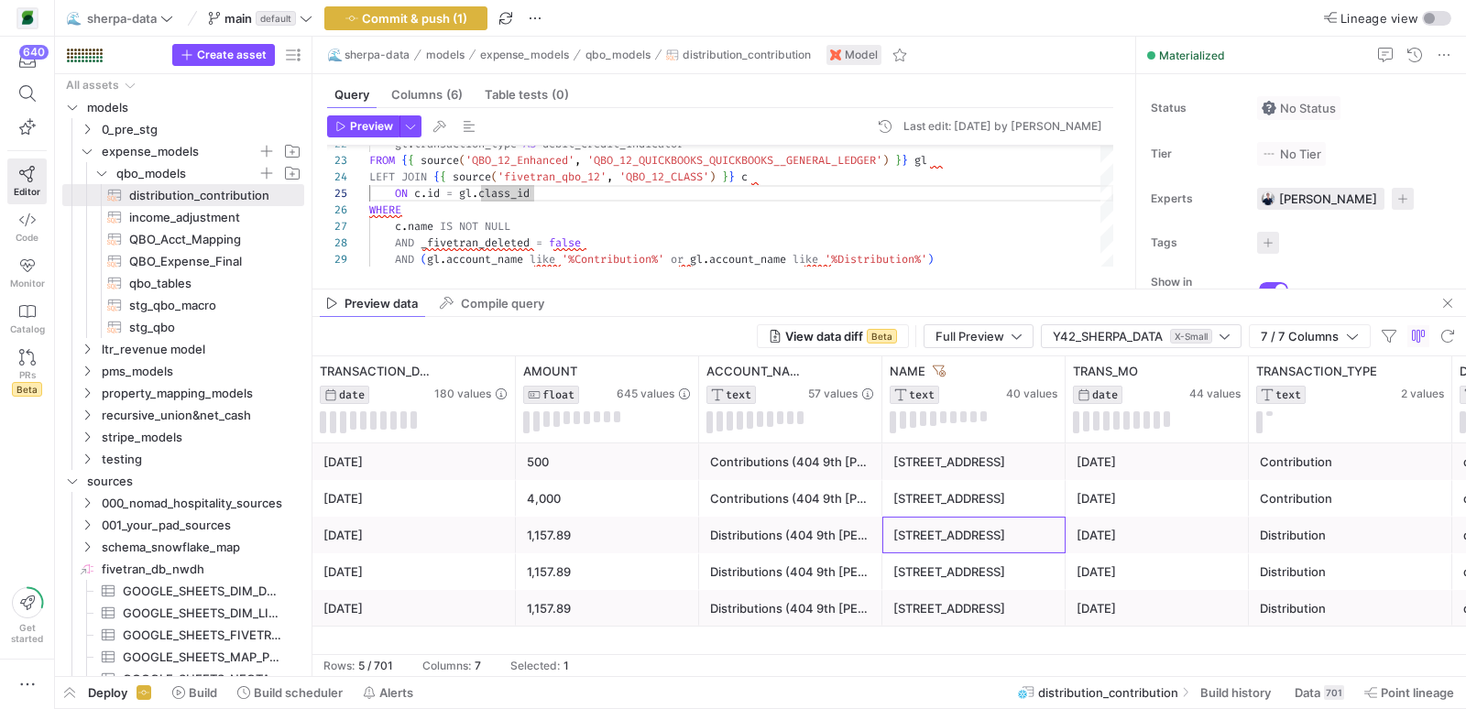
click at [934, 530] on div "404 9th Ave N" at bounding box center [974, 536] width 161 height 36
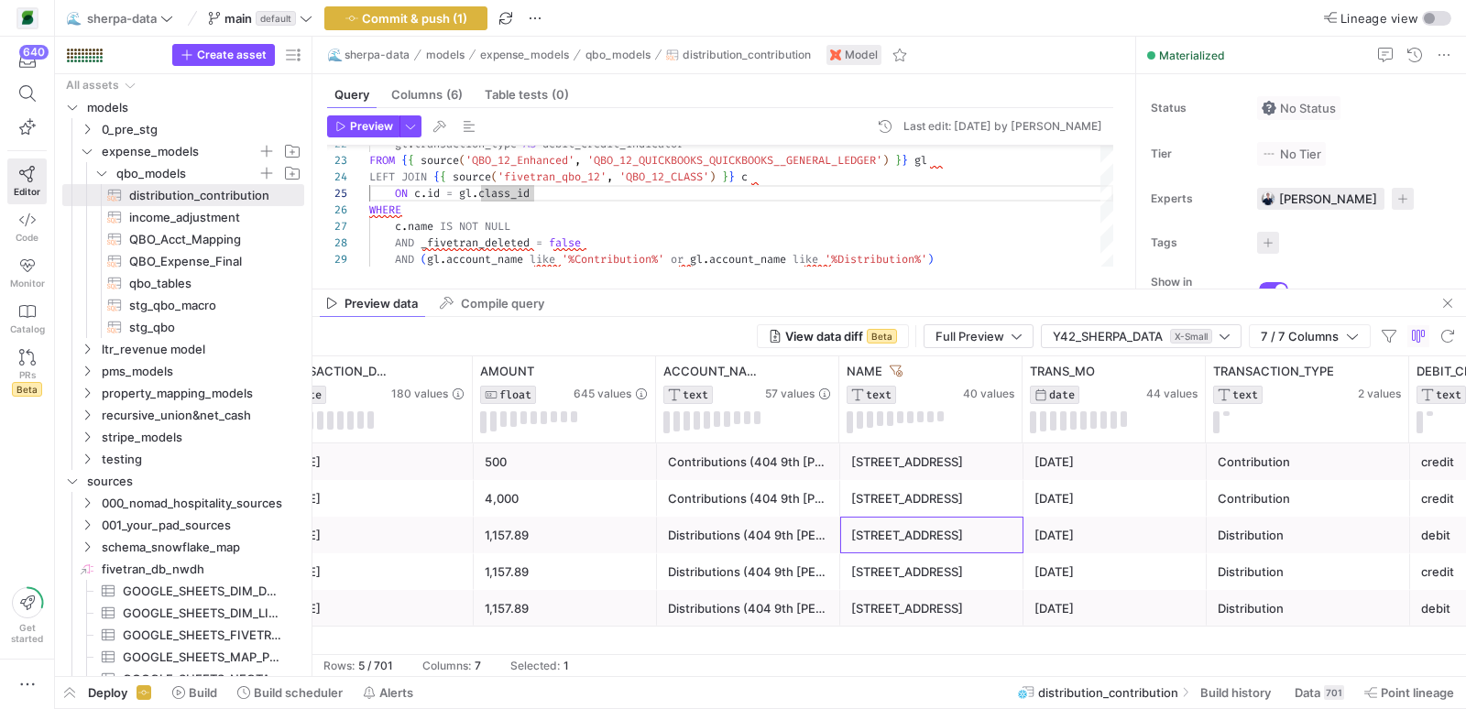
scroll to position [0, 0]
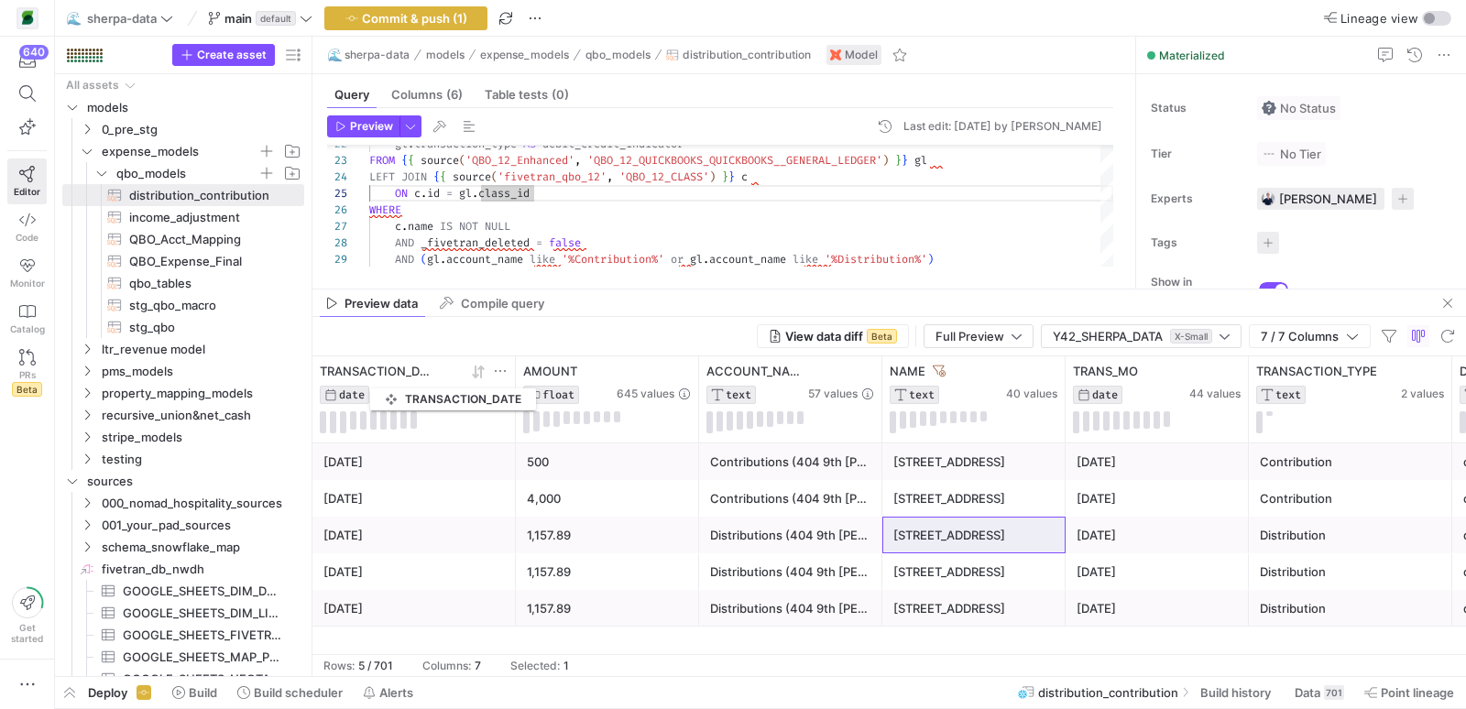
drag, startPoint x: 317, startPoint y: 359, endPoint x: 378, endPoint y: 385, distance: 65.7
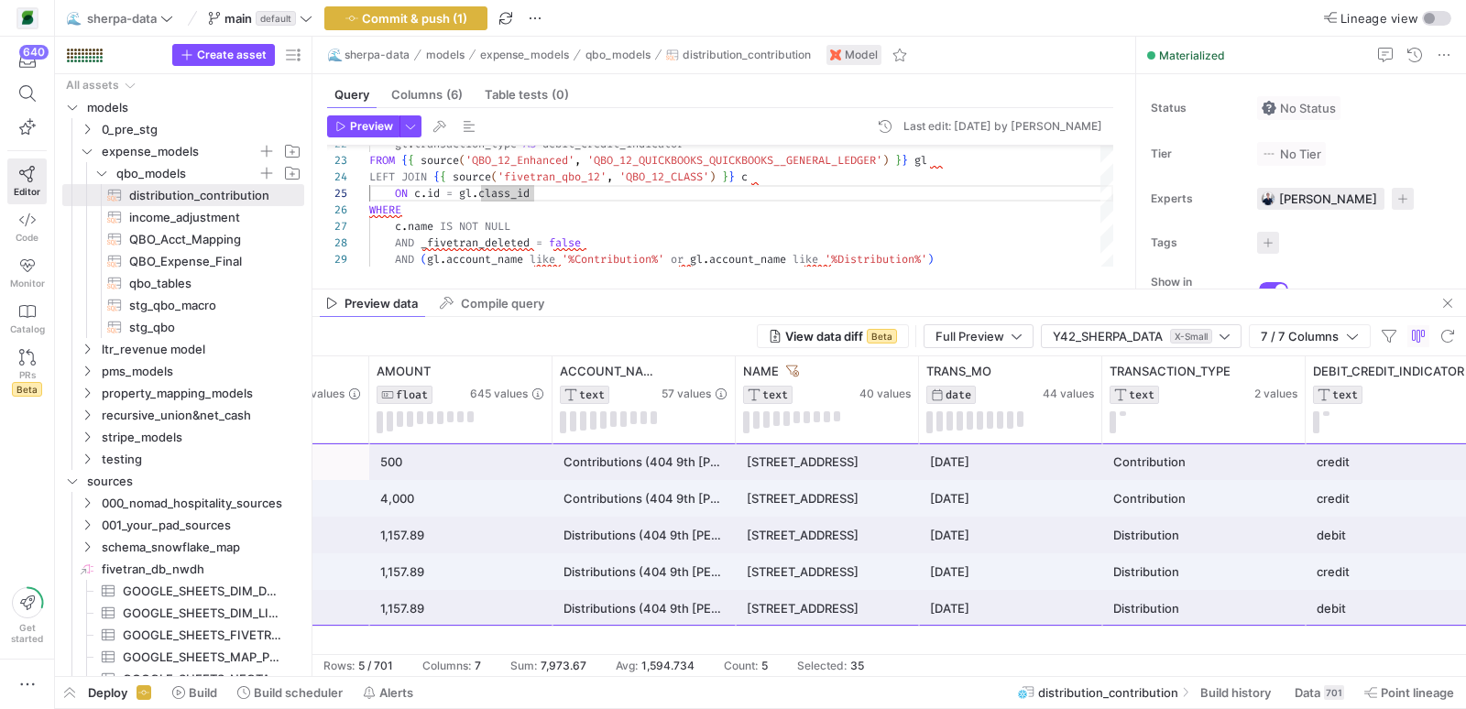
scroll to position [0, 217]
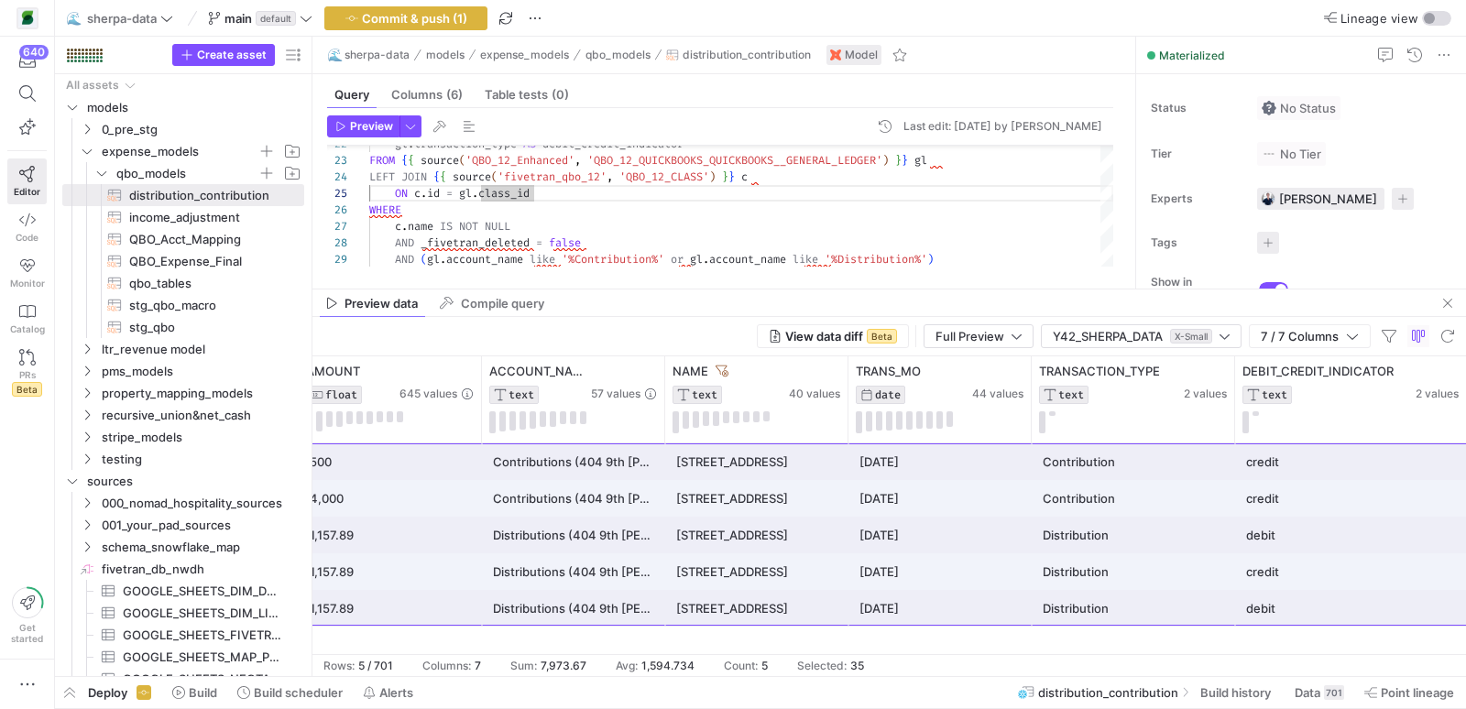
drag, startPoint x: 322, startPoint y: 454, endPoint x: 1465, endPoint y: 636, distance: 1158.2
click at [1465, 636] on div "500 Contributions (404 9th Santori) 404 9th Ave N 2025-05-01 Contribution credi…" at bounding box center [890, 549] width 1154 height 211
click at [870, 196] on div "gl . transaction_type AS debit_credit_indicator FROM { { source ( 'QBO_12_Enhan…" at bounding box center [741, 21] width 744 height 493
type textarea "SELECT gl.transaction_date, CASE WHEN gl.account_name LIKE '%Distribution%' AND…"
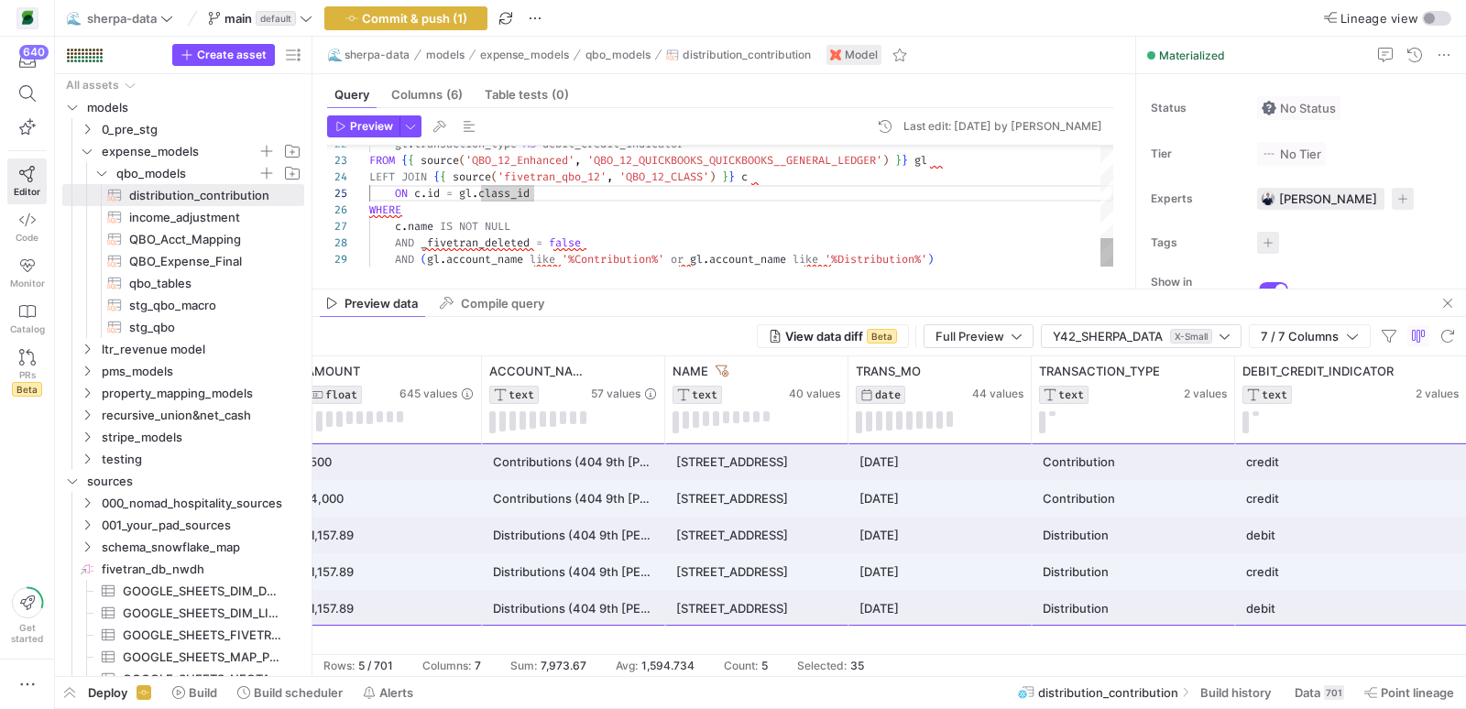
scroll to position [0, 579]
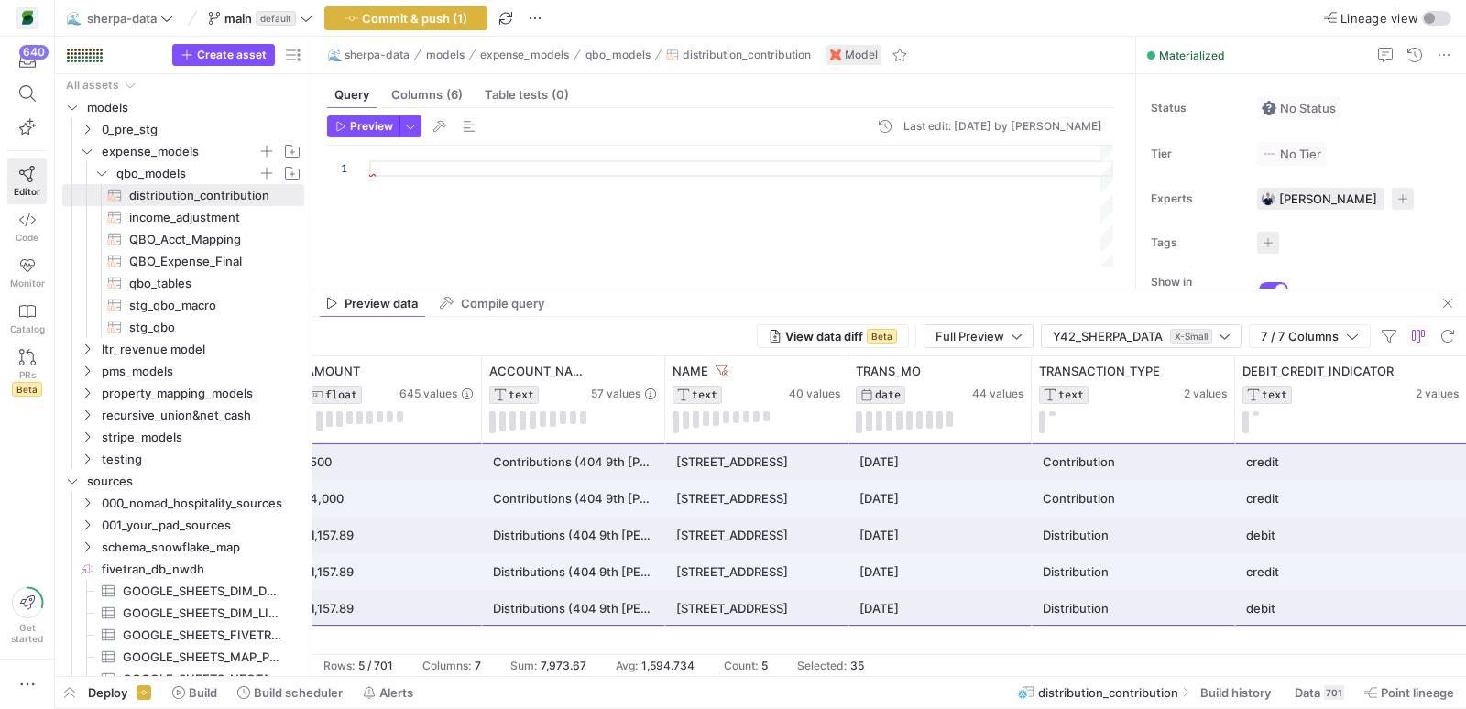
type textarea "END AS transaction_type, gl.transaction_type AS debit_credit_indicator FROM {{ …"
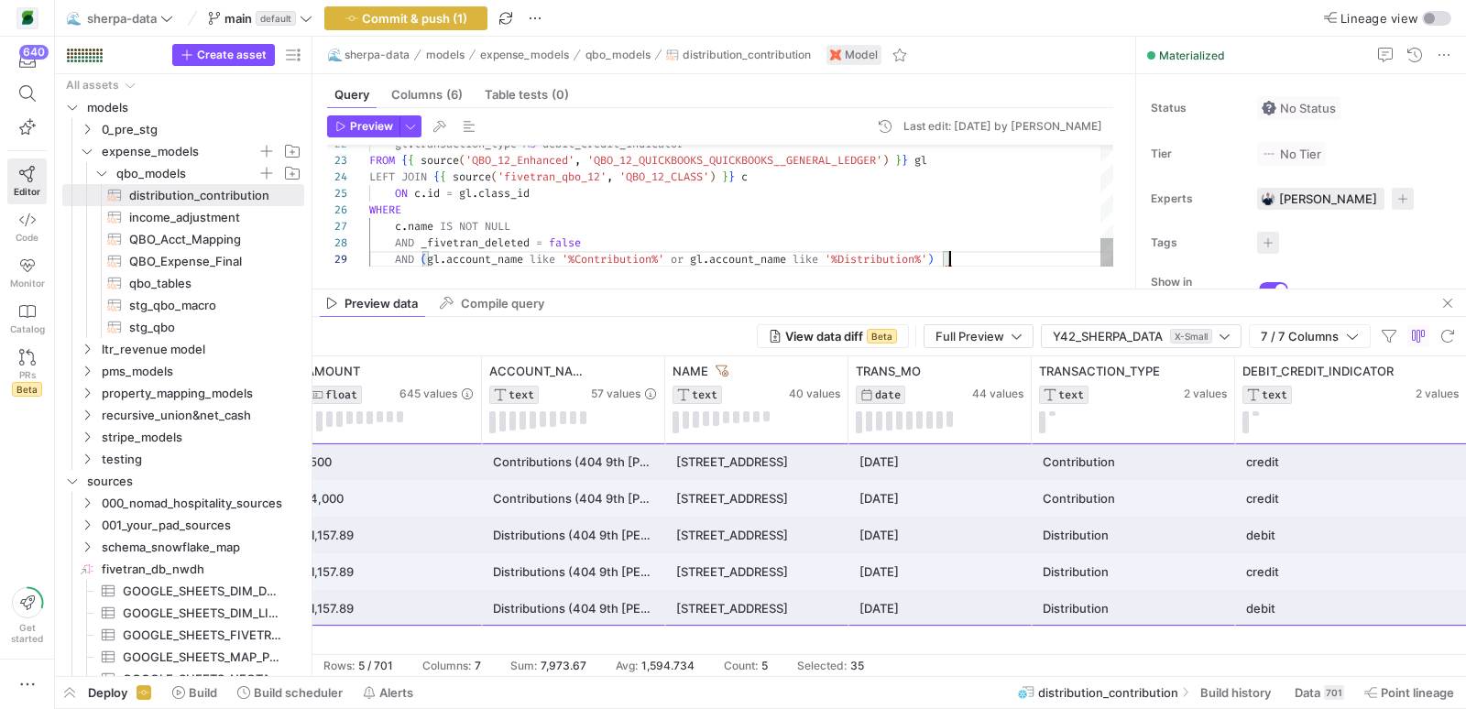
scroll to position [131, 579]
click at [414, 127] on span "button" at bounding box center [410, 126] width 20 height 20
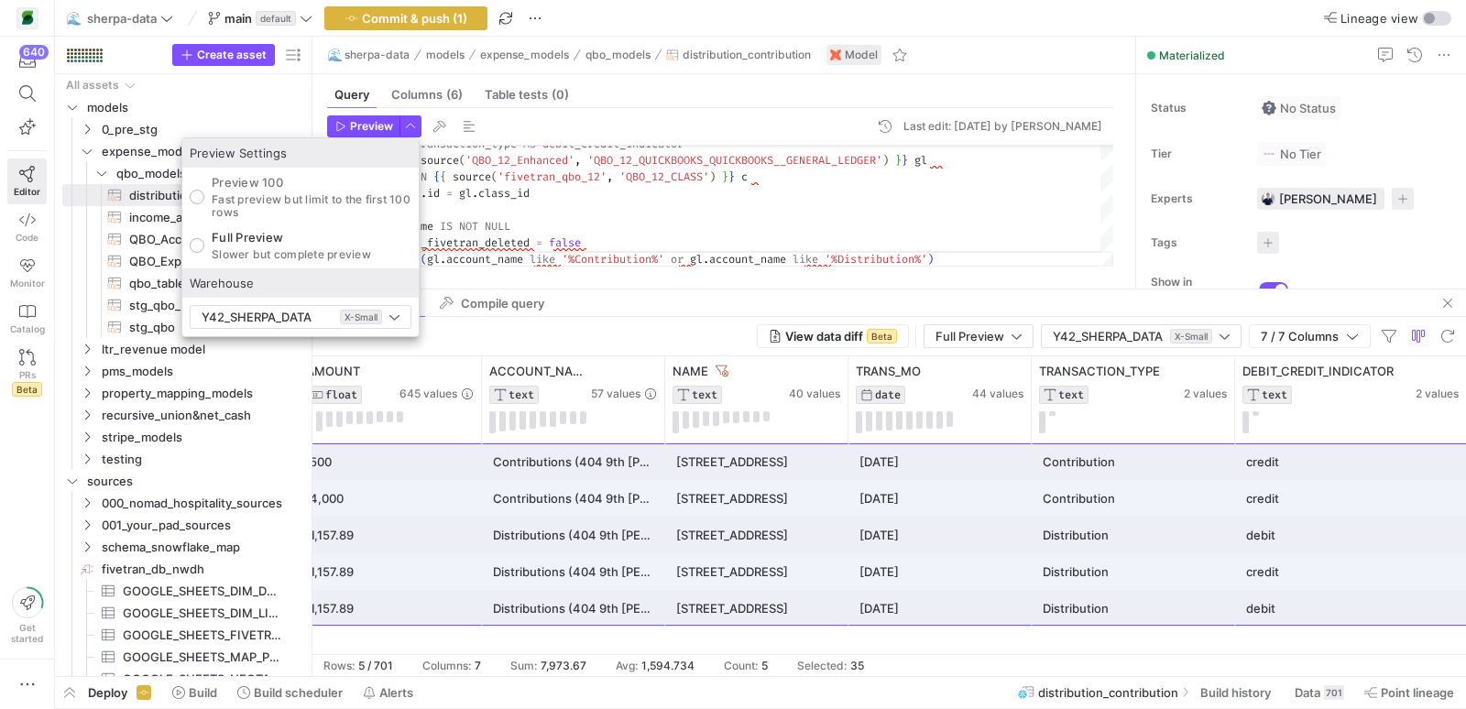
click at [368, 126] on div at bounding box center [733, 354] width 1466 height 709
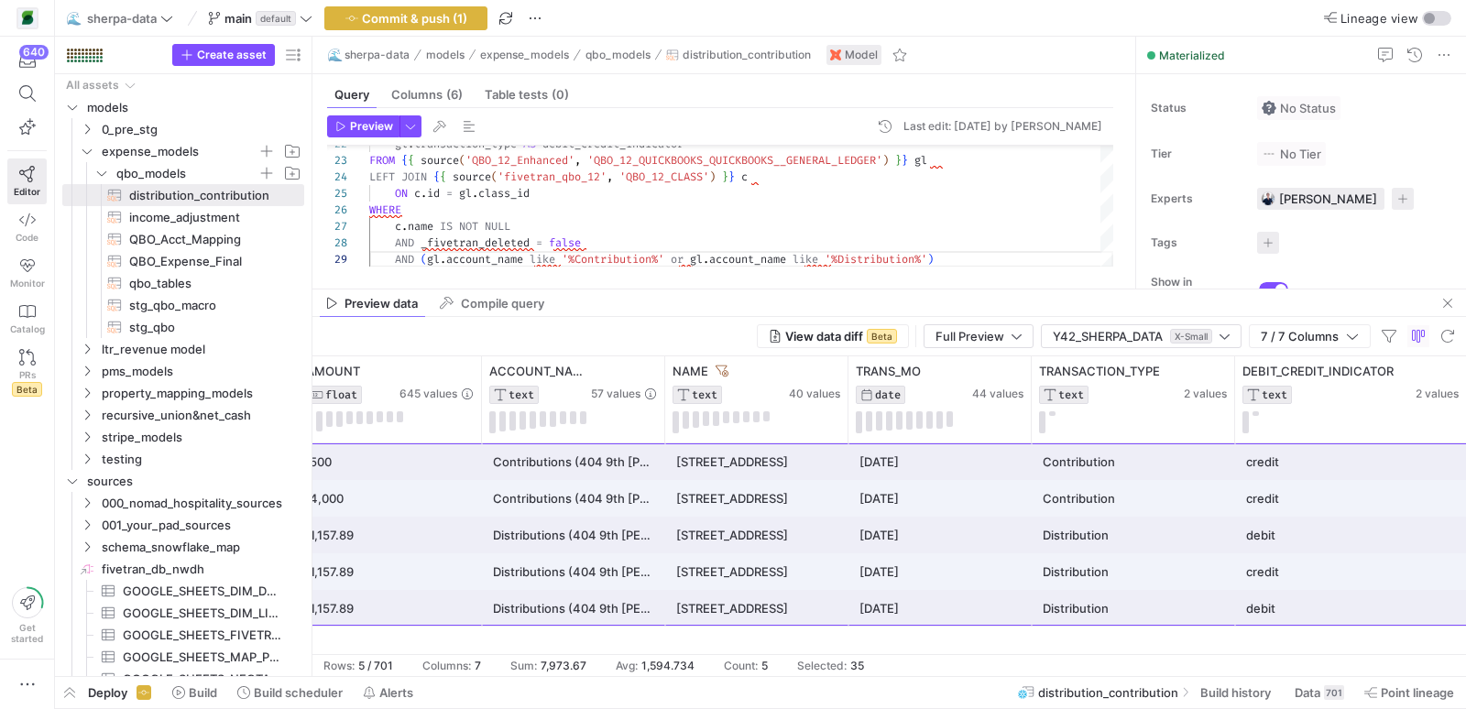
click at [368, 126] on span "Preview" at bounding box center [371, 126] width 43 height 13
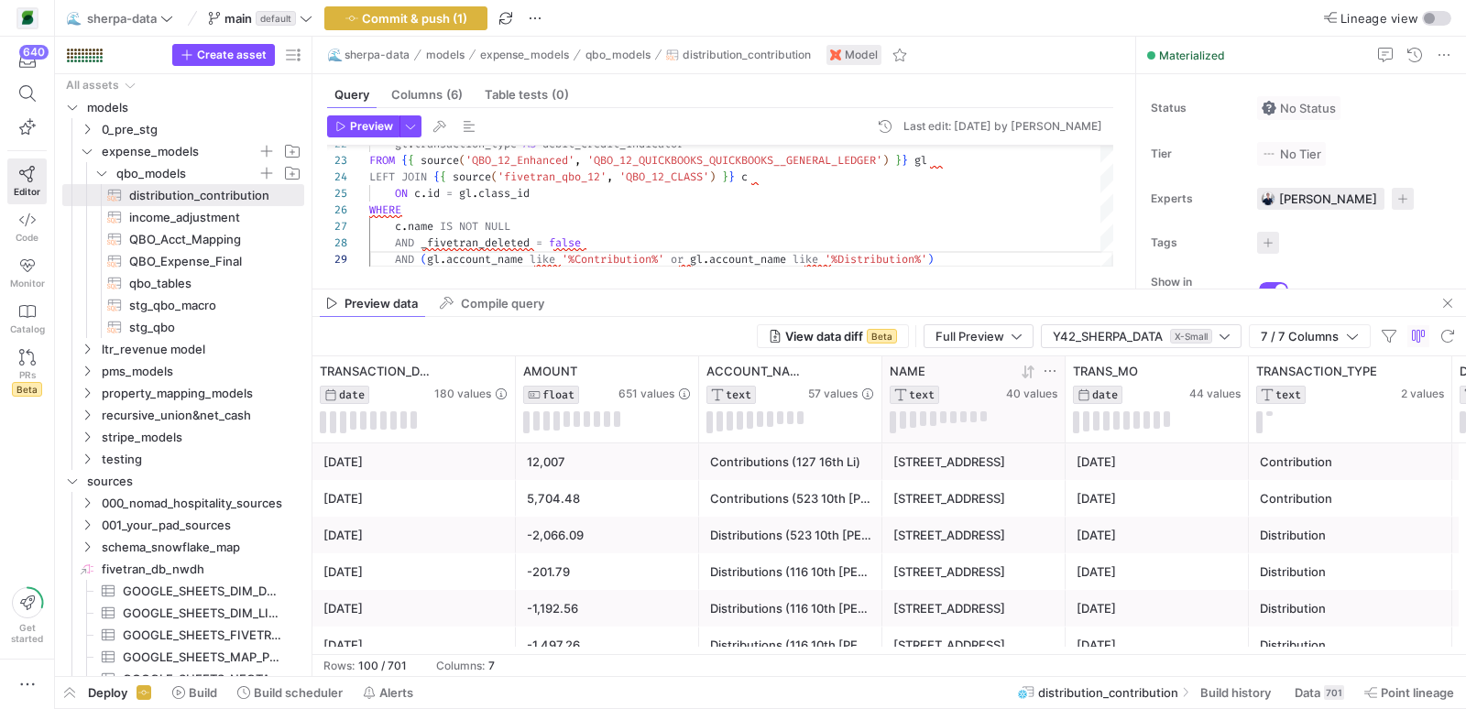
click at [1050, 368] on icon at bounding box center [1050, 371] width 15 height 15
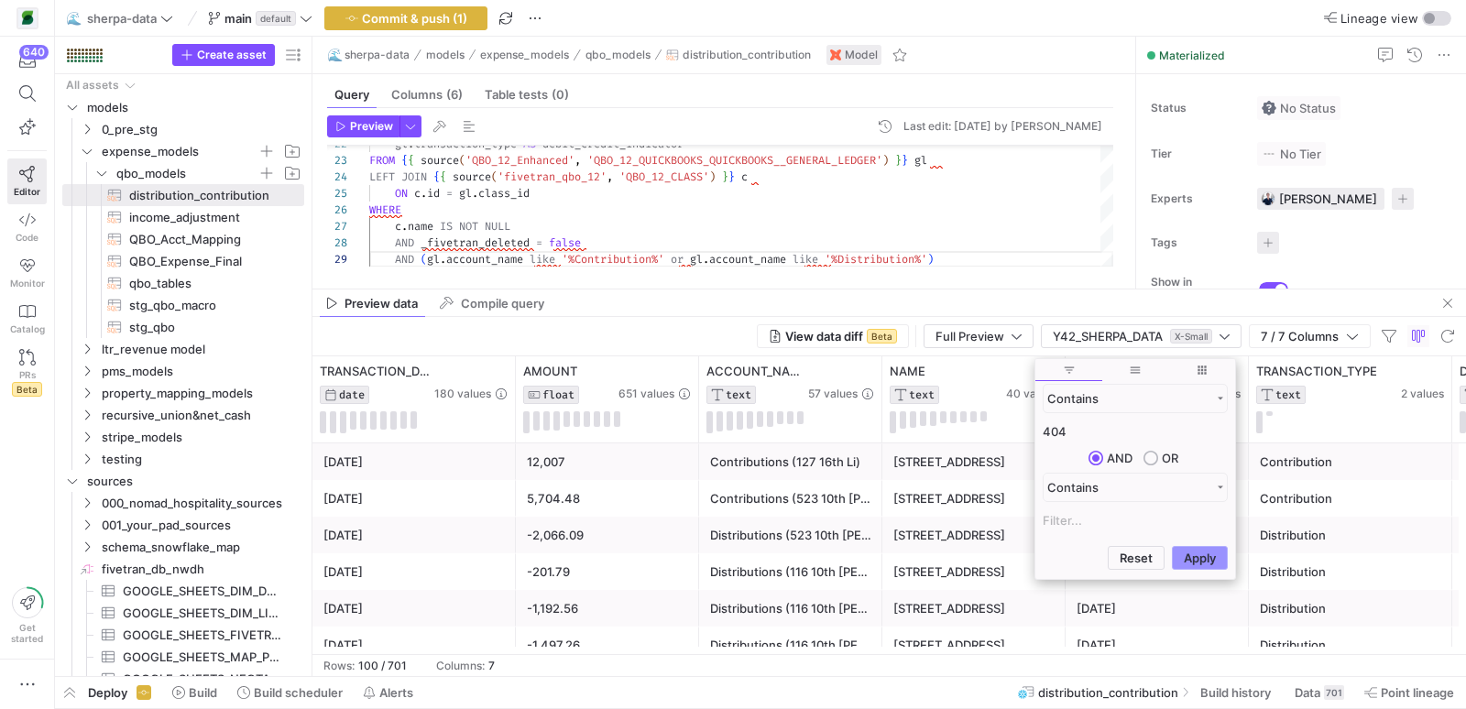
type input "404"
click at [1197, 563] on button "Apply" at bounding box center [1200, 558] width 56 height 24
click at [675, 198] on div "gl . transaction_type AS debit_credit_indicator FROM { { source ( 'QBO_12_Enhan…" at bounding box center [741, 21] width 744 height 493
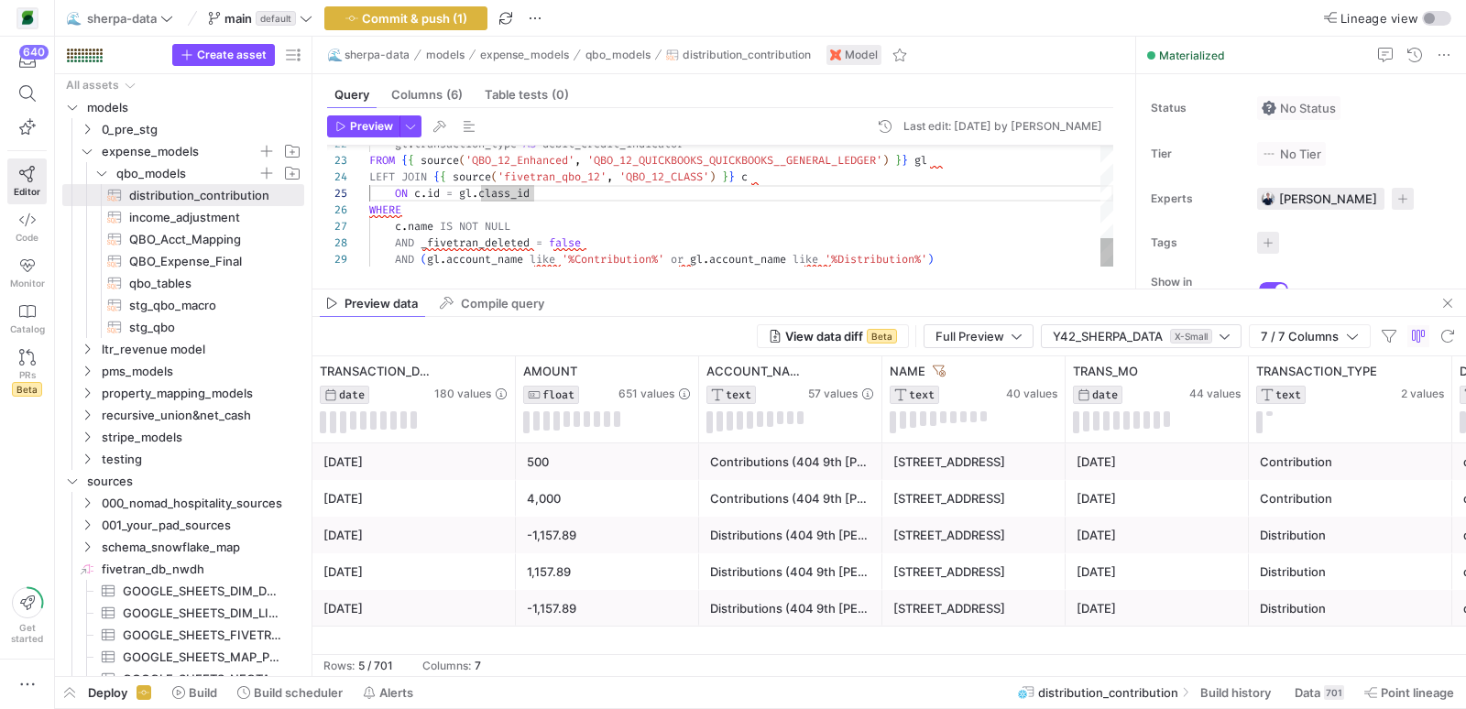
type textarea "SELECT gl.transaction_date, CASE WHEN gl.account_name LIKE '%Distribution%' AND…"
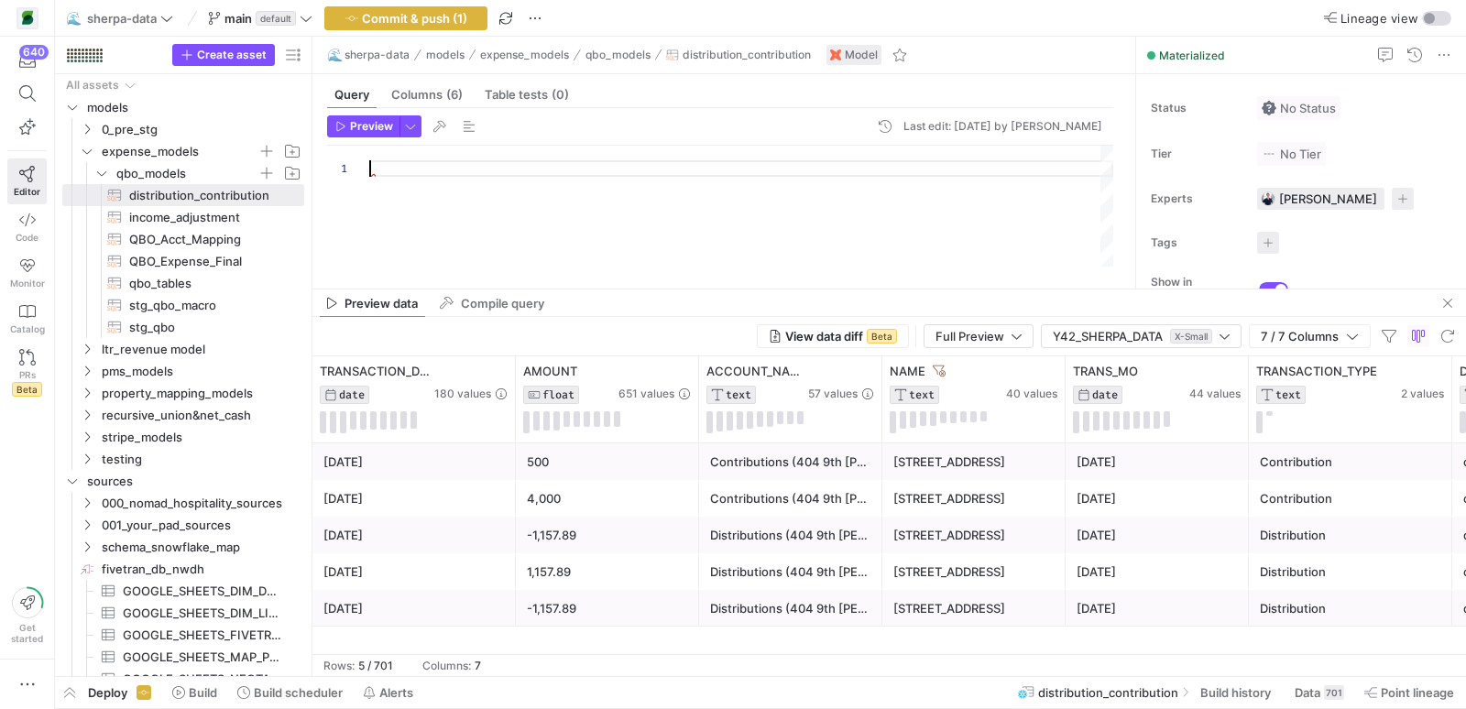
type textarea "END AS transaction_type, gl.transaction_type AS debit_credit_indicator FROM {{ …"
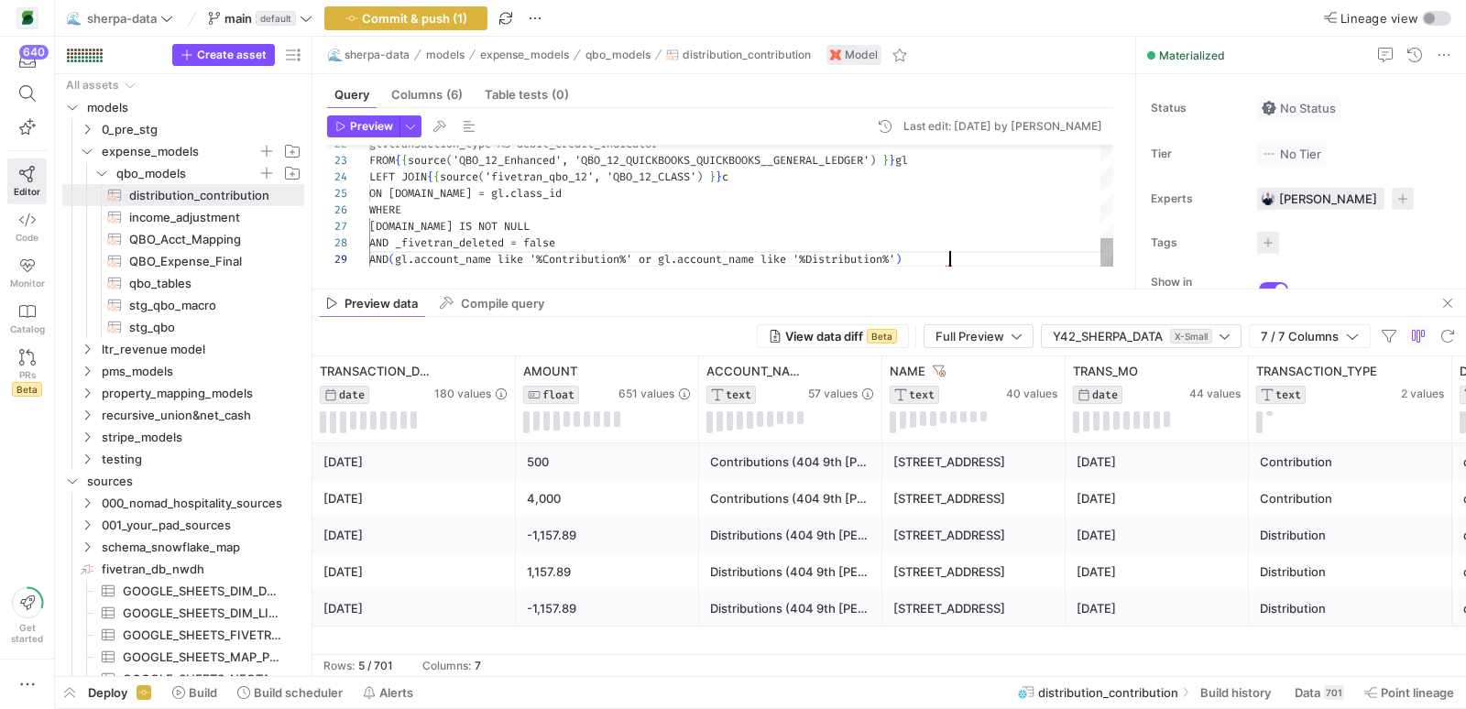
scroll to position [131, 579]
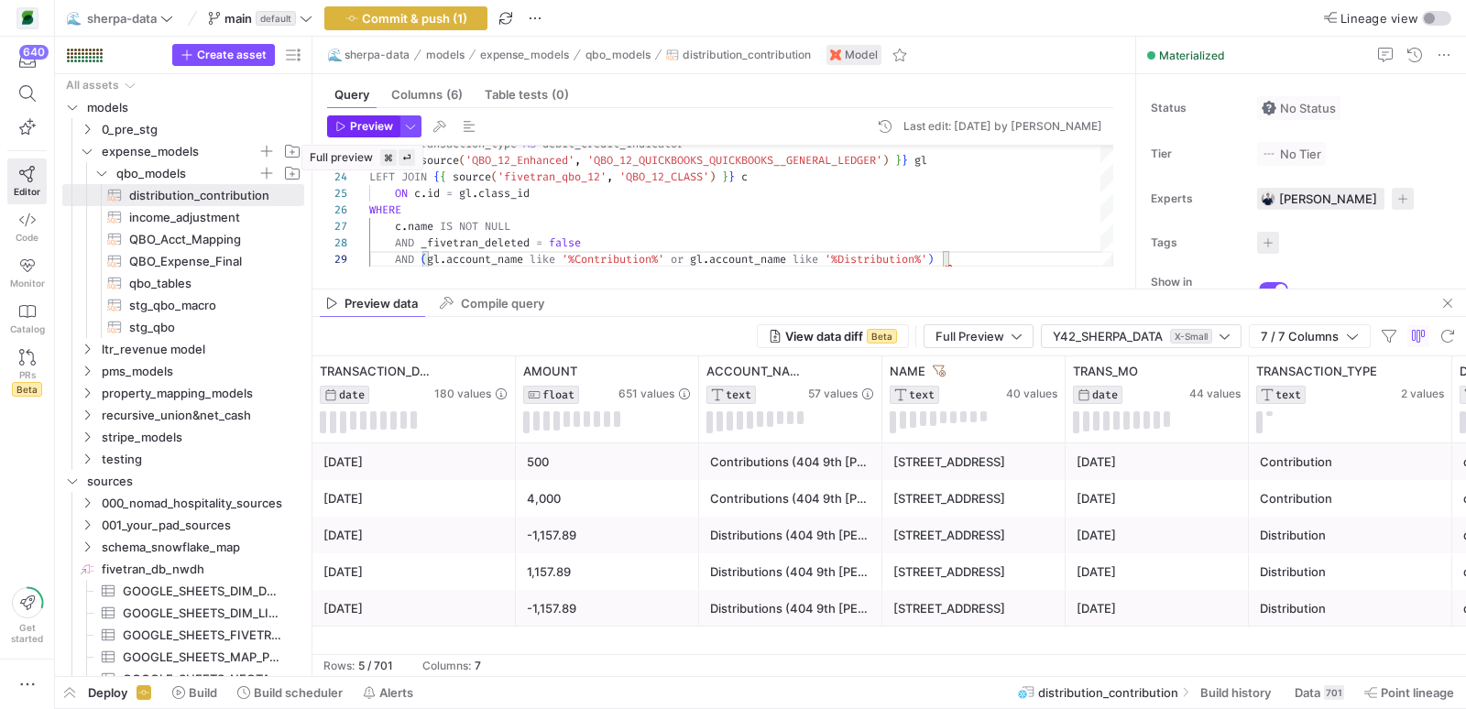
click at [364, 126] on span "Preview" at bounding box center [371, 126] width 43 height 13
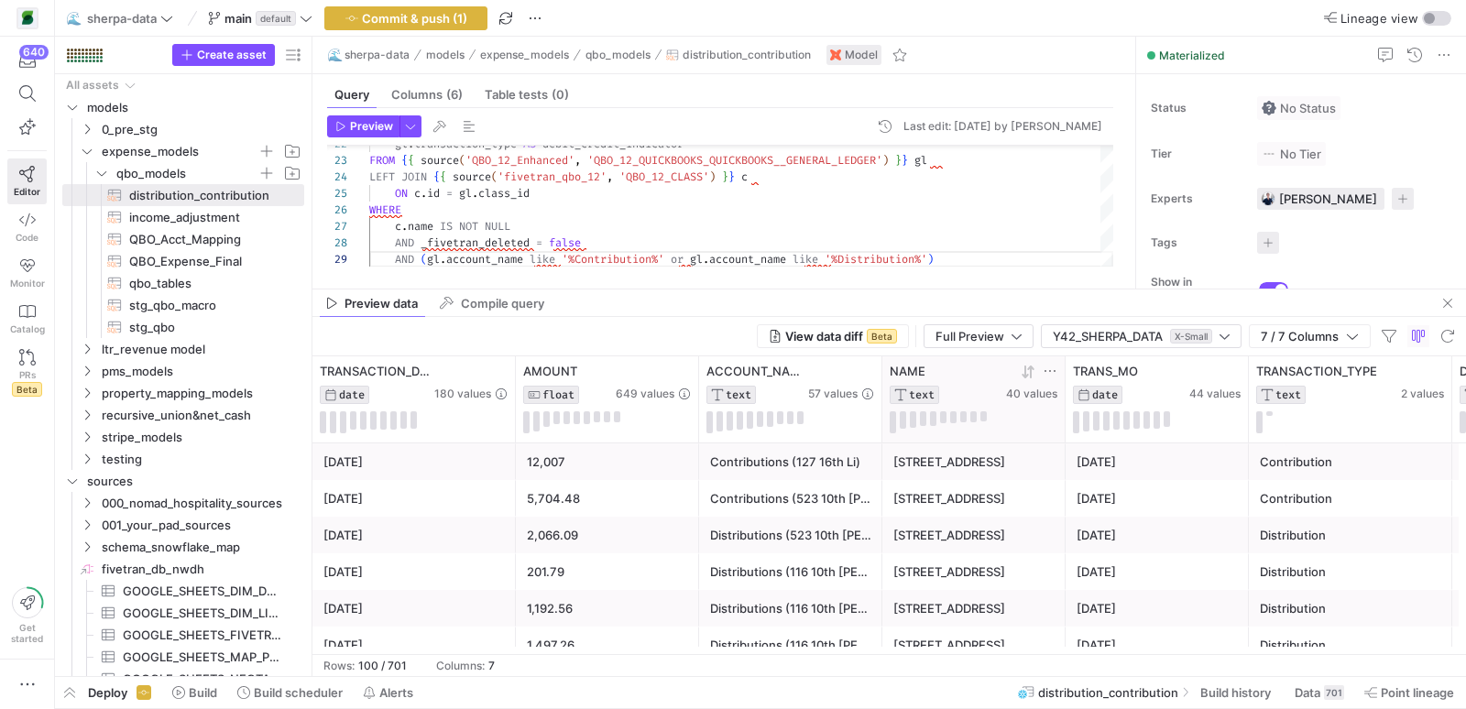
click at [1048, 374] on icon at bounding box center [1050, 371] width 15 height 15
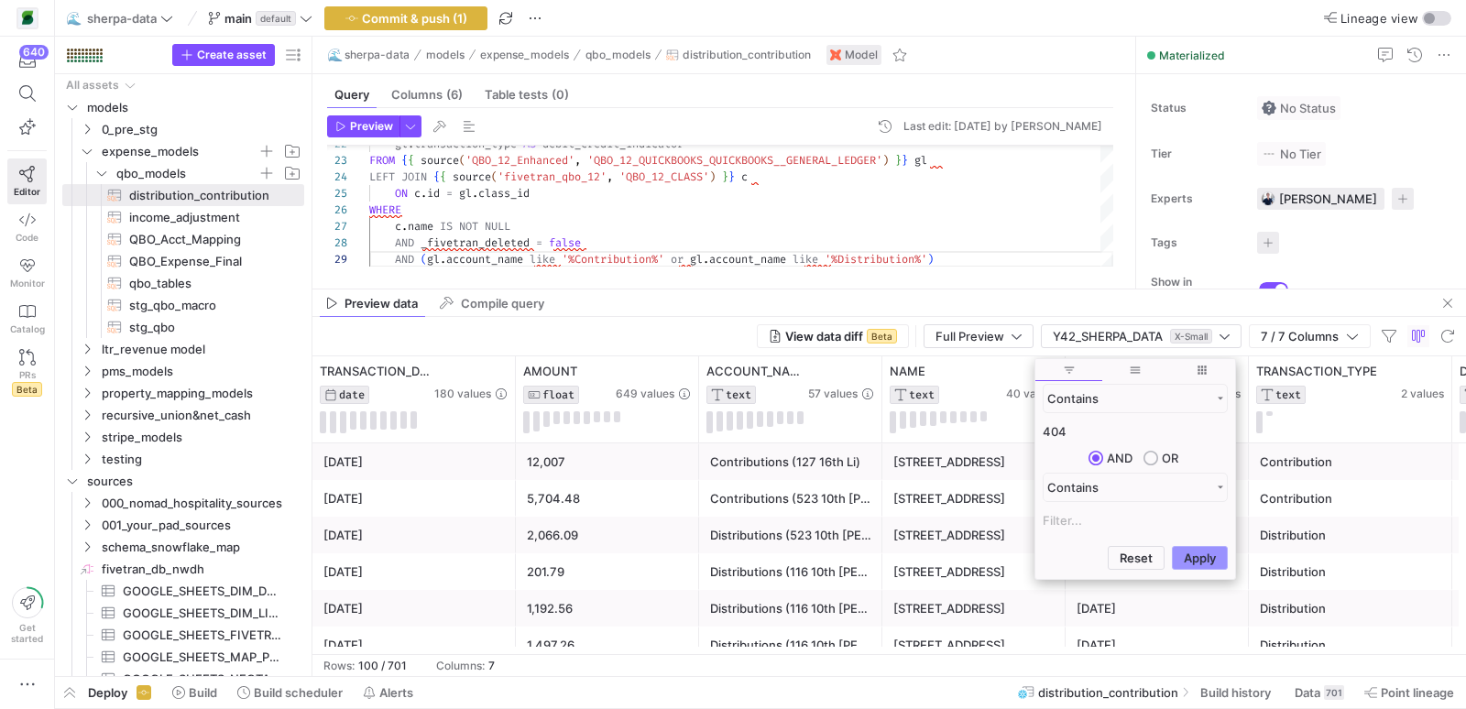
type input "404"
click at [1200, 560] on button "Apply" at bounding box center [1200, 558] width 56 height 24
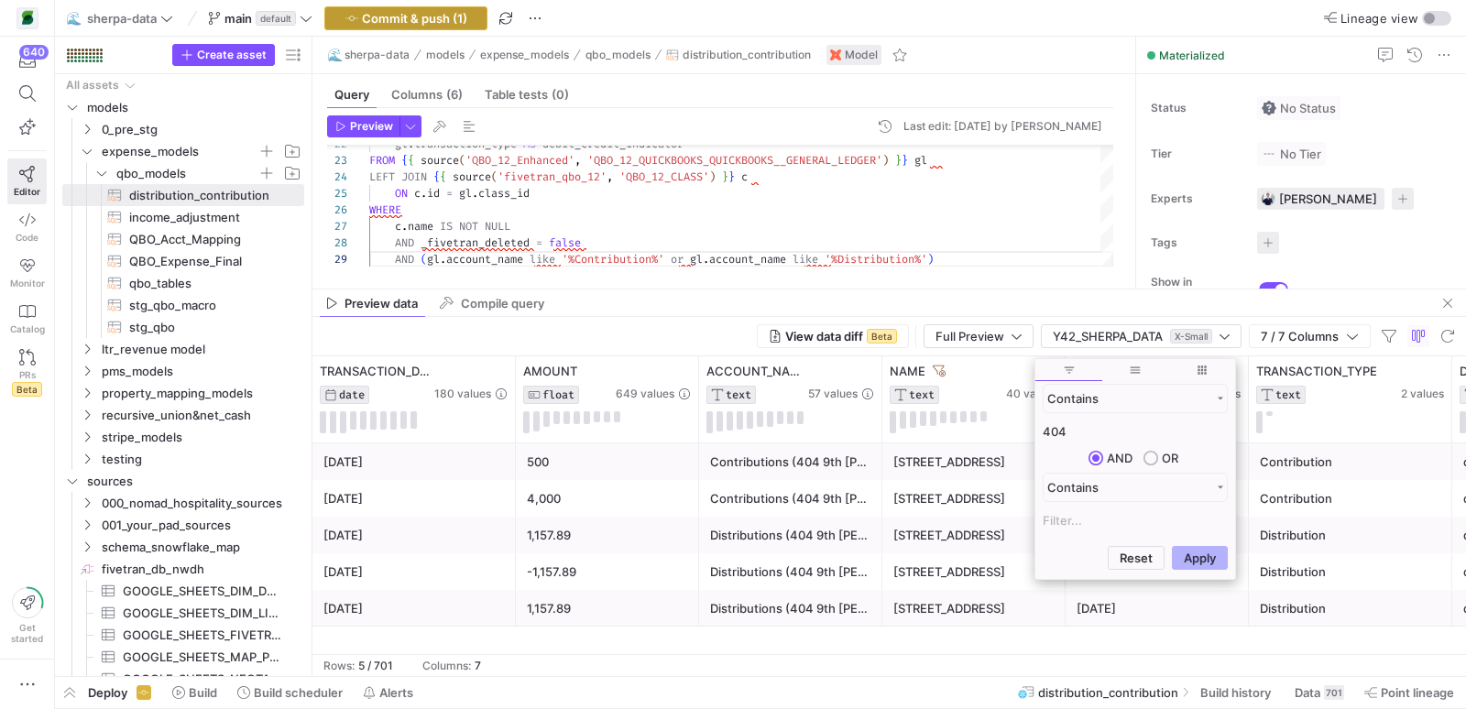
click at [379, 16] on span "Commit & push (1)" at bounding box center [414, 18] width 105 height 15
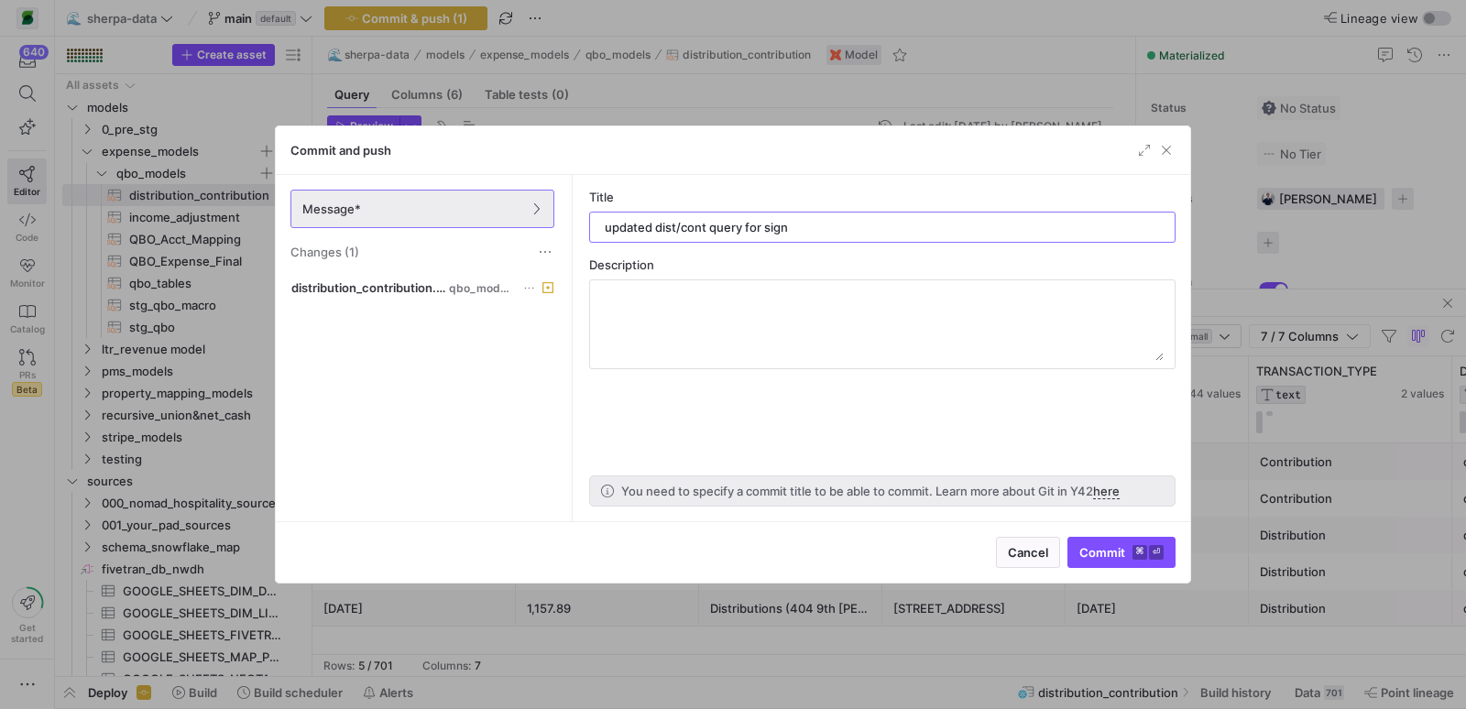
type input "updated dist/cont query for signs"
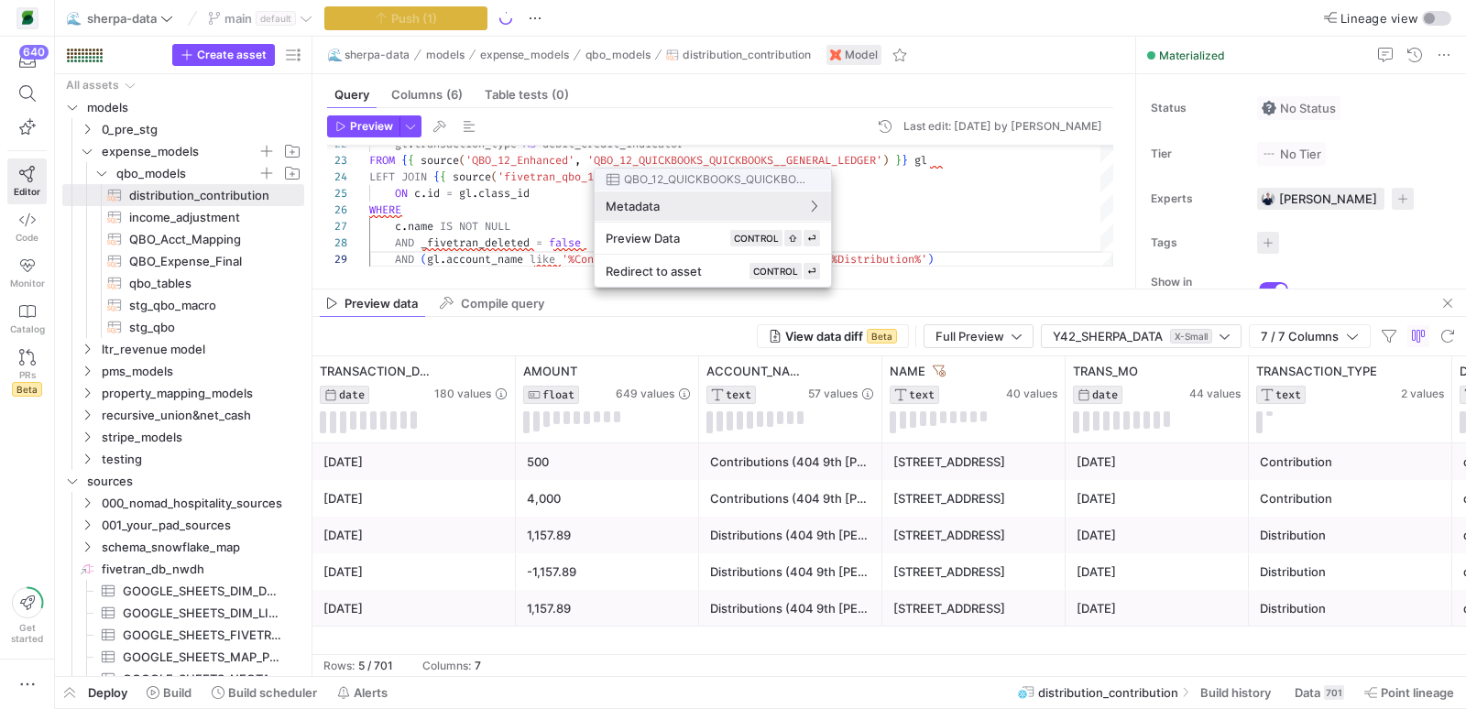
click at [165, 694] on div at bounding box center [733, 354] width 1466 height 709
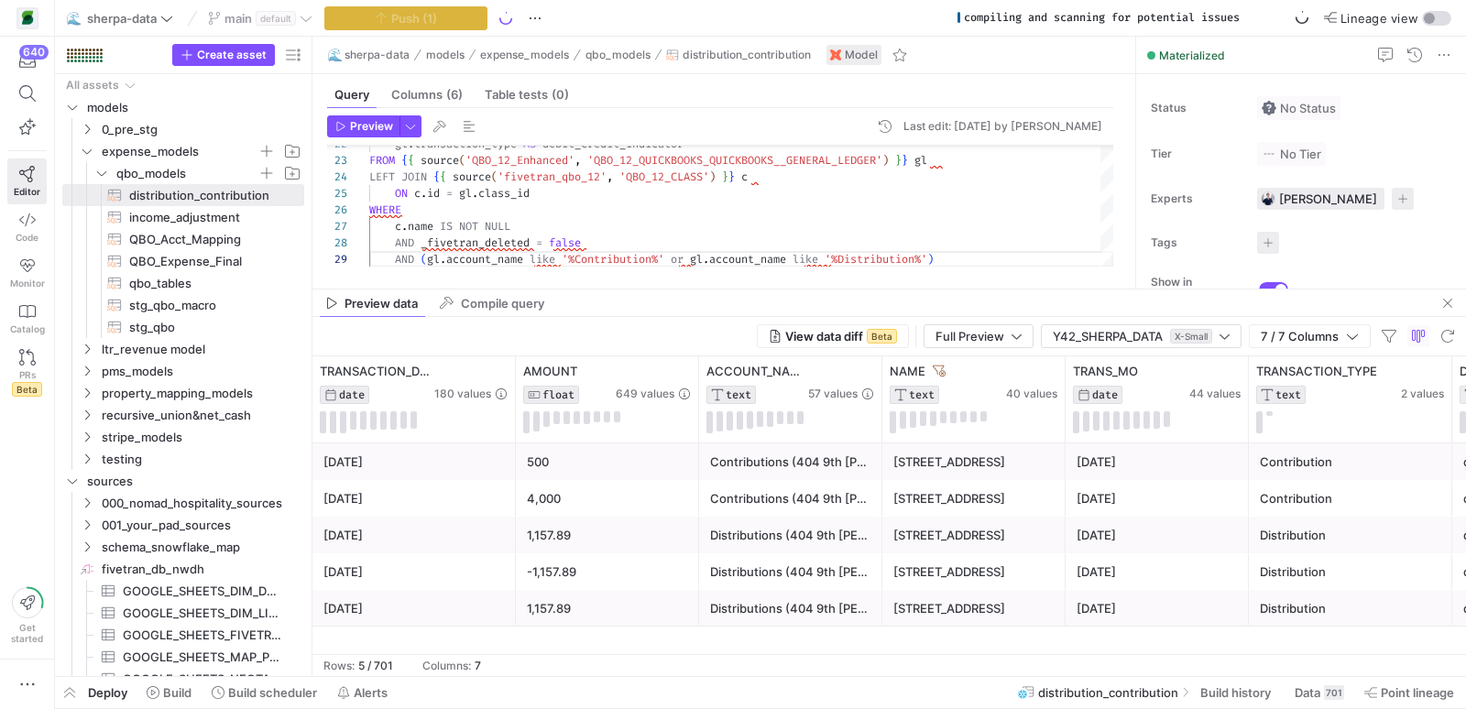
click at [165, 694] on span "Build" at bounding box center [177, 693] width 28 height 15
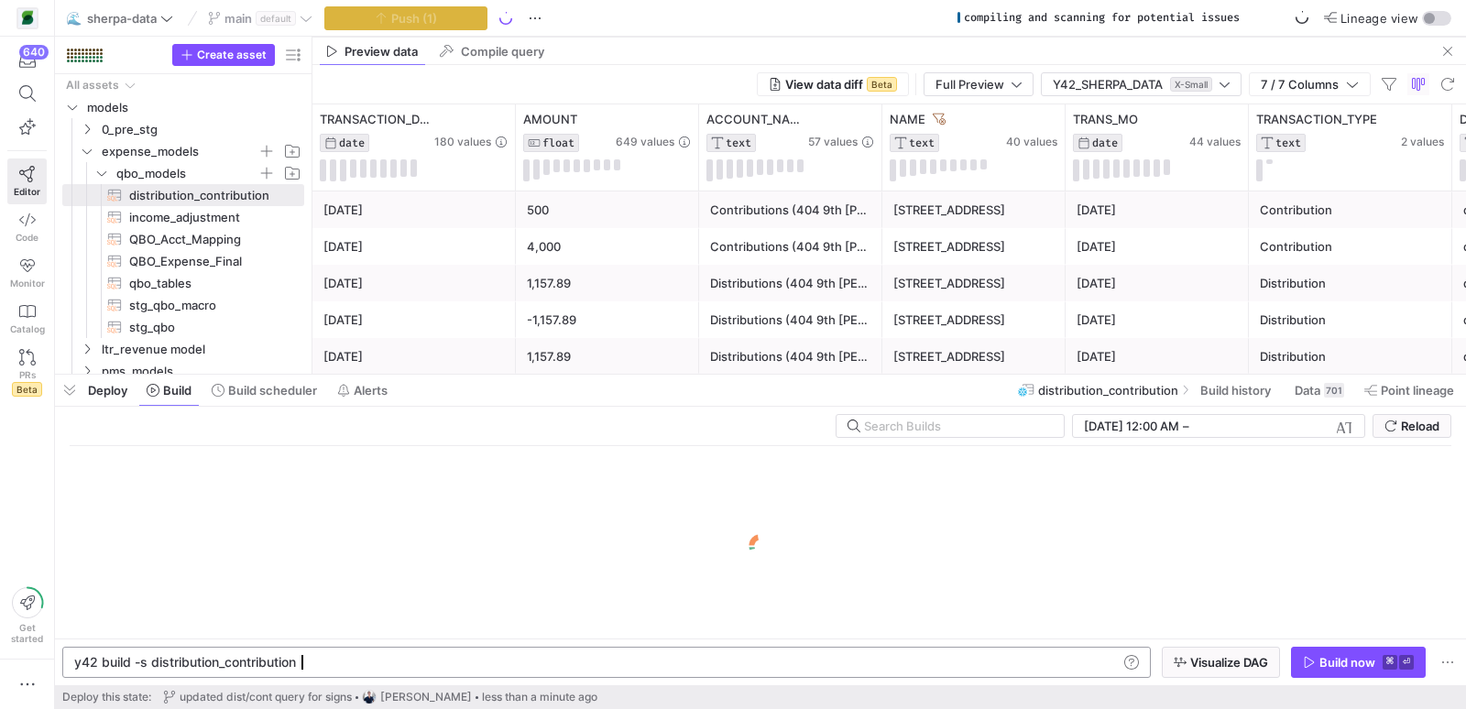
click at [318, 662] on div "y42 build -s distribution_contribution" at bounding box center [597, 662] width 1047 height 15
click at [1346, 653] on span "button" at bounding box center [1358, 662] width 133 height 29
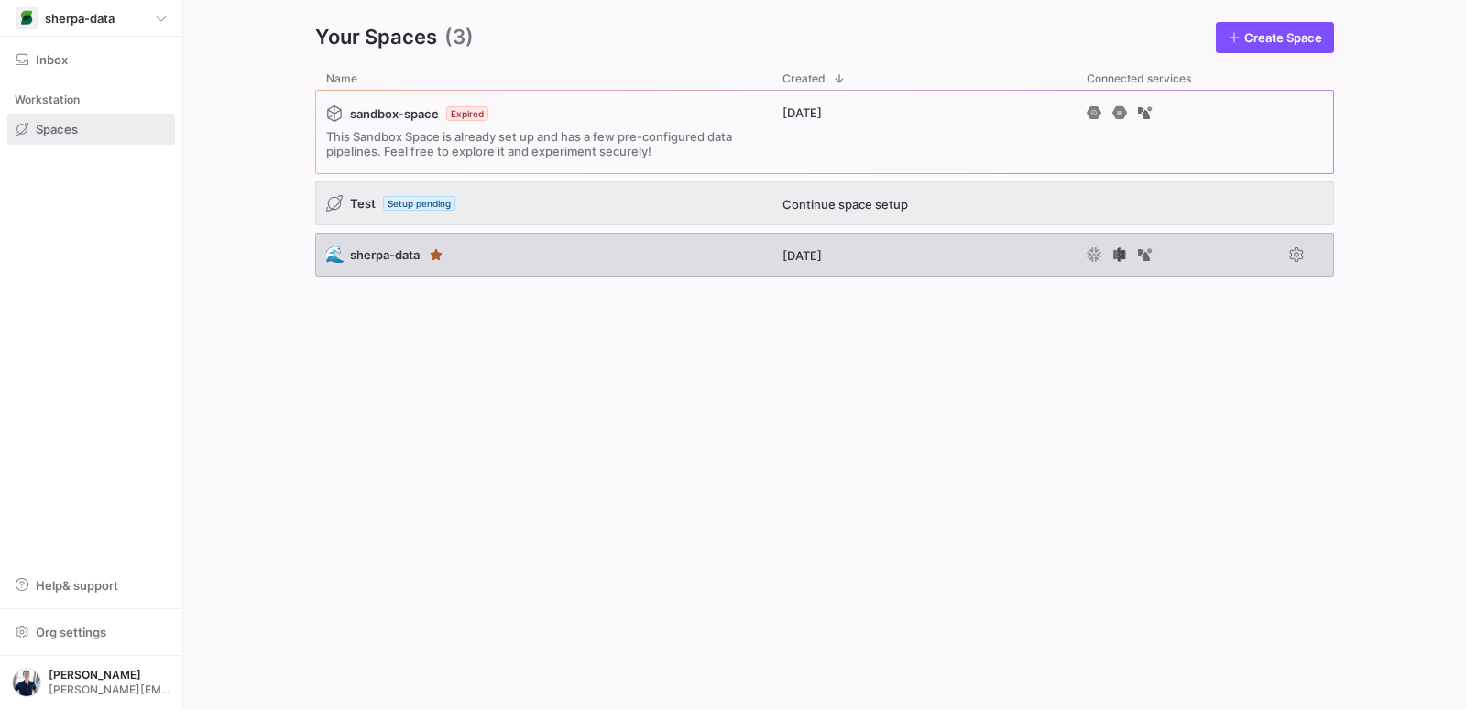
click at [504, 258] on div "🌊 sherpa-data" at bounding box center [543, 255] width 456 height 44
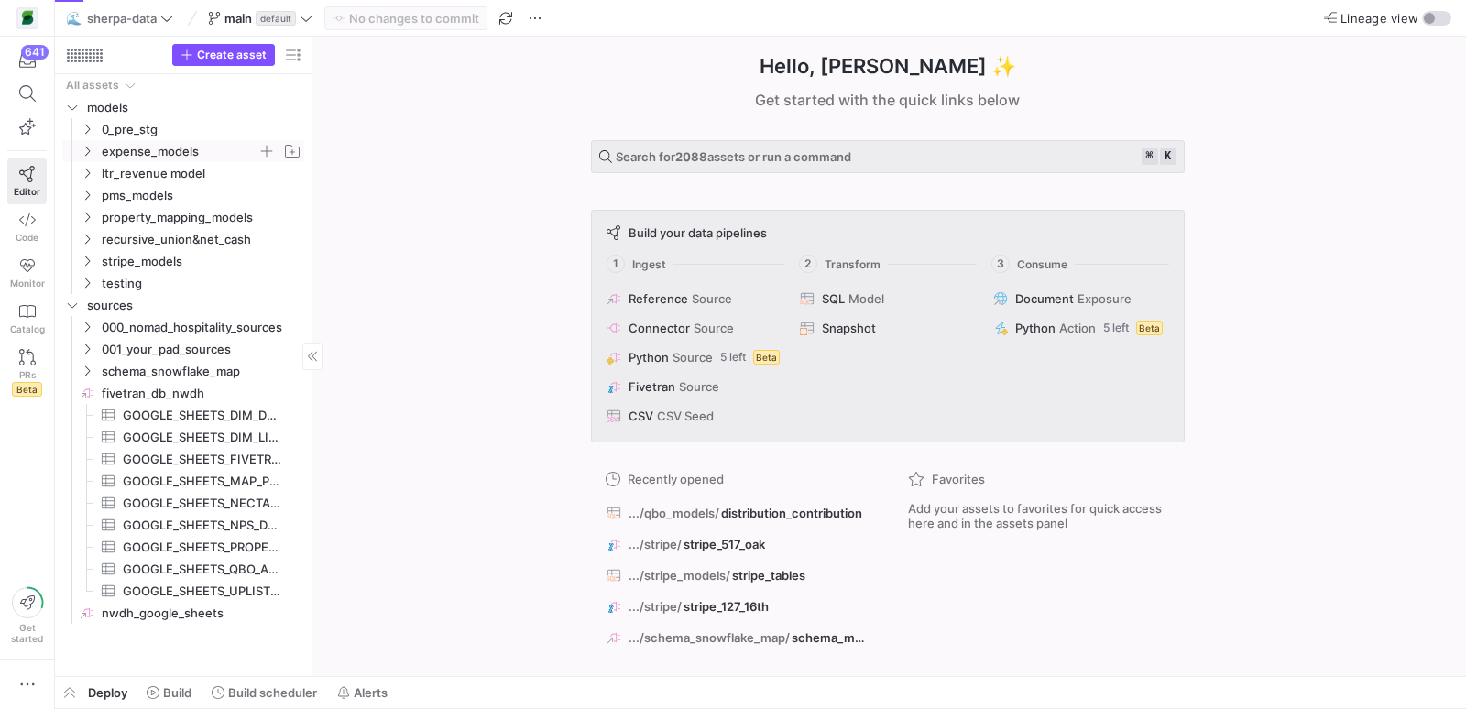
click at [87, 148] on icon "Press SPACE to select this row." at bounding box center [87, 152] width 5 height 10
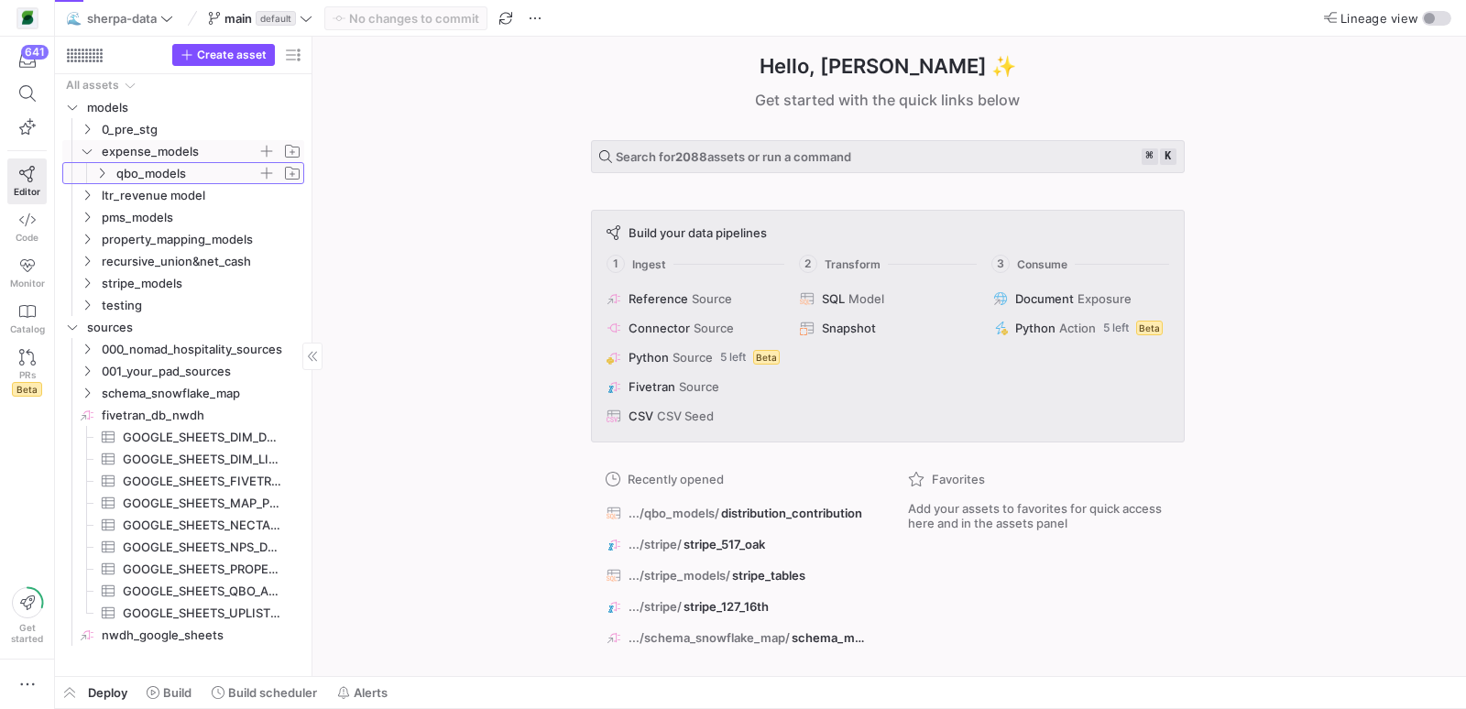
click at [103, 175] on icon "Press SPACE to select this row." at bounding box center [101, 173] width 13 height 11
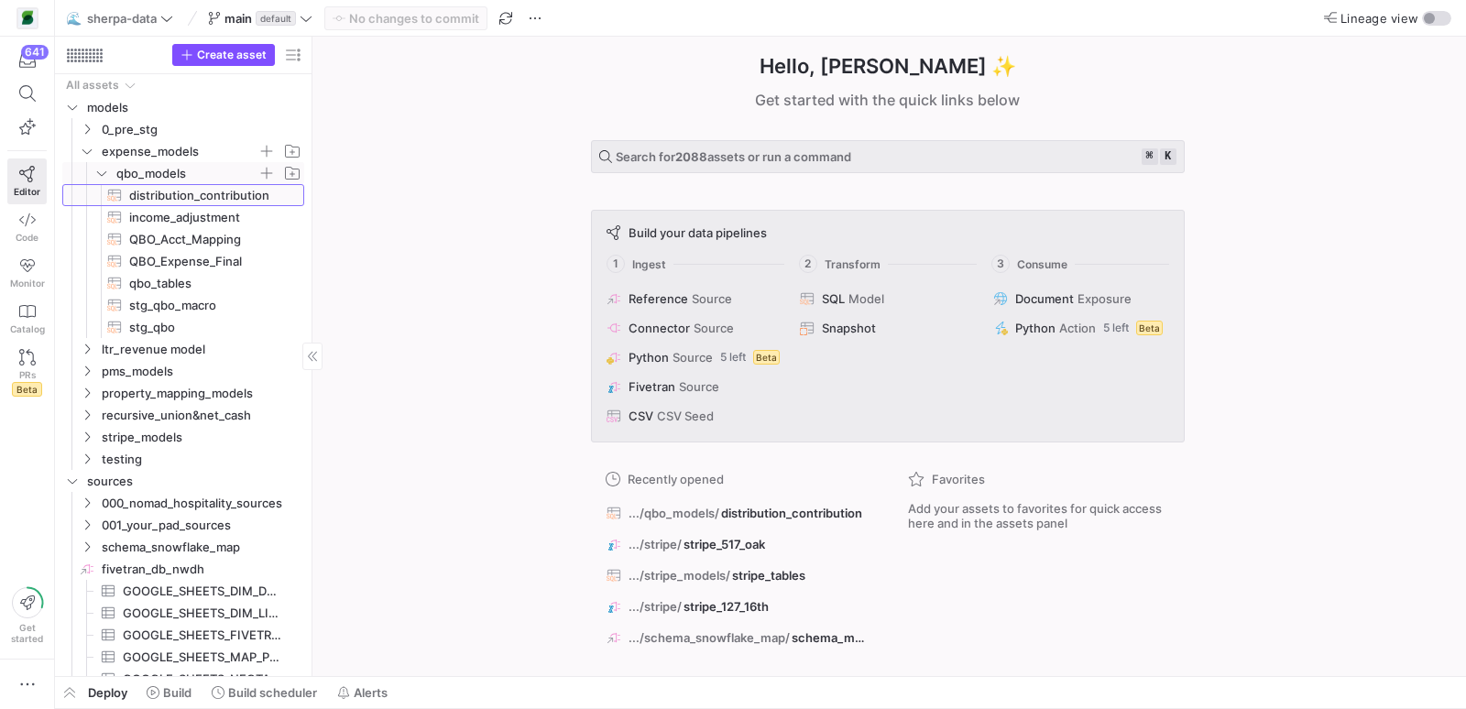
click at [165, 192] on span "distribution_contribution​​​​​​​​​​" at bounding box center [206, 195] width 154 height 21
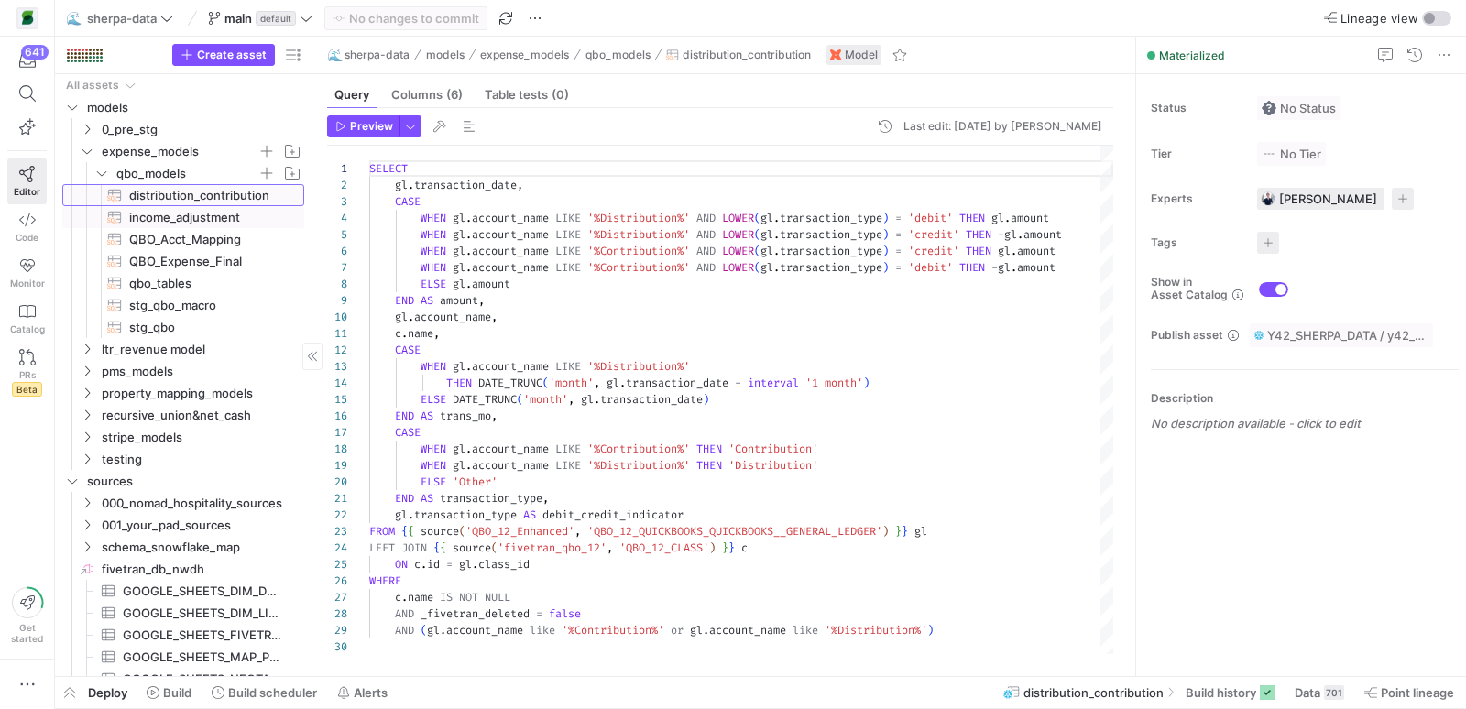
scroll to position [131, 0]
